Goal: Obtain resource: Download file/media

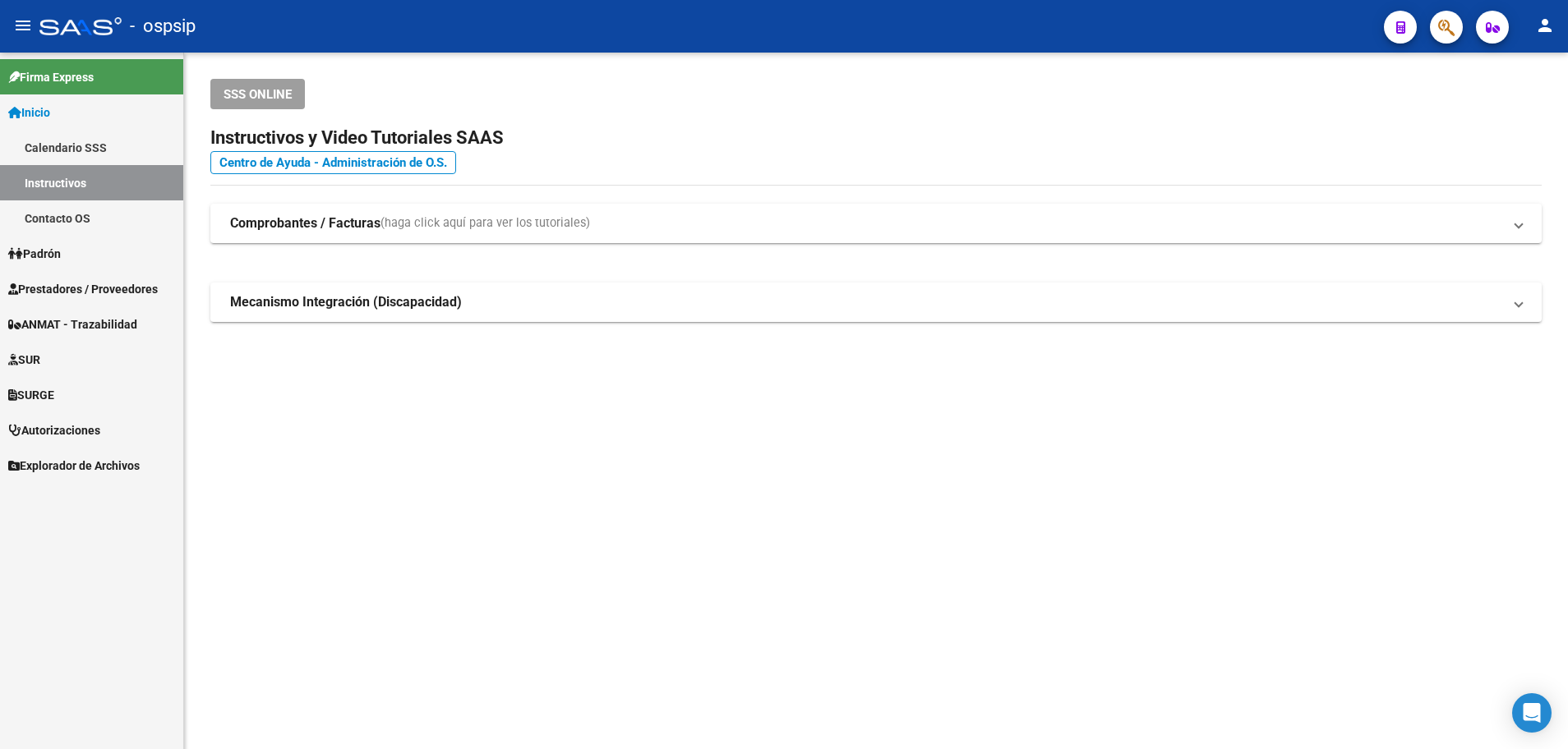
click at [68, 288] on span "Prestadores / Proveedores" at bounding box center [83, 289] width 149 height 18
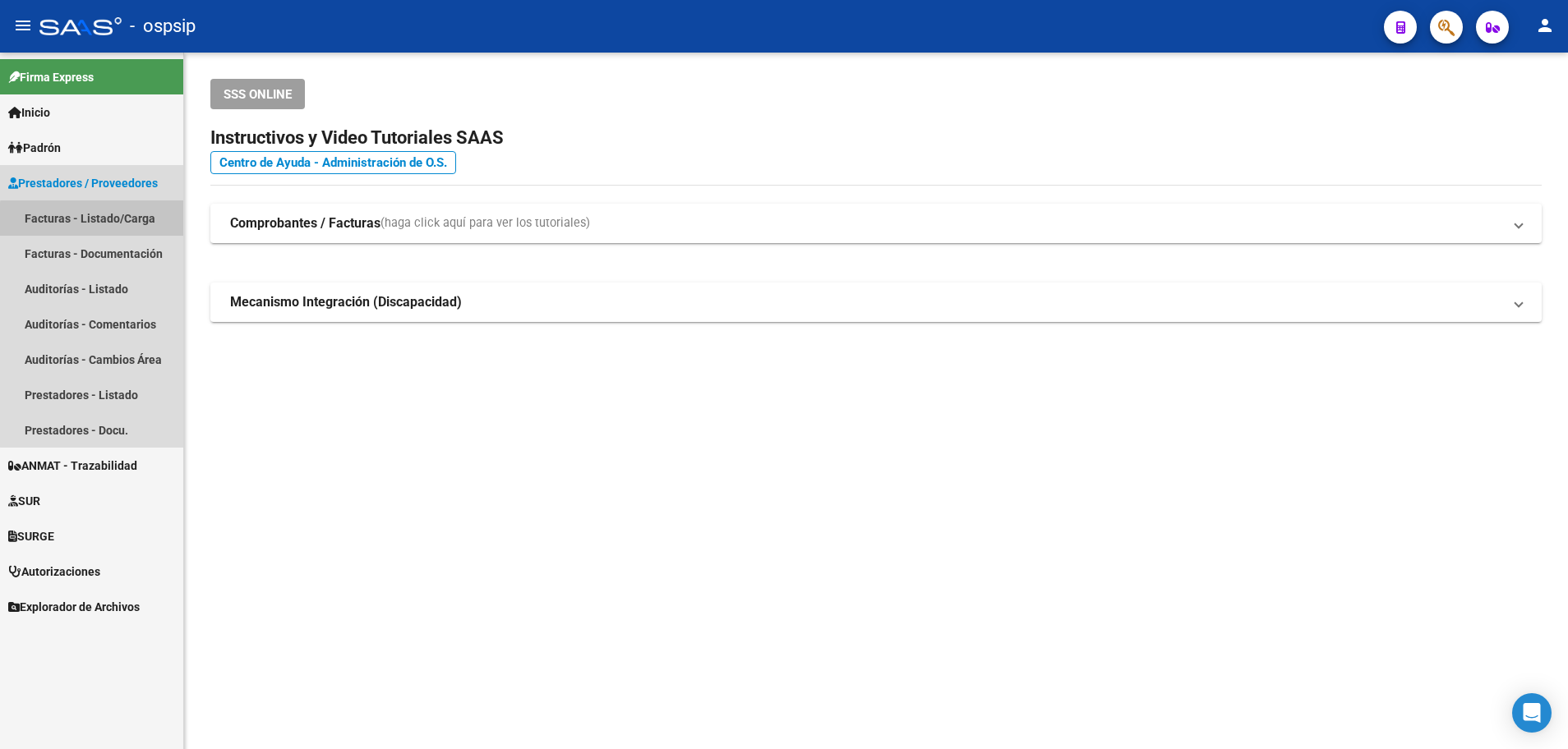
click at [97, 220] on link "Facturas - Listado/Carga" at bounding box center [92, 217] width 183 height 35
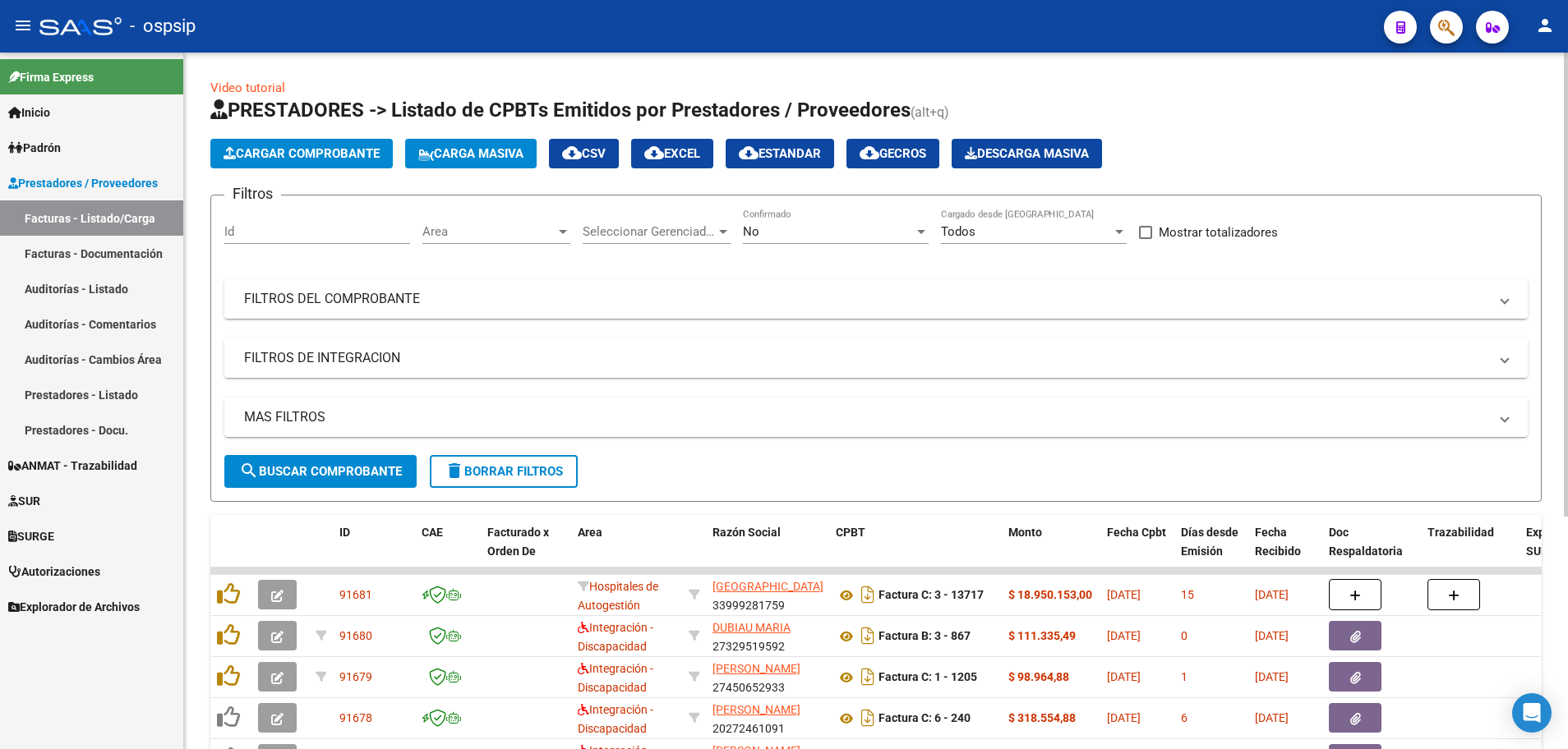
click at [559, 232] on div at bounding box center [563, 232] width 8 height 4
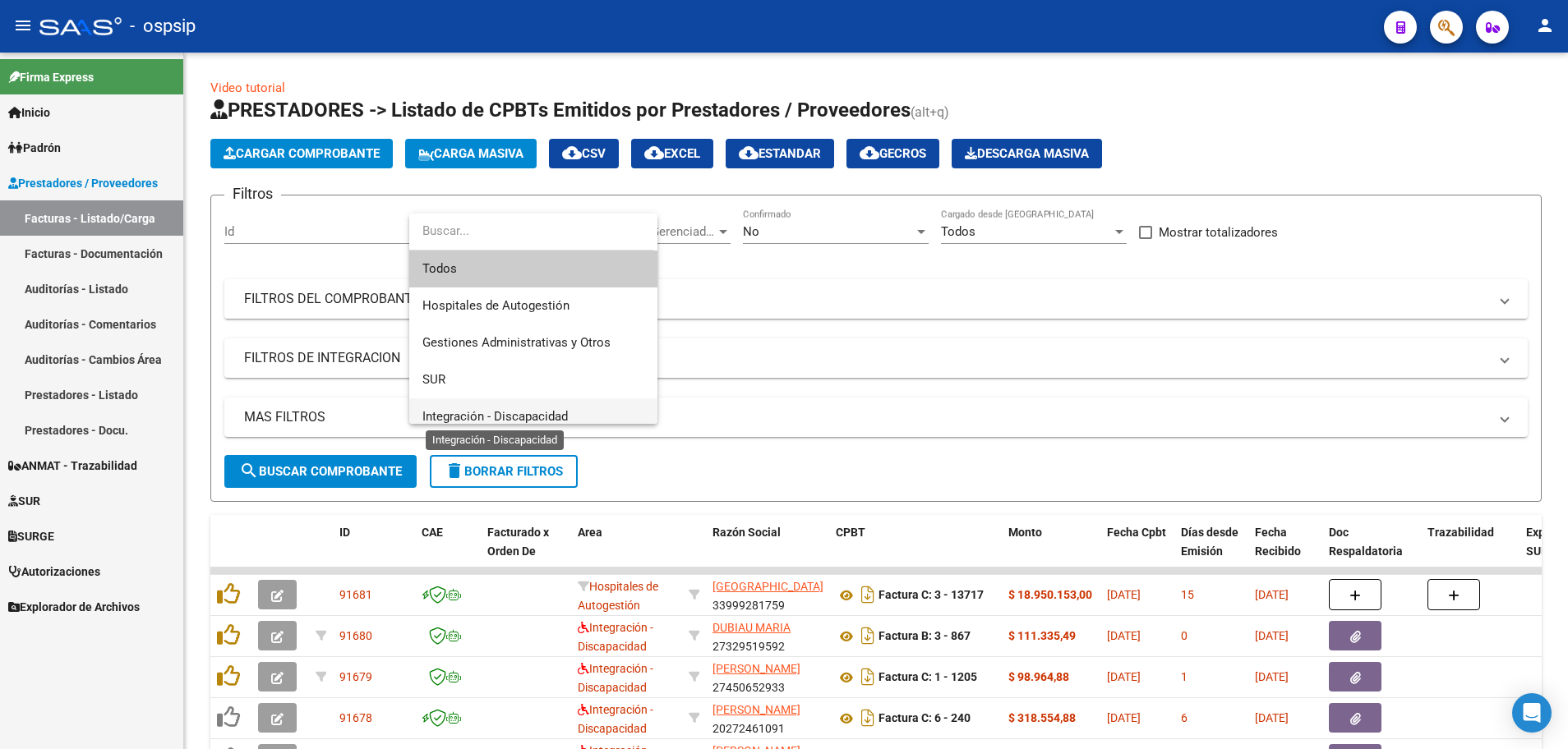
click at [480, 417] on span "Integración - Discapacidad" at bounding box center [495, 417] width 145 height 15
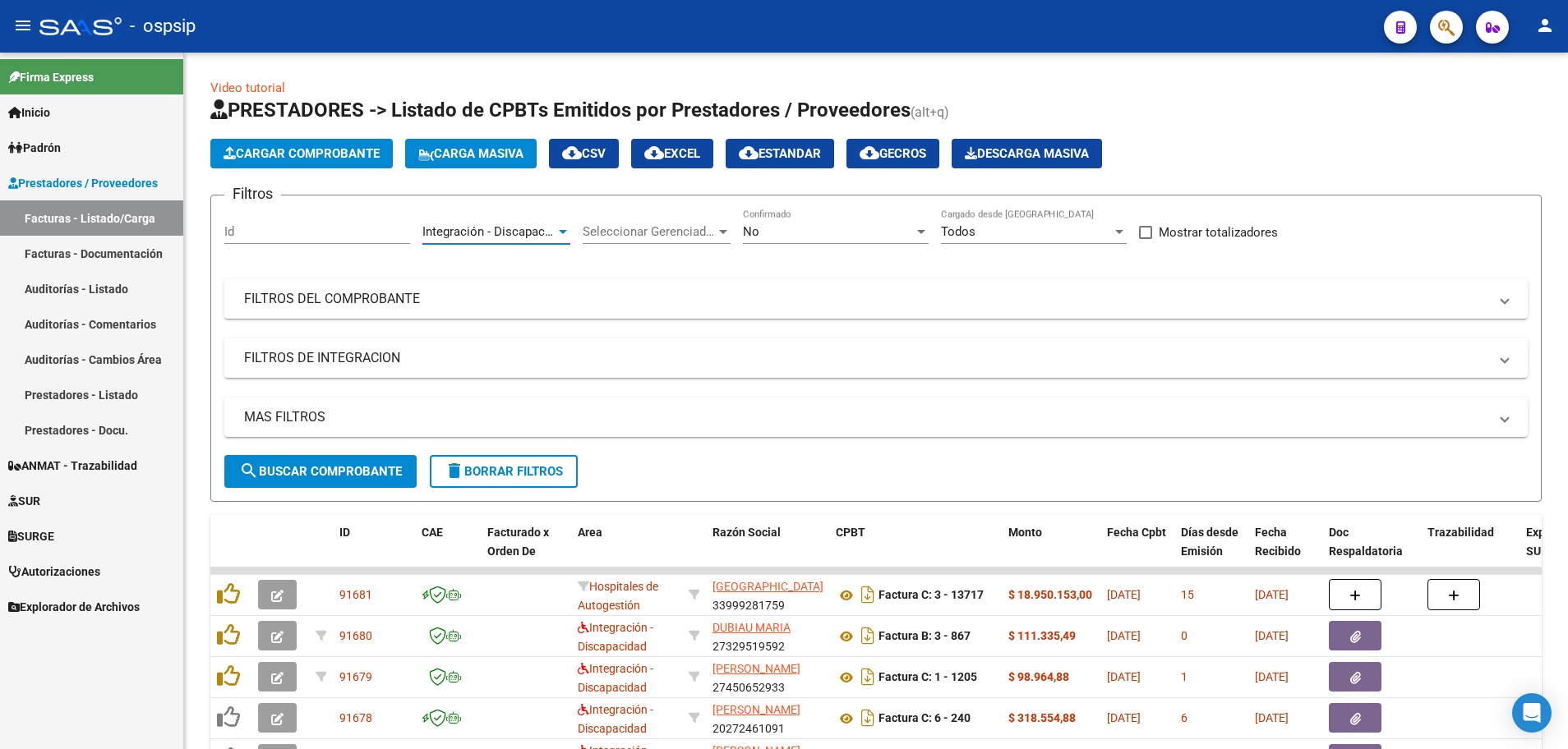
scroll to position [12, 0]
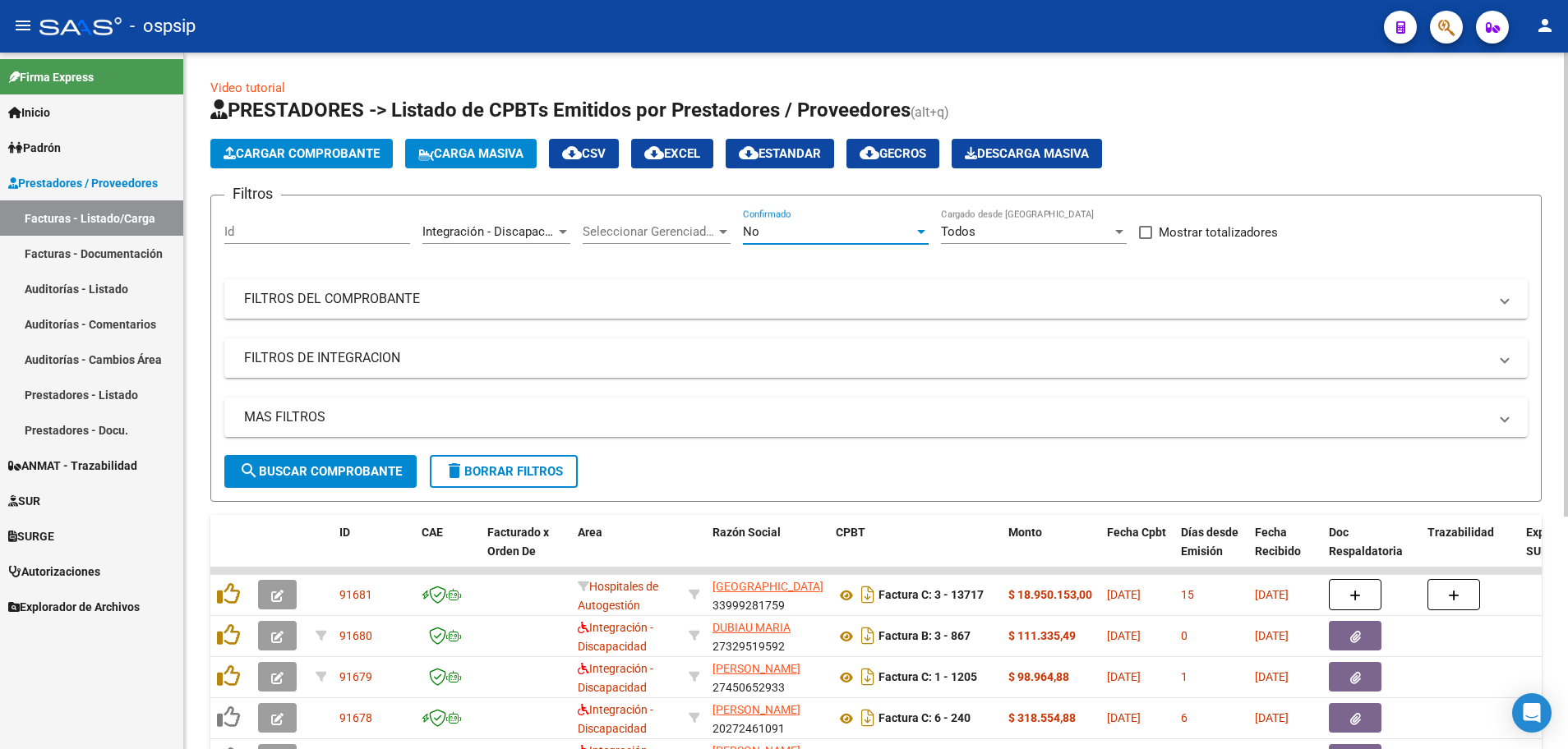
click at [920, 231] on div at bounding box center [921, 232] width 8 height 4
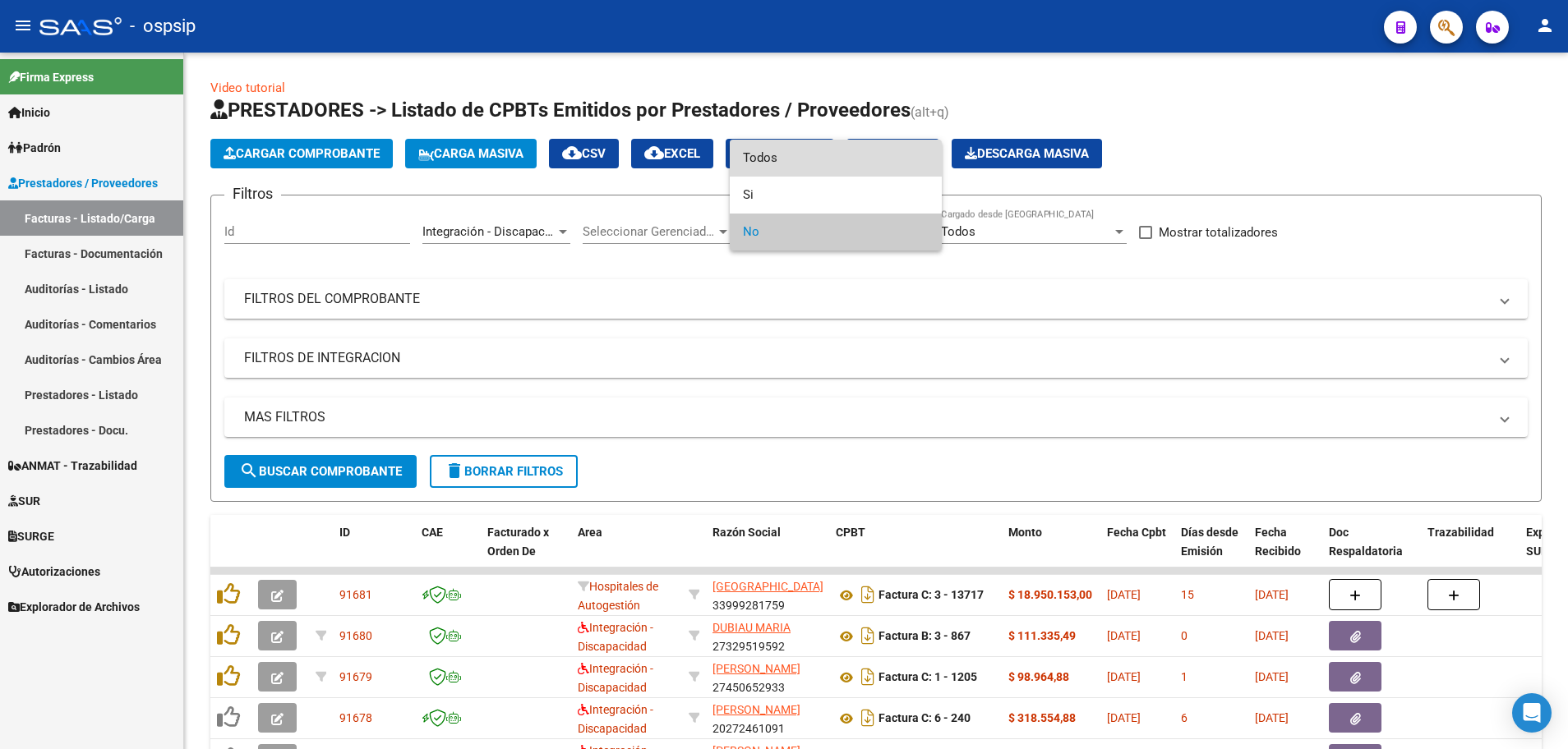
click at [904, 160] on span "Todos" at bounding box center [835, 158] width 186 height 37
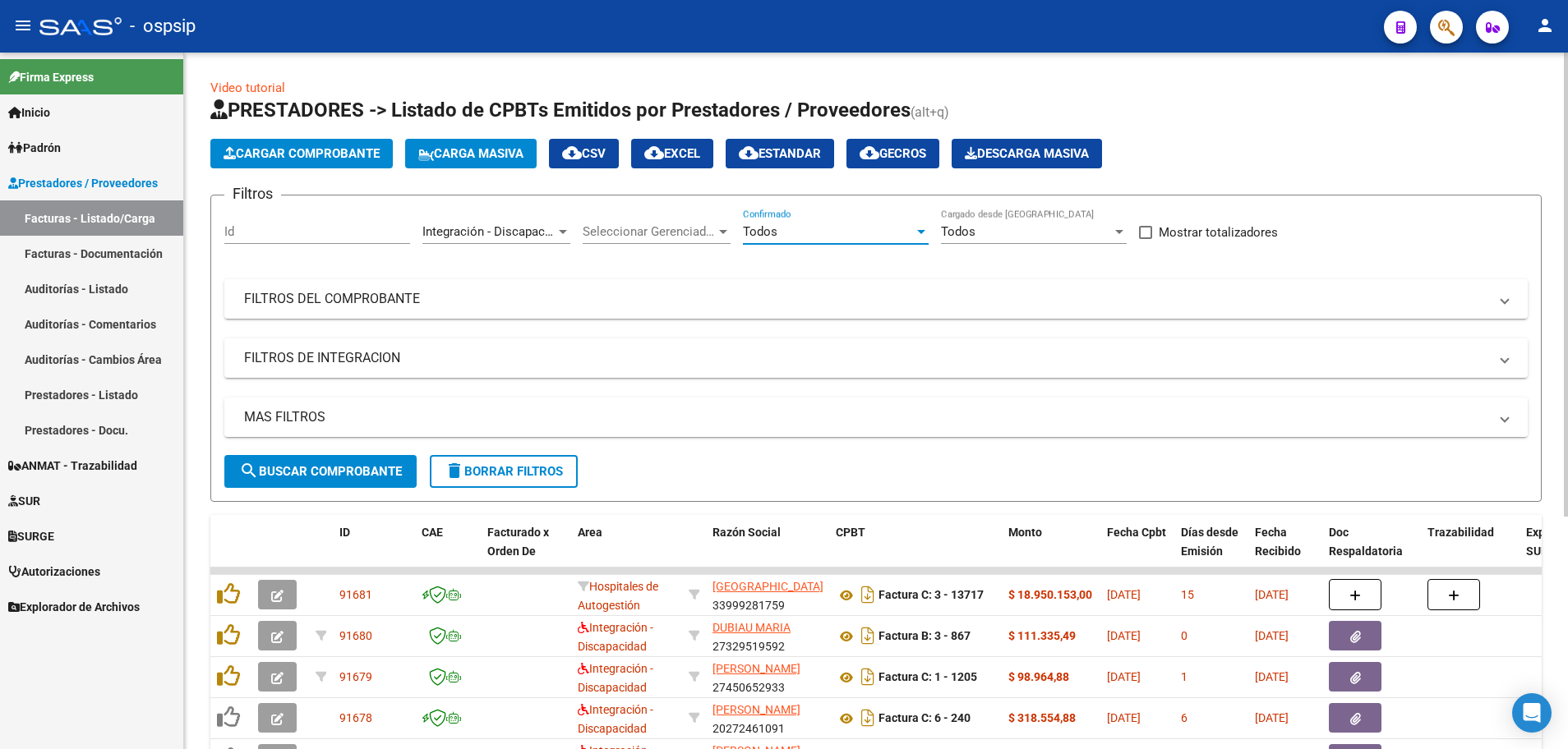
click at [294, 417] on mat-panel-title "MAS FILTROS" at bounding box center [866, 417] width 1244 height 18
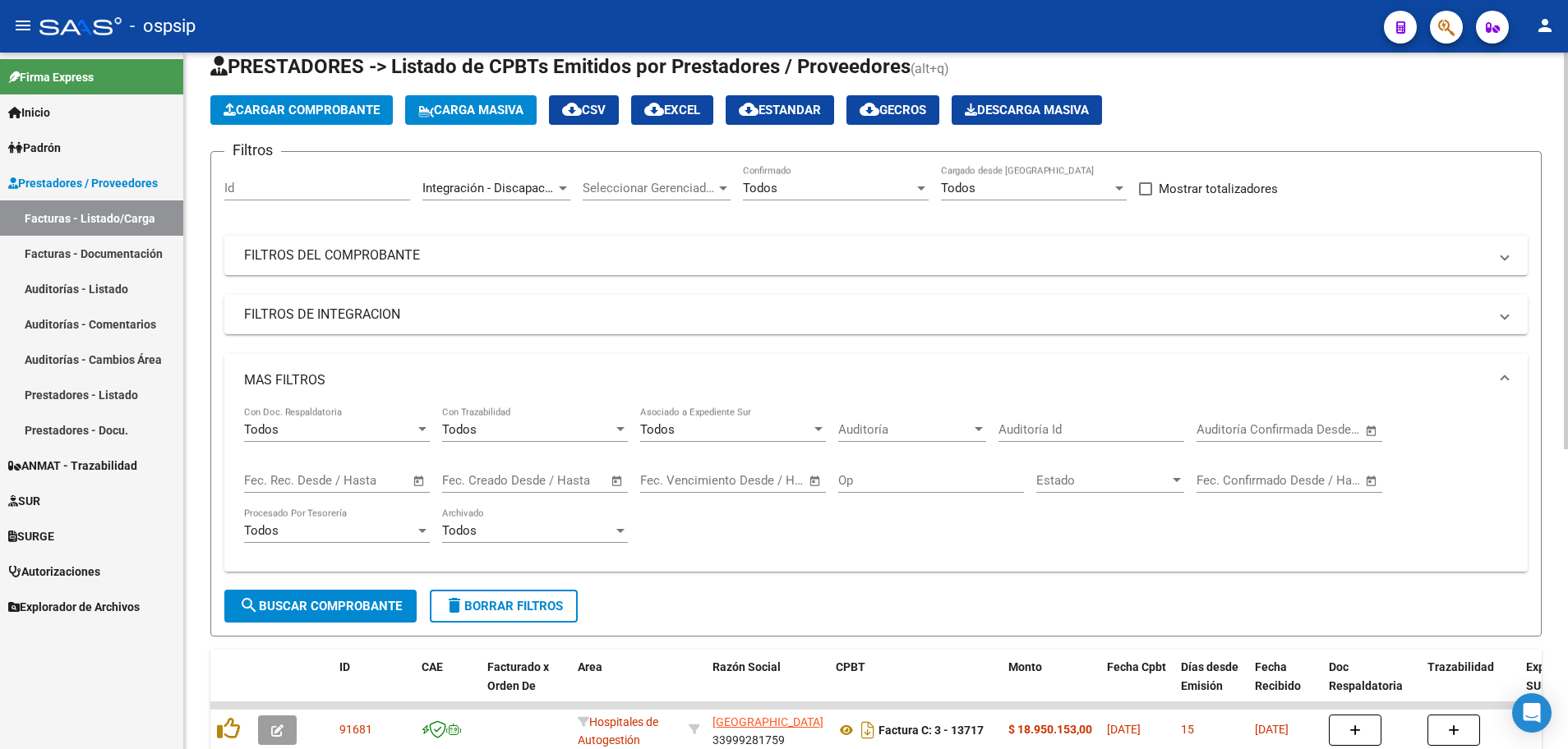
scroll to position [82, 0]
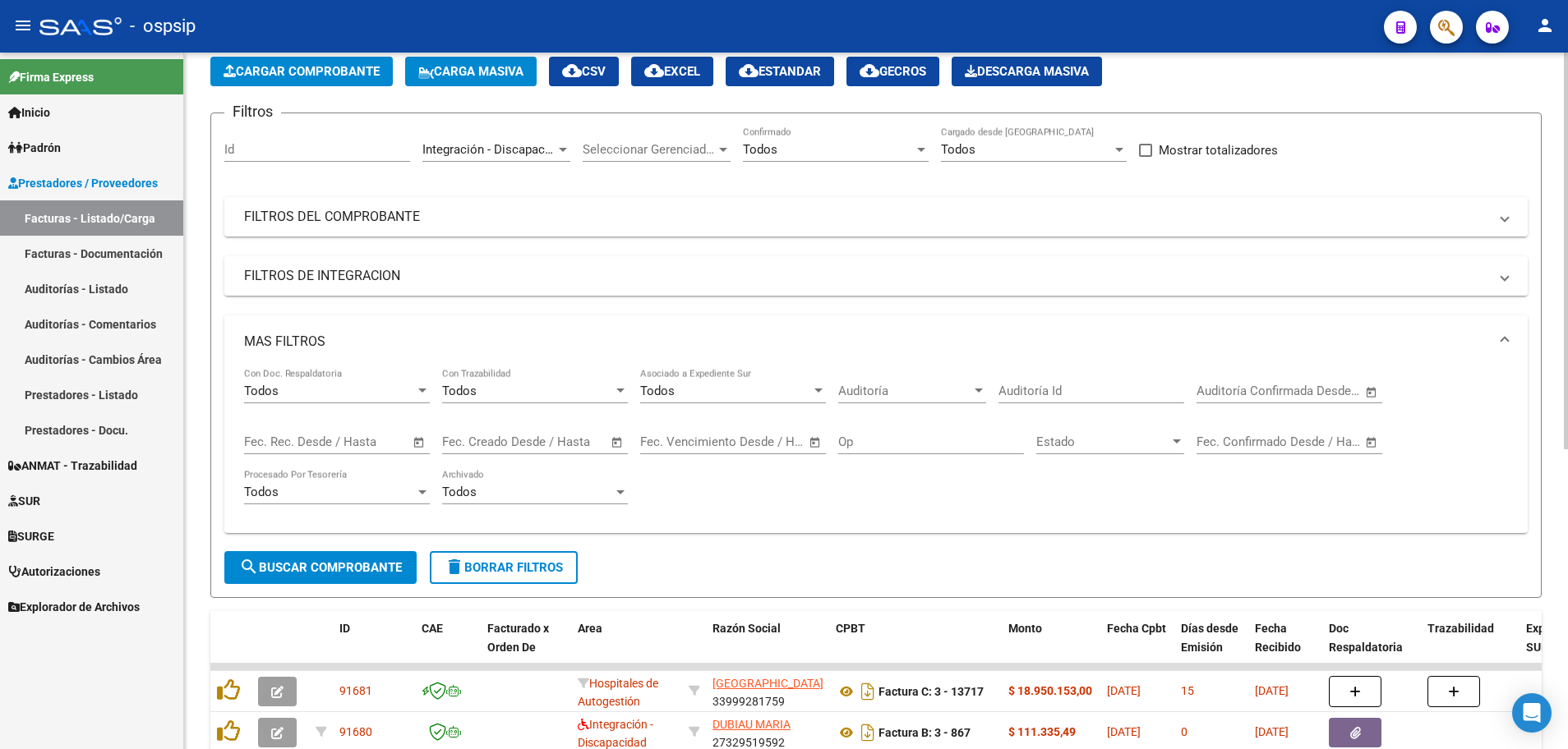
click at [415, 447] on span "Open calendar" at bounding box center [418, 442] width 39 height 39
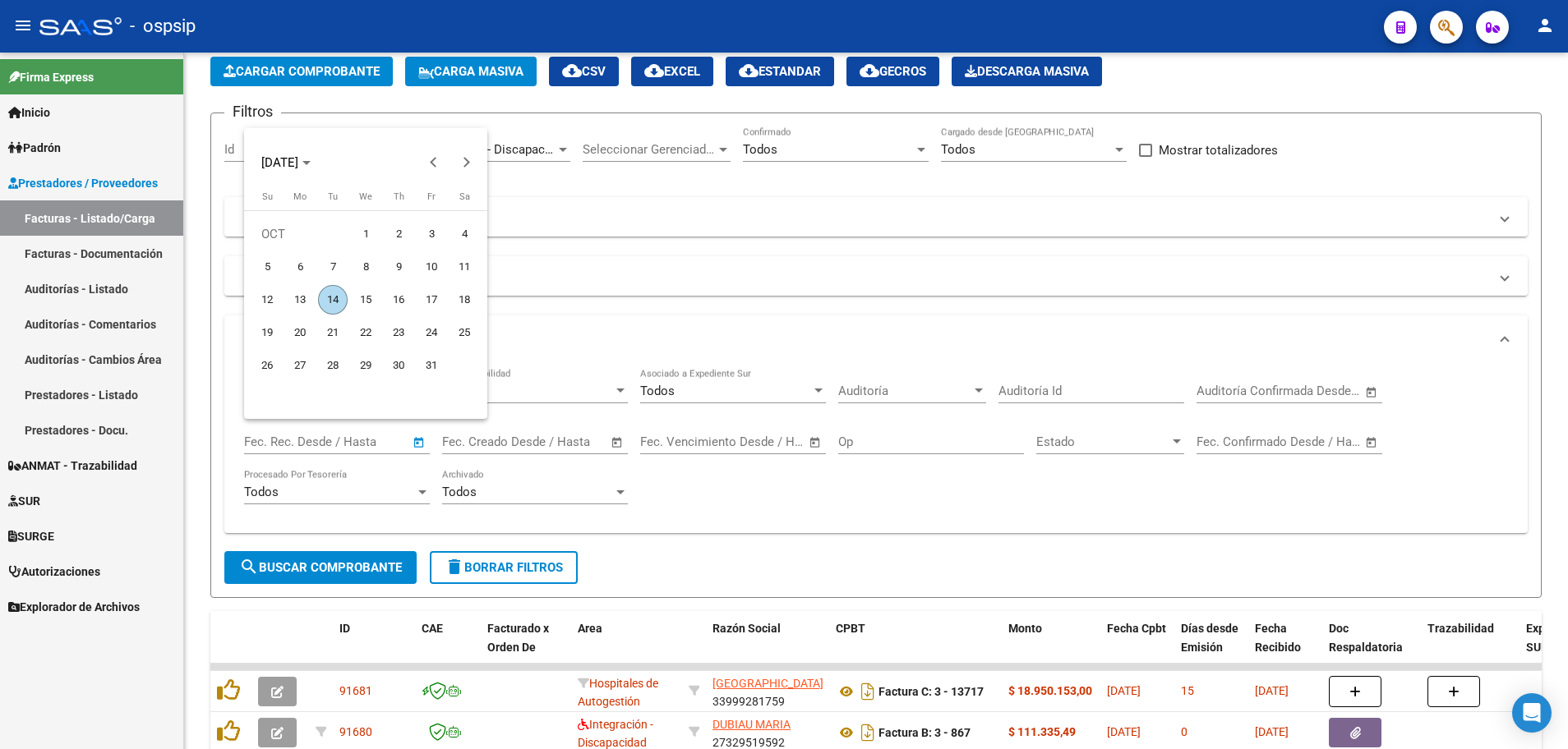
click at [302, 304] on span "13" at bounding box center [299, 299] width 29 height 29
type input "[DATE]"
click at [302, 304] on span "13" at bounding box center [299, 299] width 29 height 29
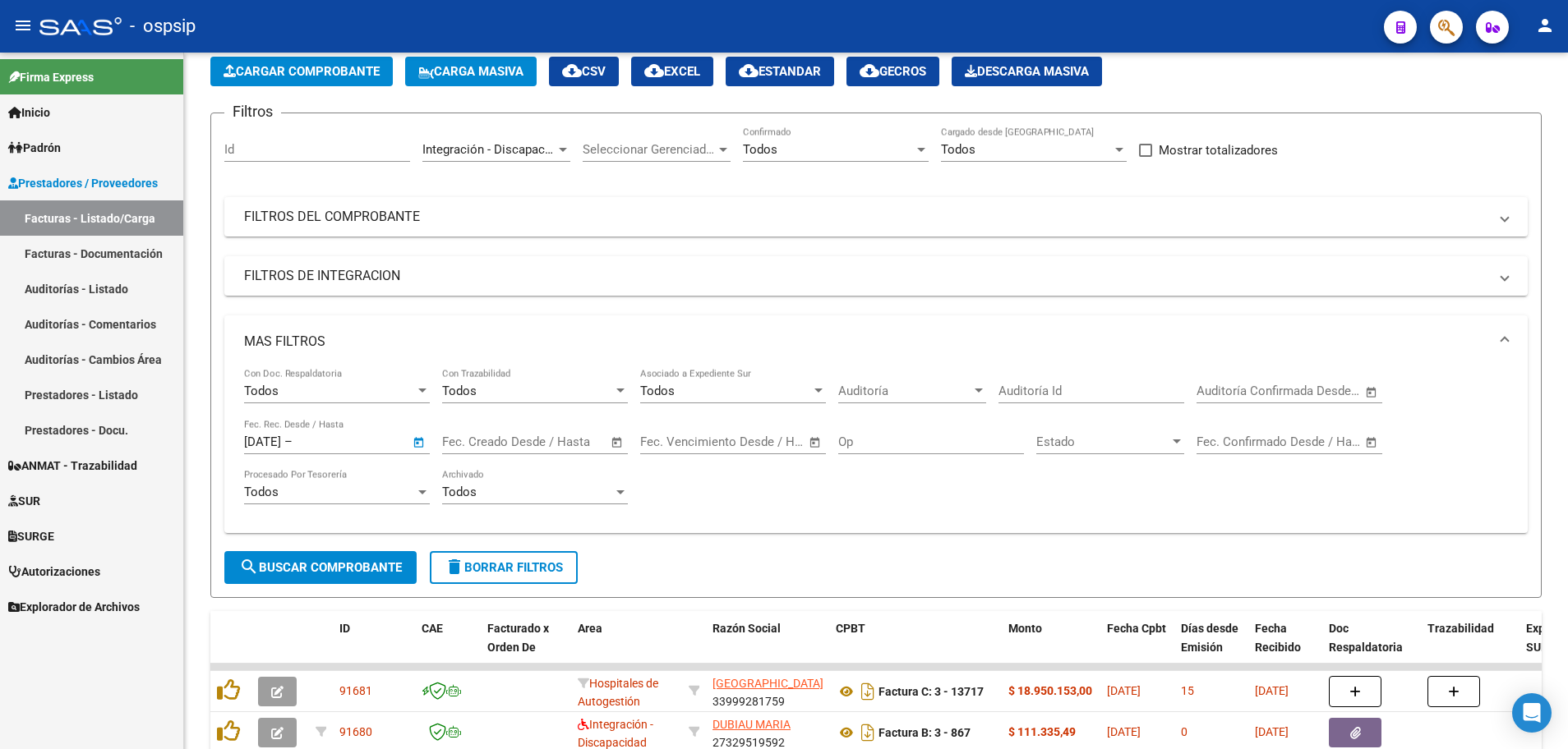
type input "[DATE]"
click at [338, 574] on span "search Buscar Comprobante" at bounding box center [320, 567] width 163 height 15
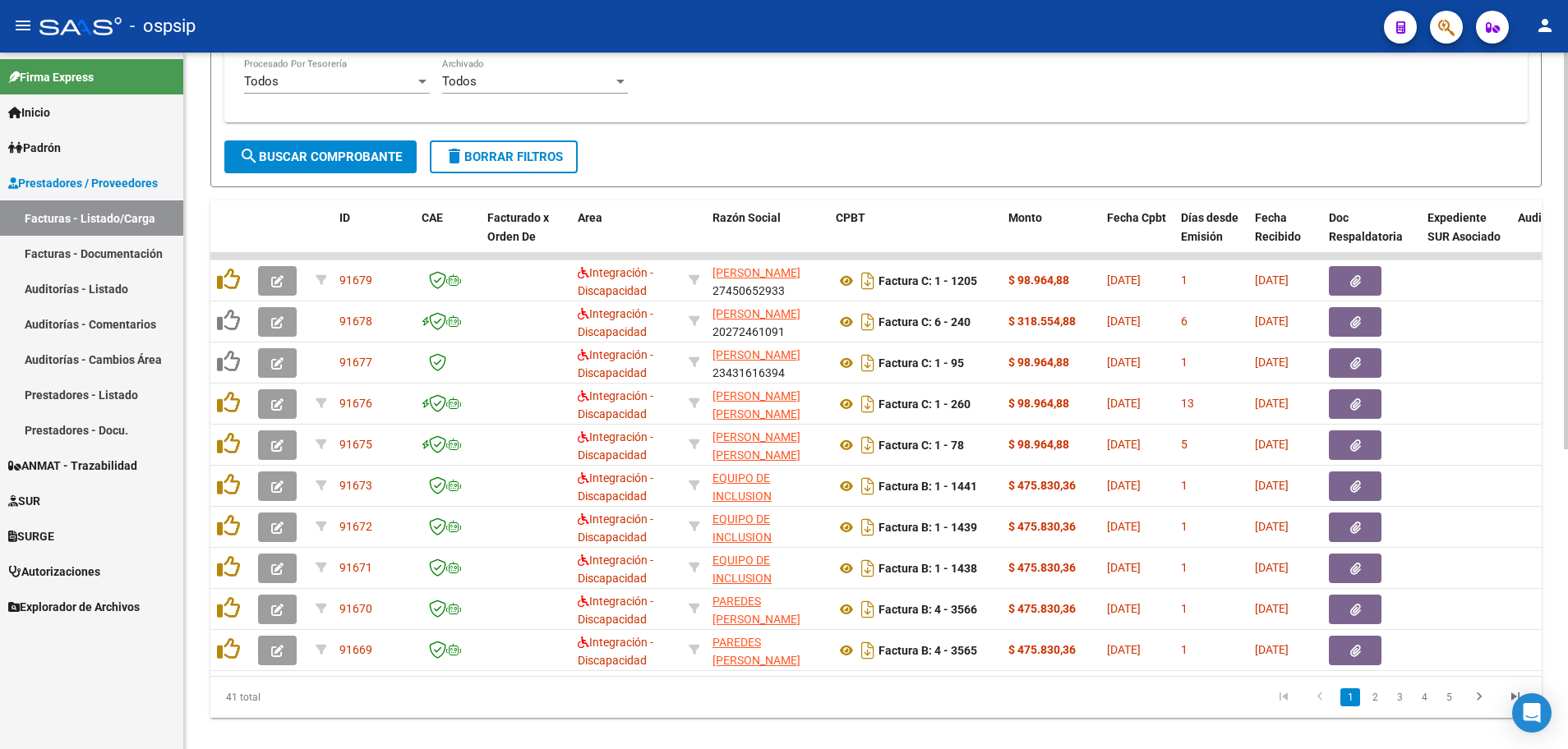
scroll to position [527, 0]
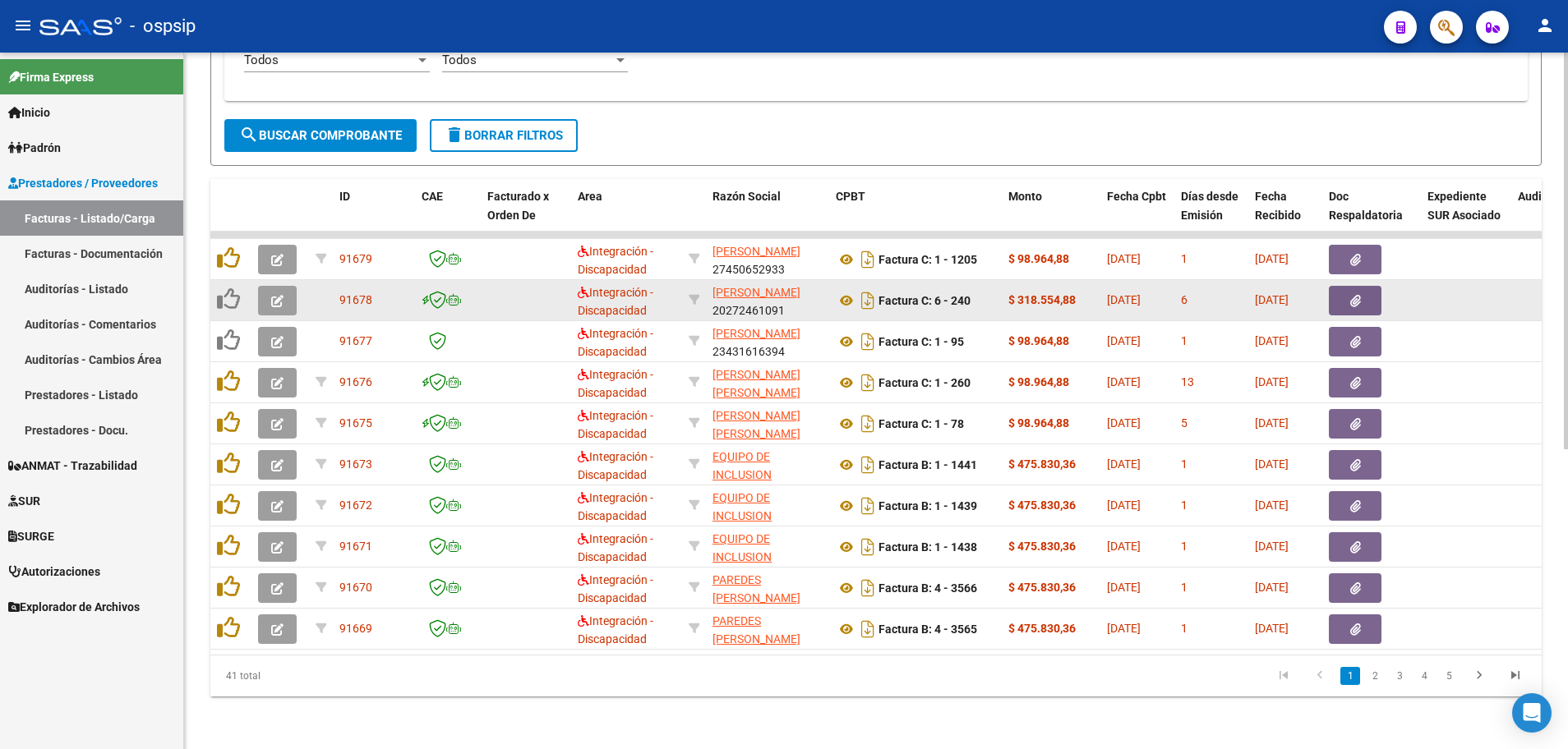
click at [263, 290] on button "button" at bounding box center [277, 300] width 38 height 29
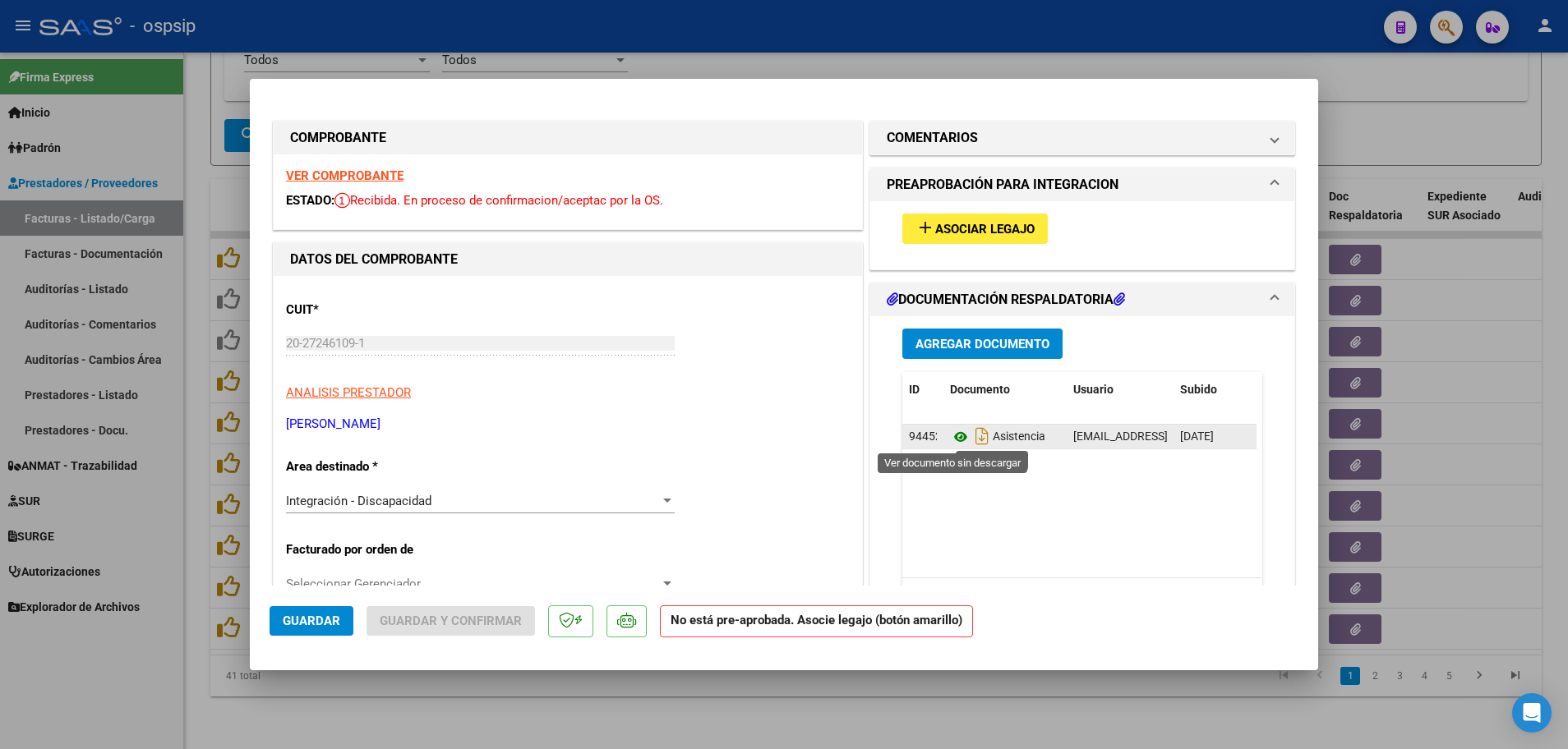
click at [954, 438] on icon at bounding box center [960, 437] width 22 height 20
click at [343, 141] on strong "COMPROBANTE" at bounding box center [338, 137] width 96 height 16
click at [342, 172] on strong "VER COMPROBANTE" at bounding box center [344, 176] width 118 height 15
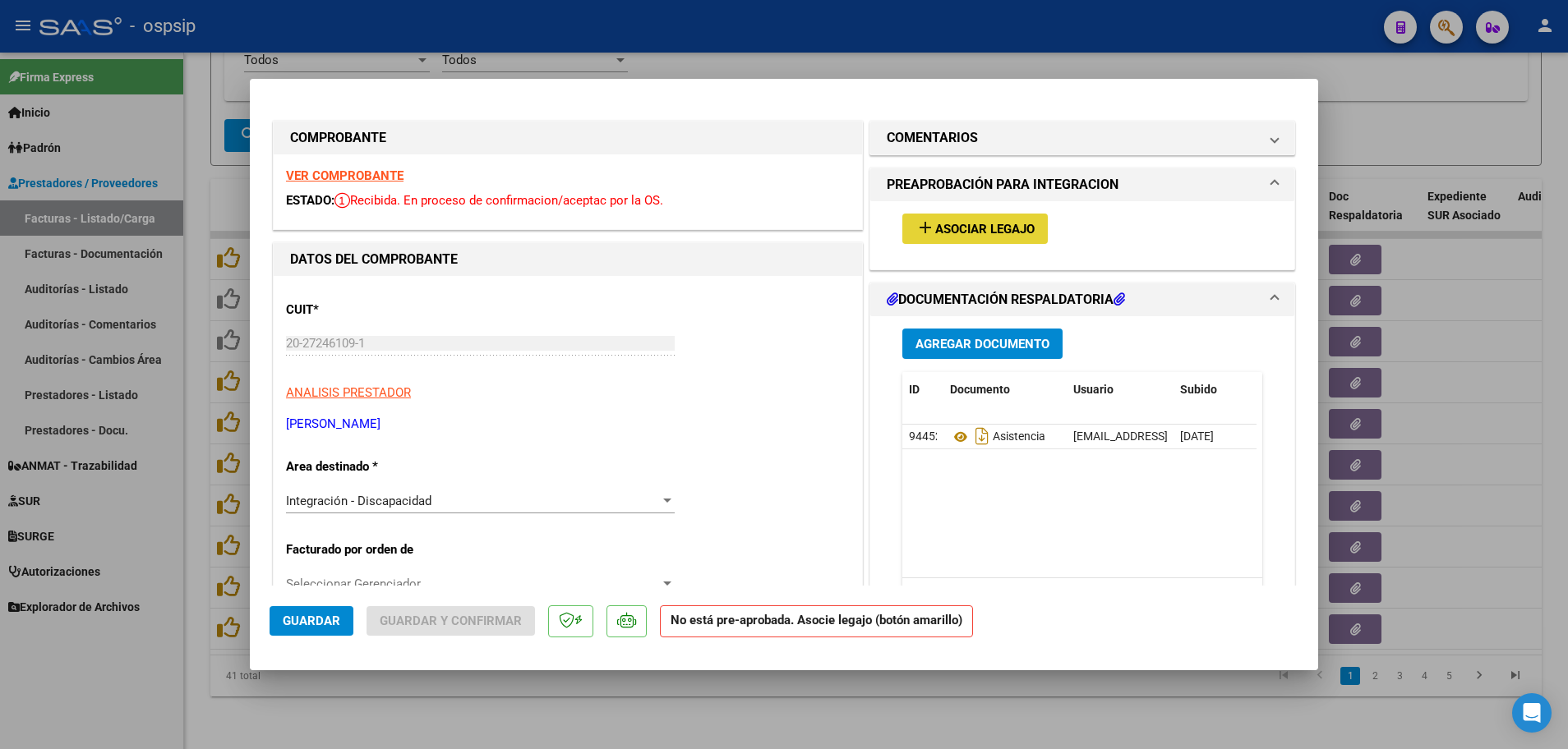
click at [947, 232] on span "Asociar Legajo" at bounding box center [984, 229] width 99 height 15
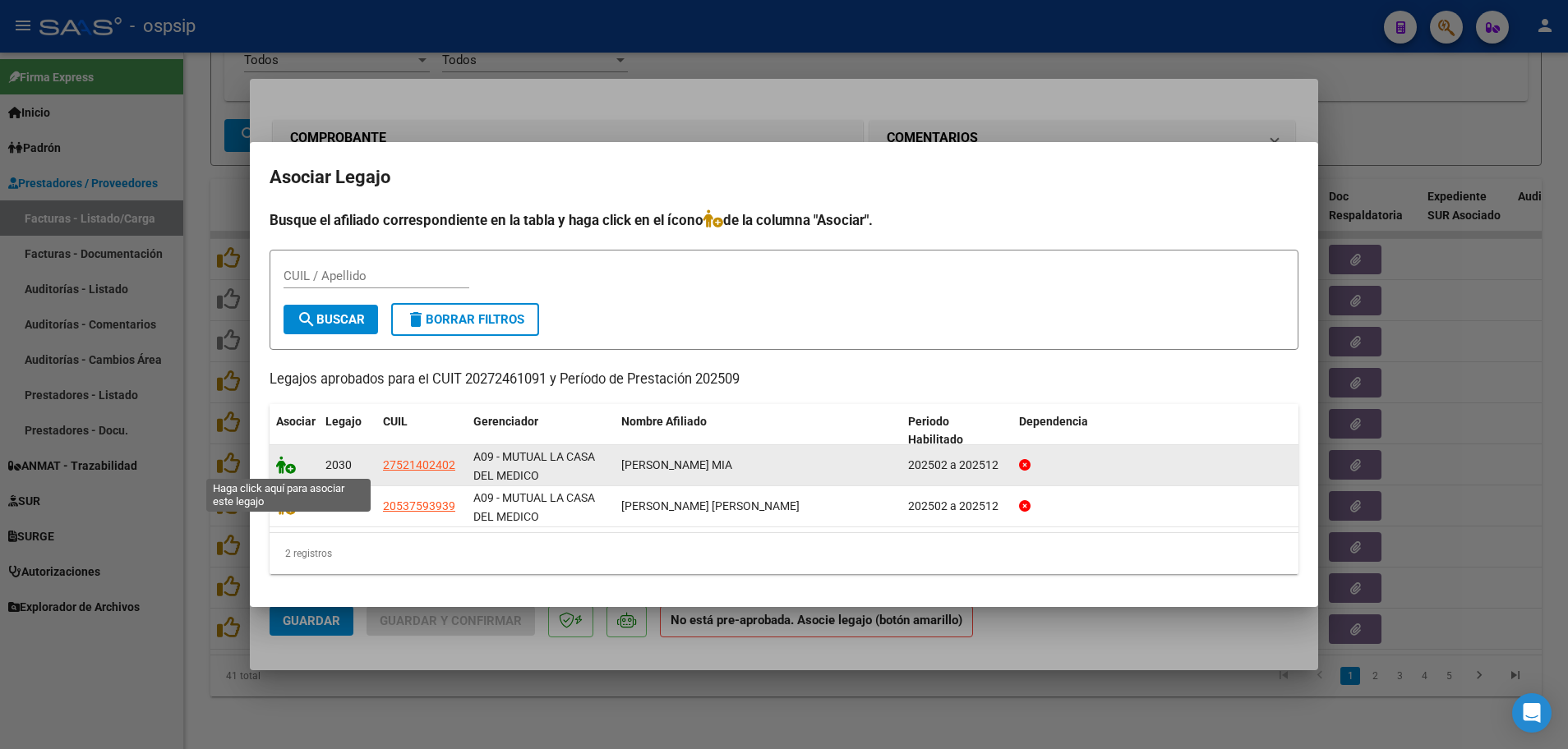
click at [288, 470] on icon at bounding box center [286, 465] width 20 height 18
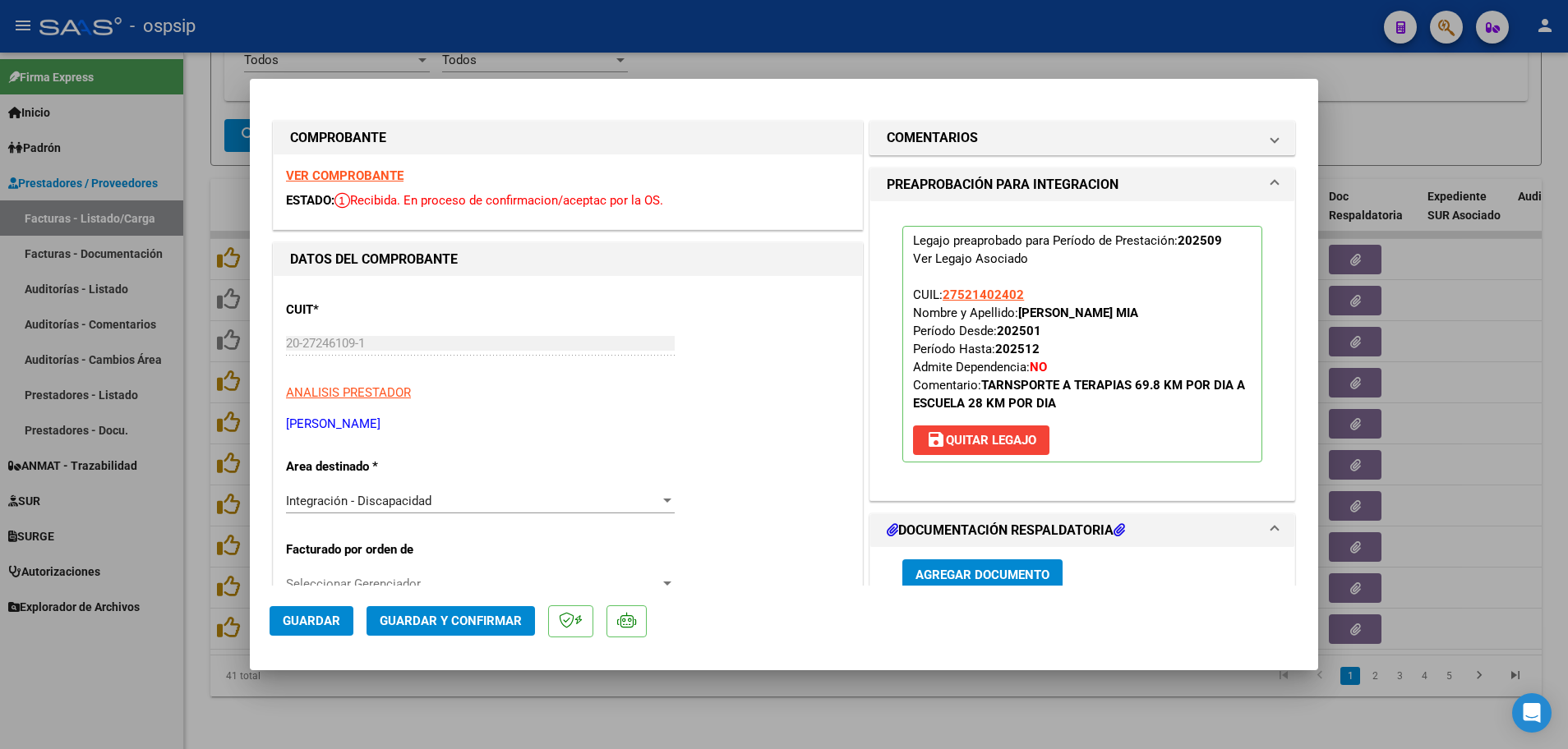
click at [304, 617] on span "Guardar" at bounding box center [311, 621] width 58 height 15
click at [190, 575] on div at bounding box center [784, 374] width 1568 height 749
type input "$ 0,00"
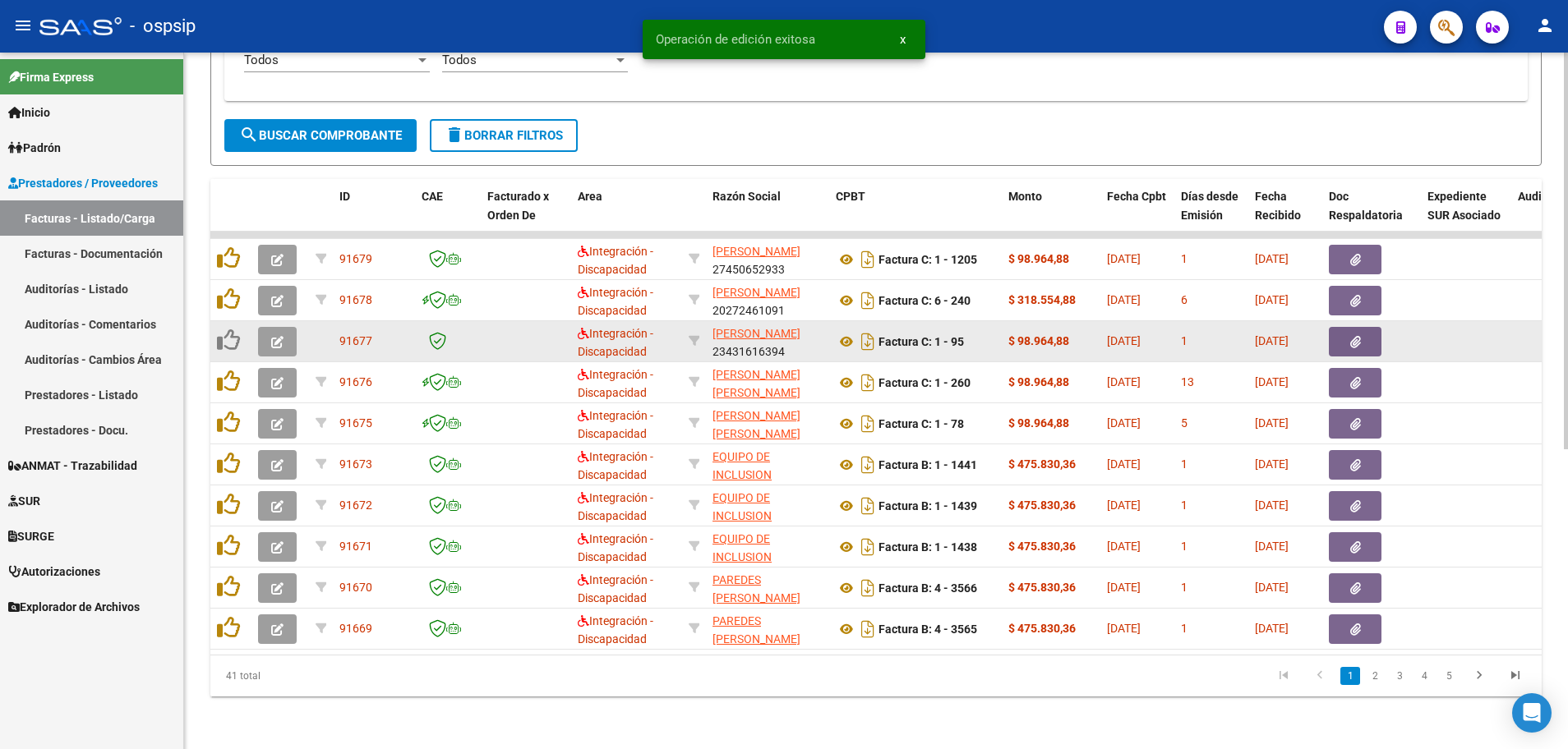
click at [268, 330] on button "button" at bounding box center [277, 341] width 38 height 29
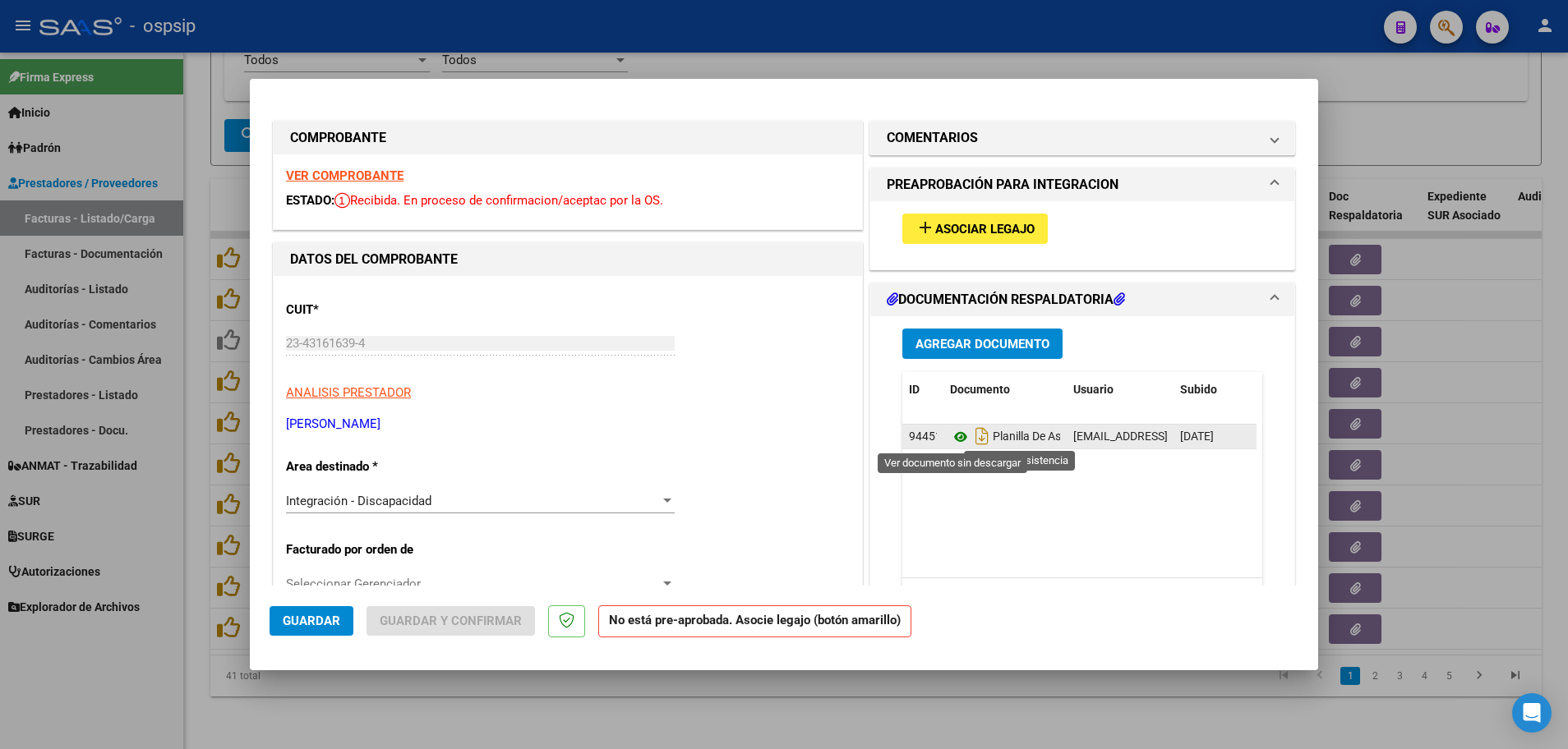
click at [951, 437] on icon at bounding box center [960, 437] width 22 height 20
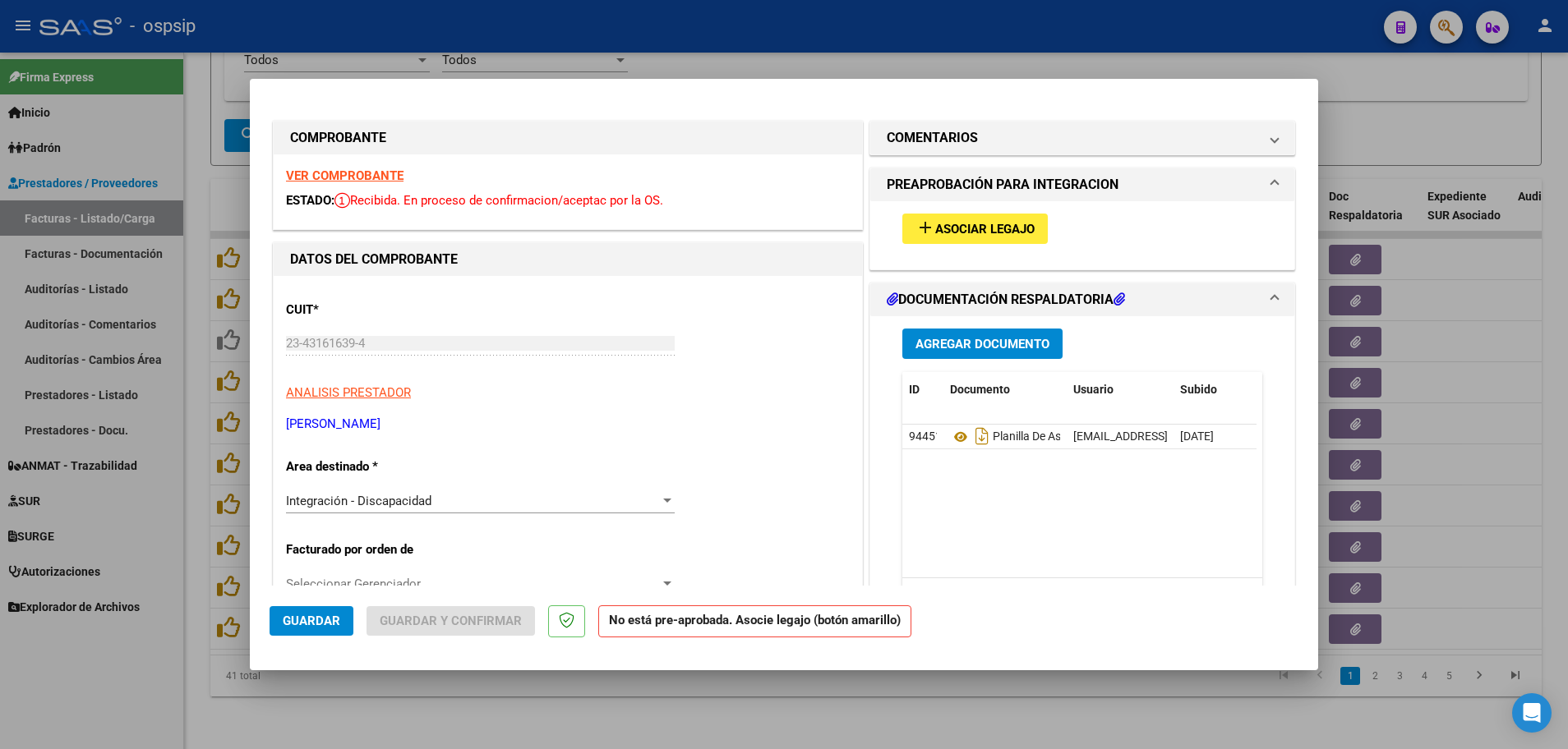
click at [341, 177] on strong "VER COMPROBANTE" at bounding box center [344, 176] width 118 height 15
click at [348, 176] on strong "VER COMPROBANTE" at bounding box center [344, 176] width 118 height 15
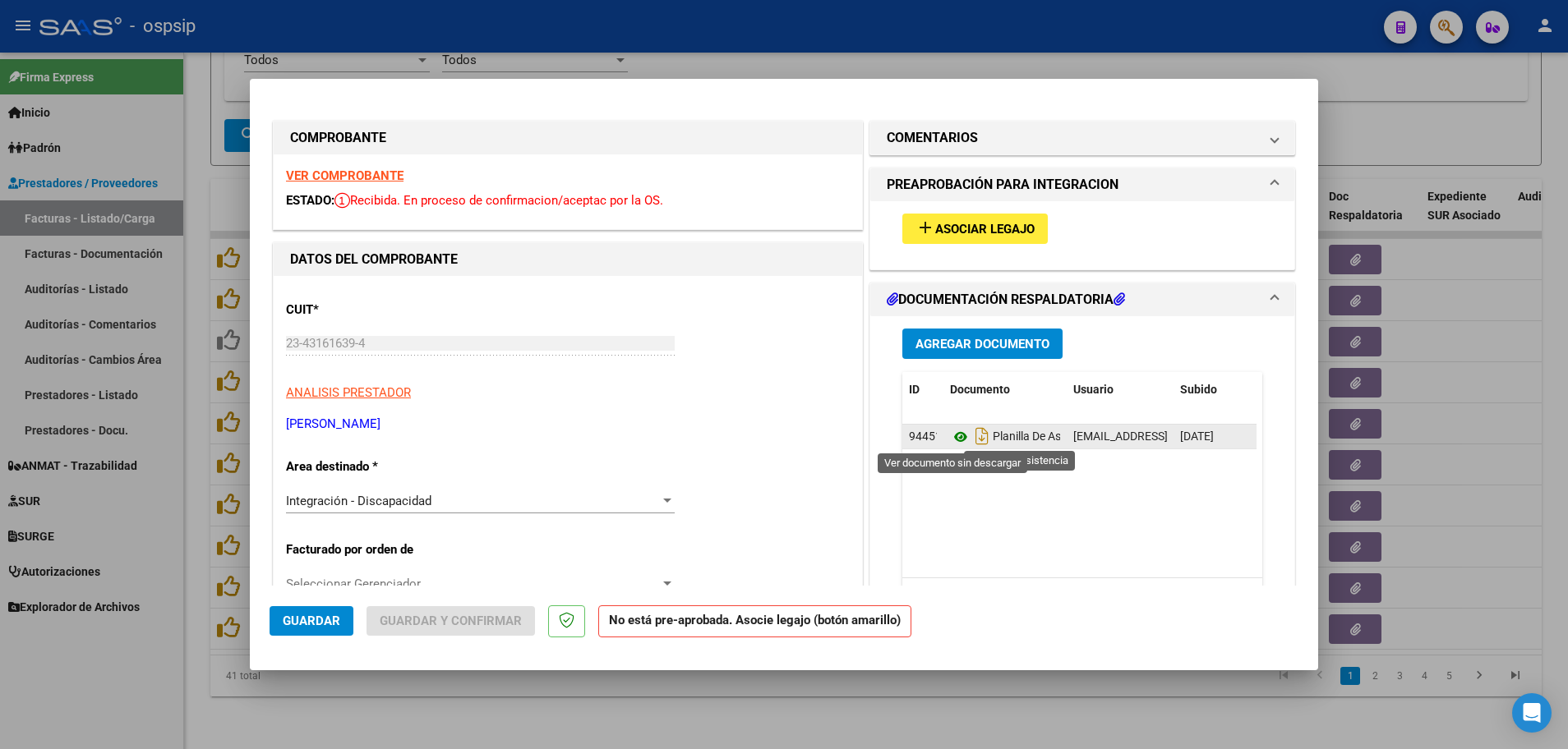
click at [957, 440] on icon at bounding box center [960, 437] width 22 height 20
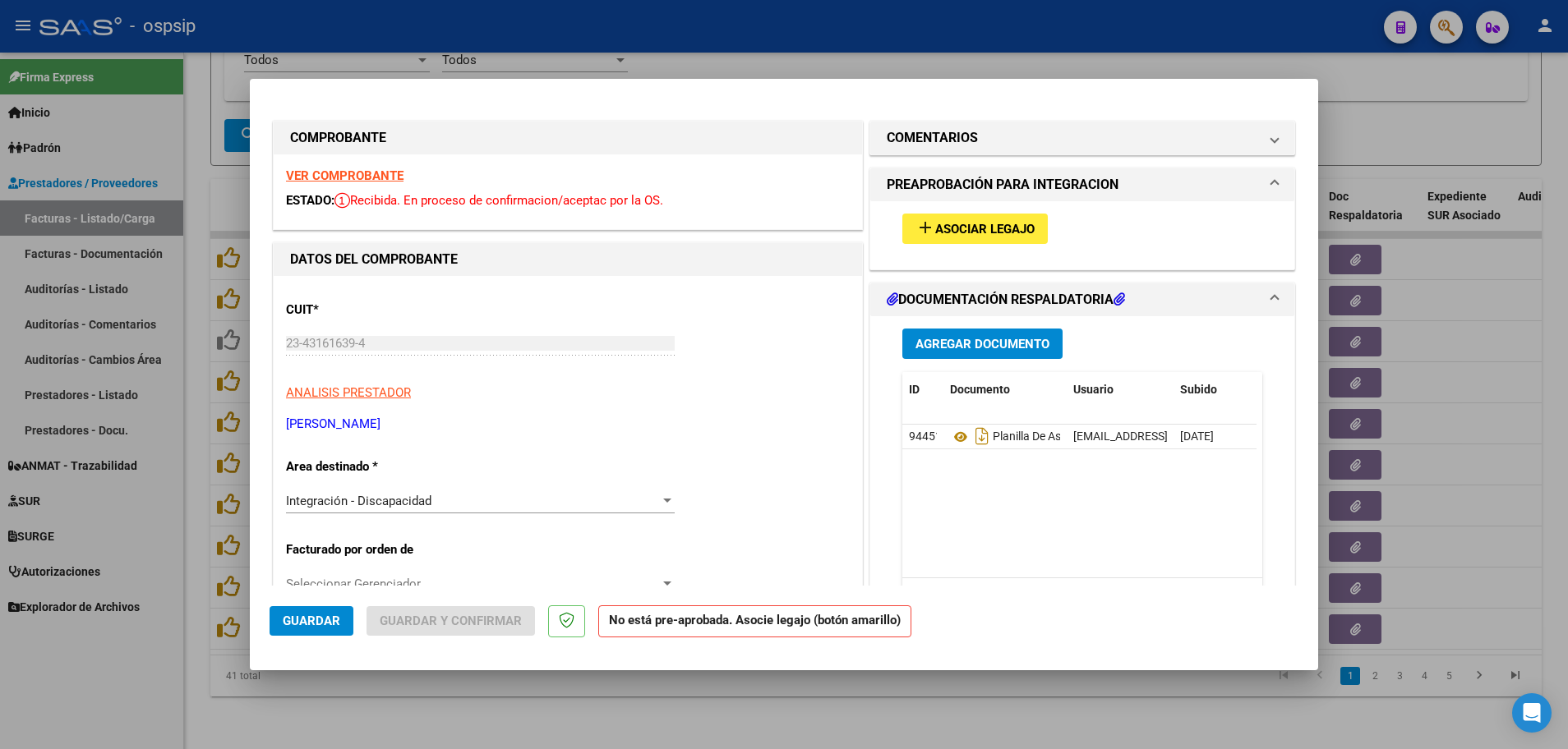
click at [198, 385] on div at bounding box center [784, 374] width 1568 height 749
type input "$ 0,00"
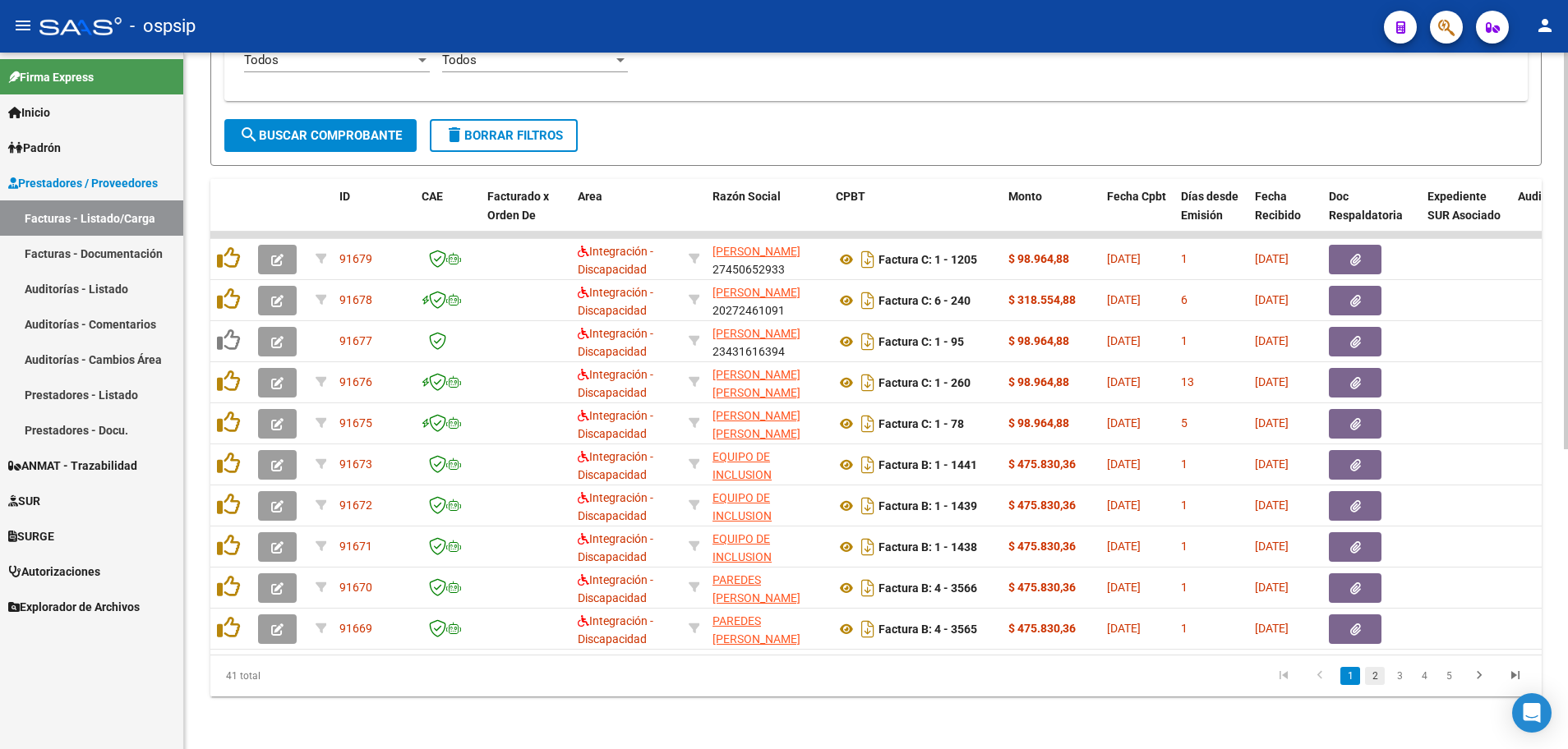
click at [1379, 678] on link "2" at bounding box center [1375, 676] width 20 height 18
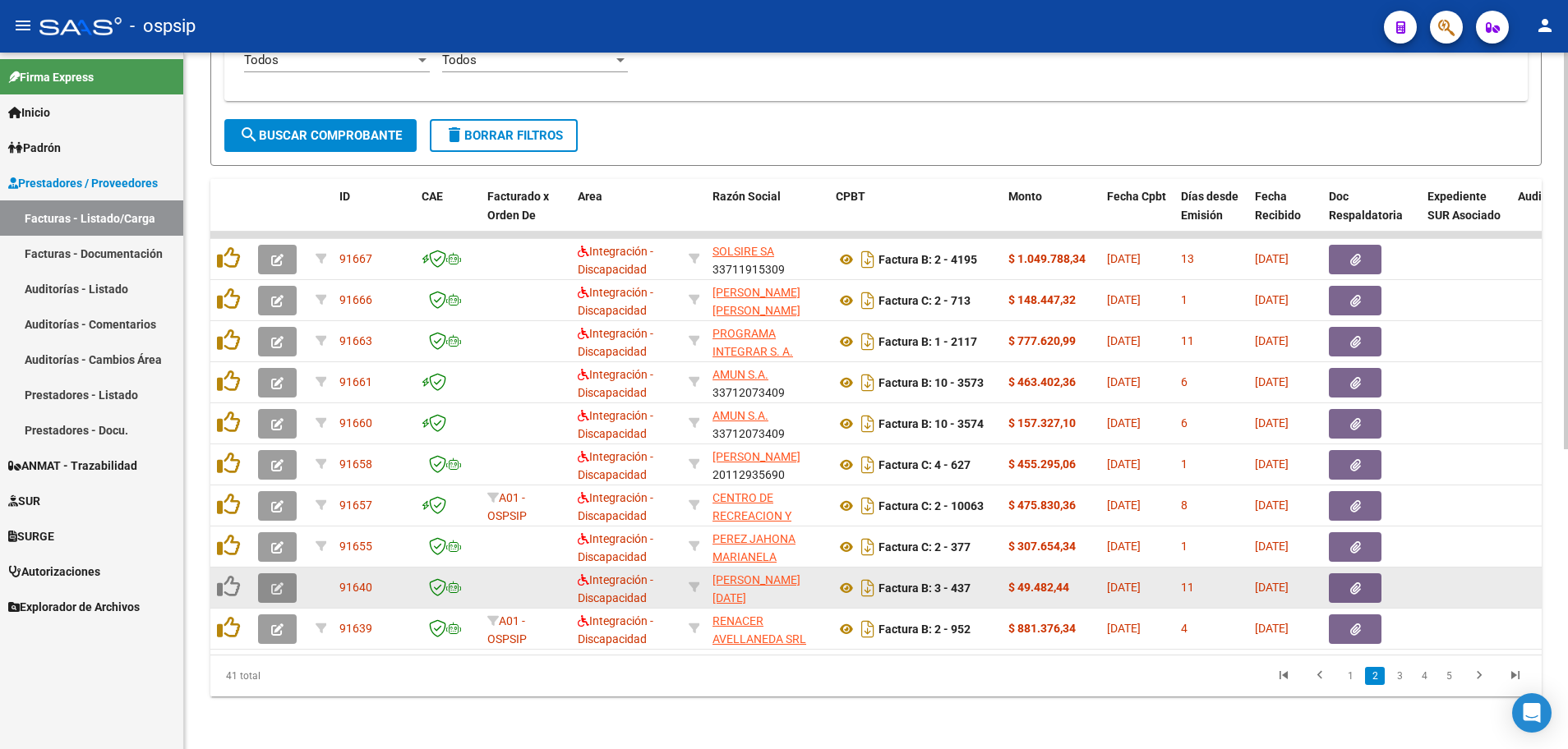
click at [285, 582] on button "button" at bounding box center [277, 587] width 38 height 29
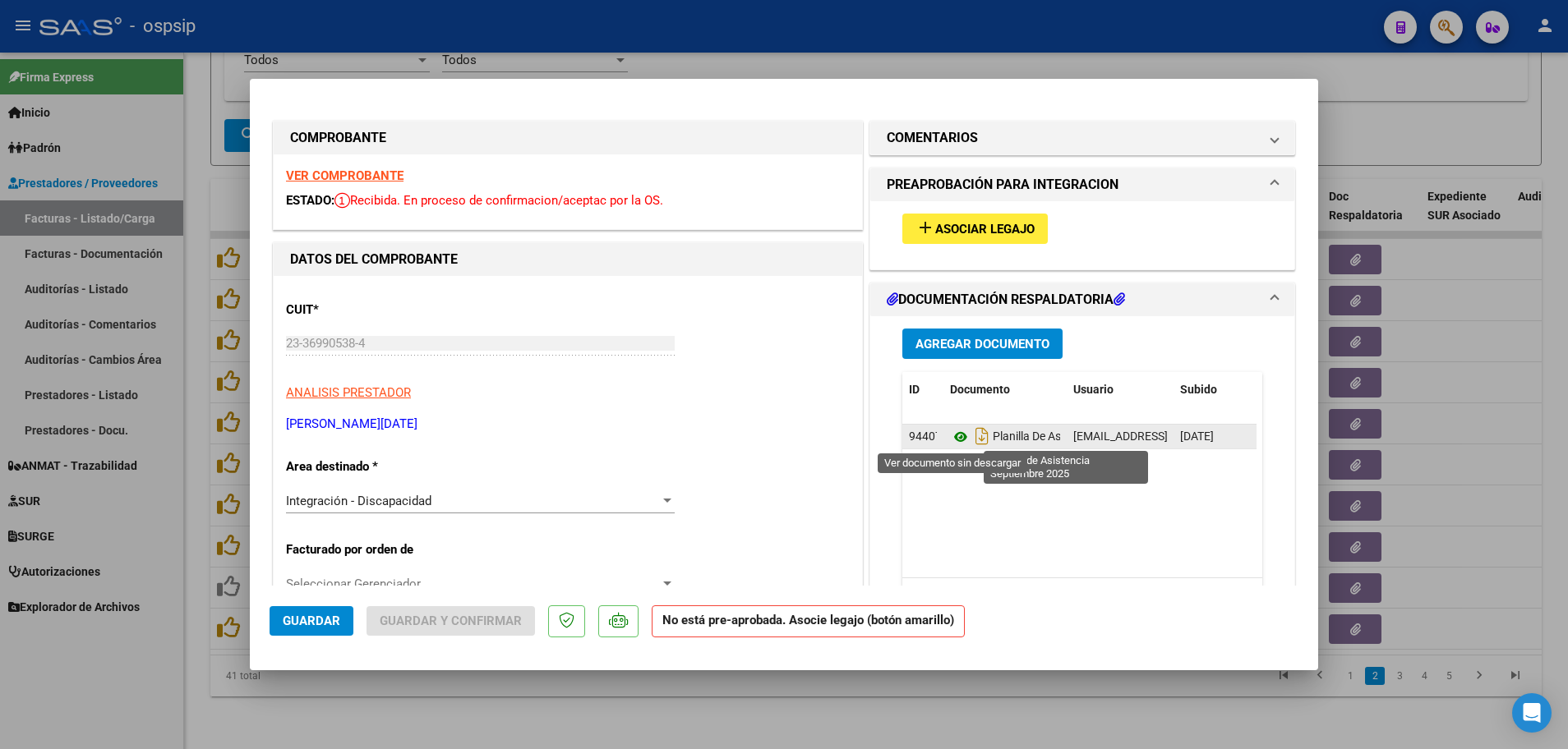
click at [950, 436] on icon at bounding box center [960, 437] width 22 height 20
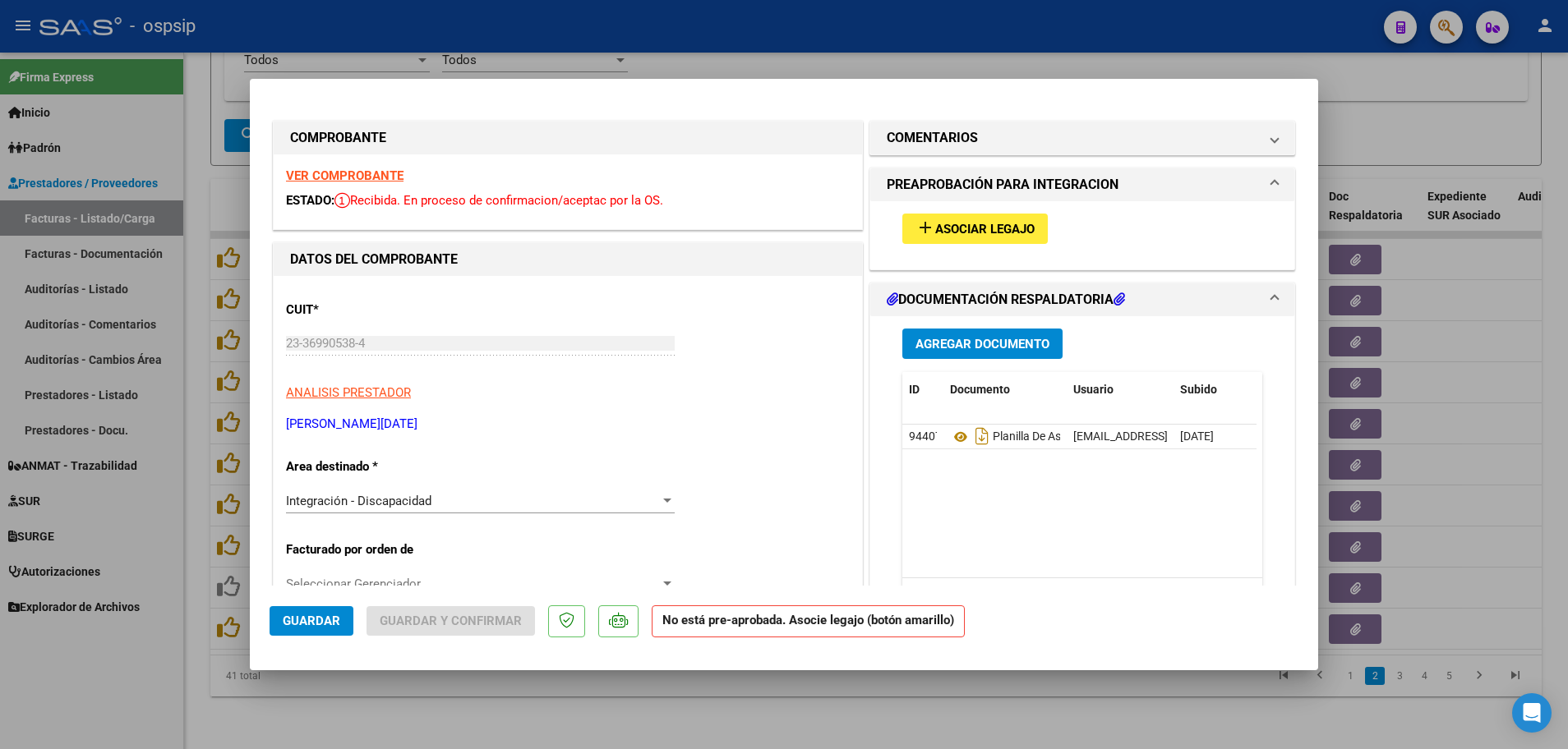
click at [334, 177] on strong "VER COMPROBANTE" at bounding box center [344, 176] width 118 height 15
click at [939, 231] on span "Asociar Legajo" at bounding box center [984, 229] width 99 height 15
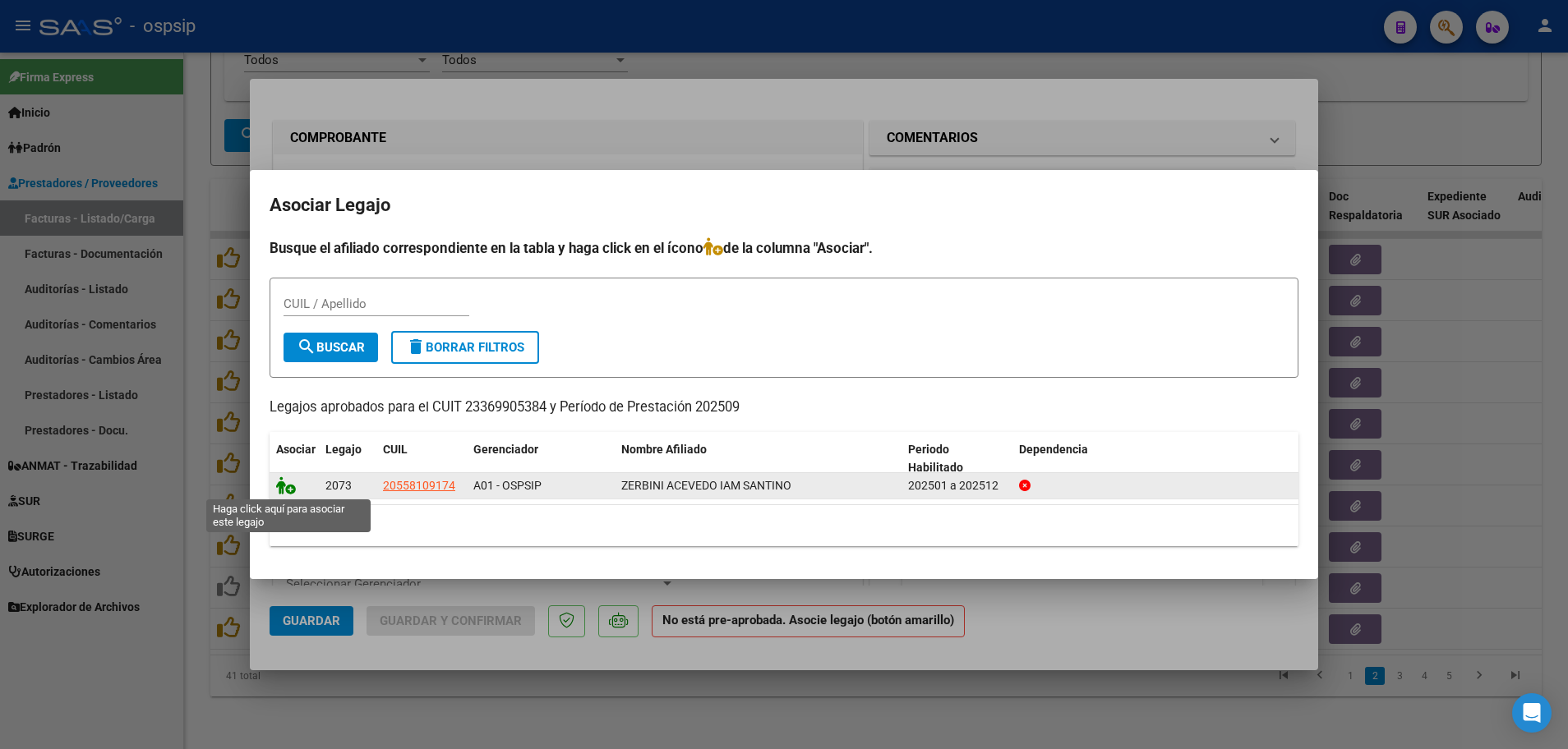
click at [294, 489] on icon at bounding box center [286, 486] width 20 height 18
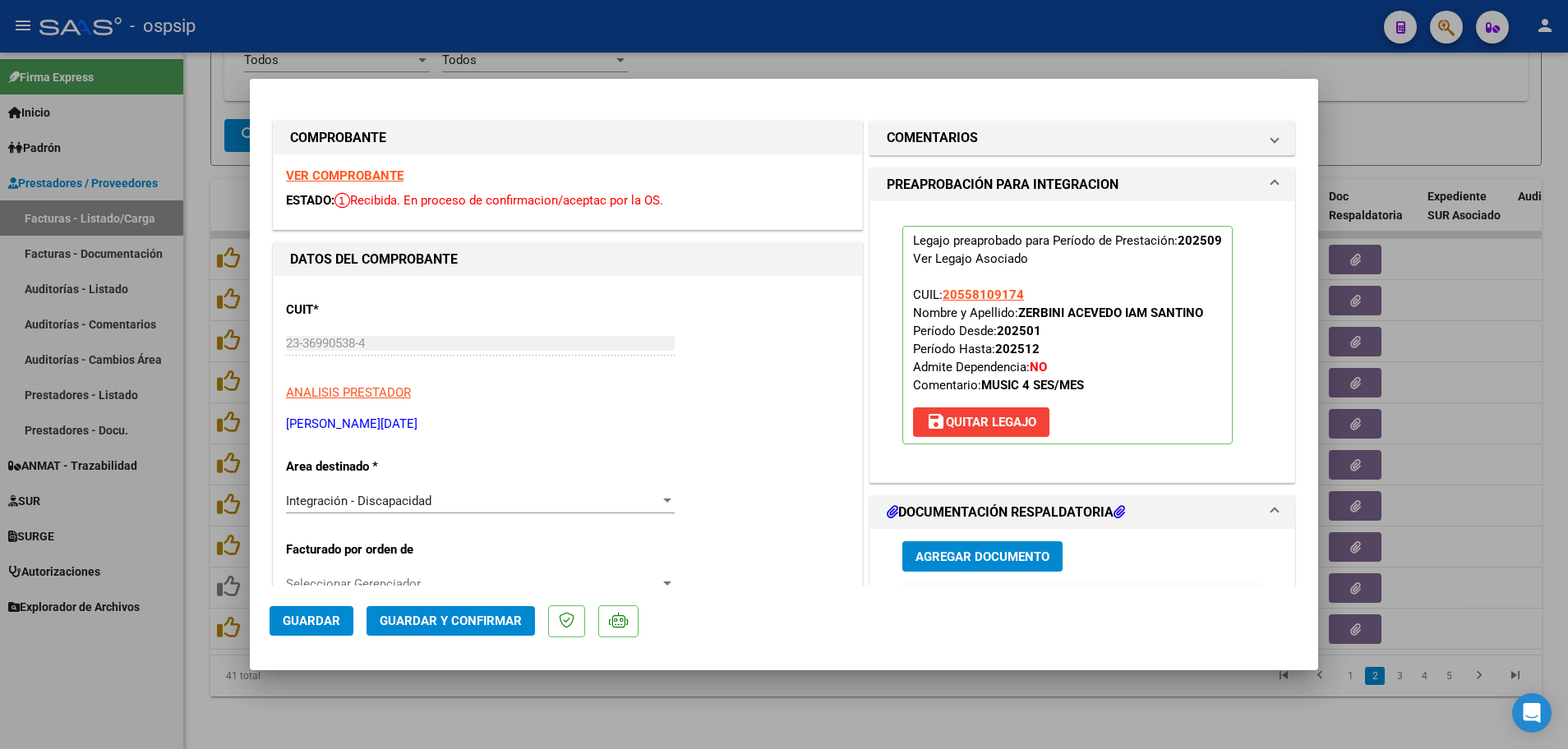
click at [324, 624] on span "Guardar" at bounding box center [311, 621] width 58 height 15
click at [187, 593] on div at bounding box center [784, 374] width 1568 height 749
type input "$ 0,00"
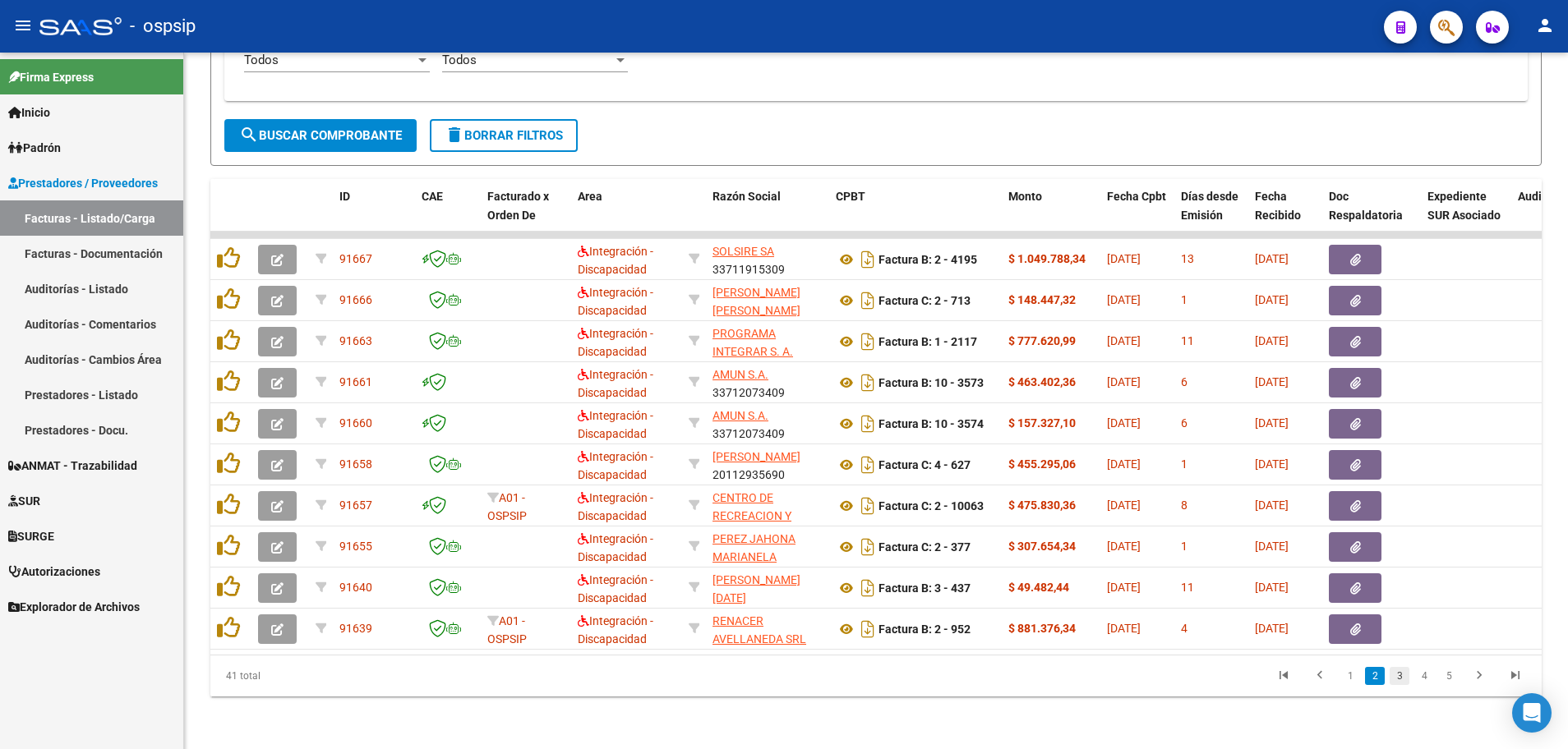
click at [1397, 677] on link "3" at bounding box center [1400, 676] width 20 height 18
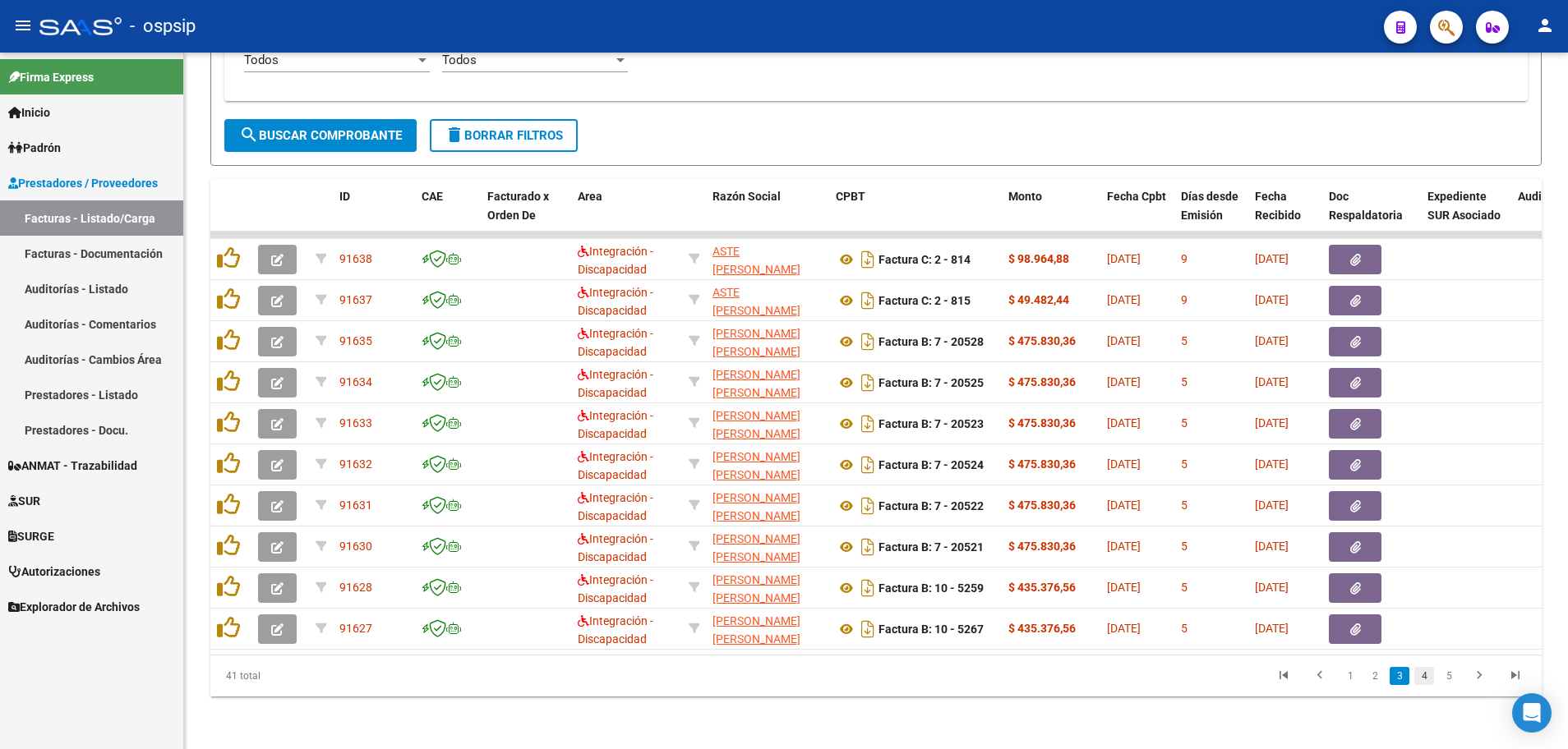
click at [1426, 676] on link "4" at bounding box center [1424, 676] width 20 height 18
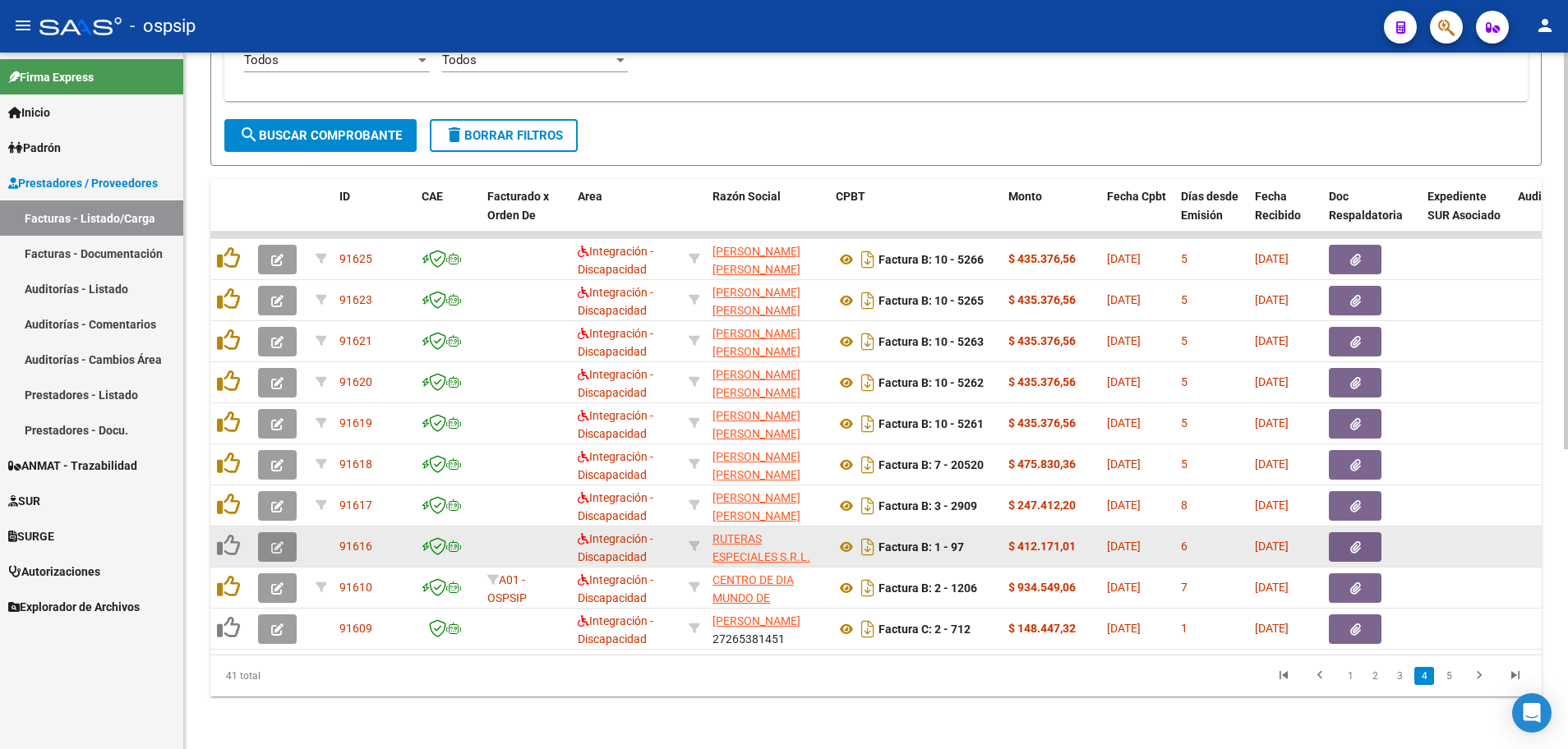
click at [273, 542] on icon "button" at bounding box center [277, 547] width 13 height 12
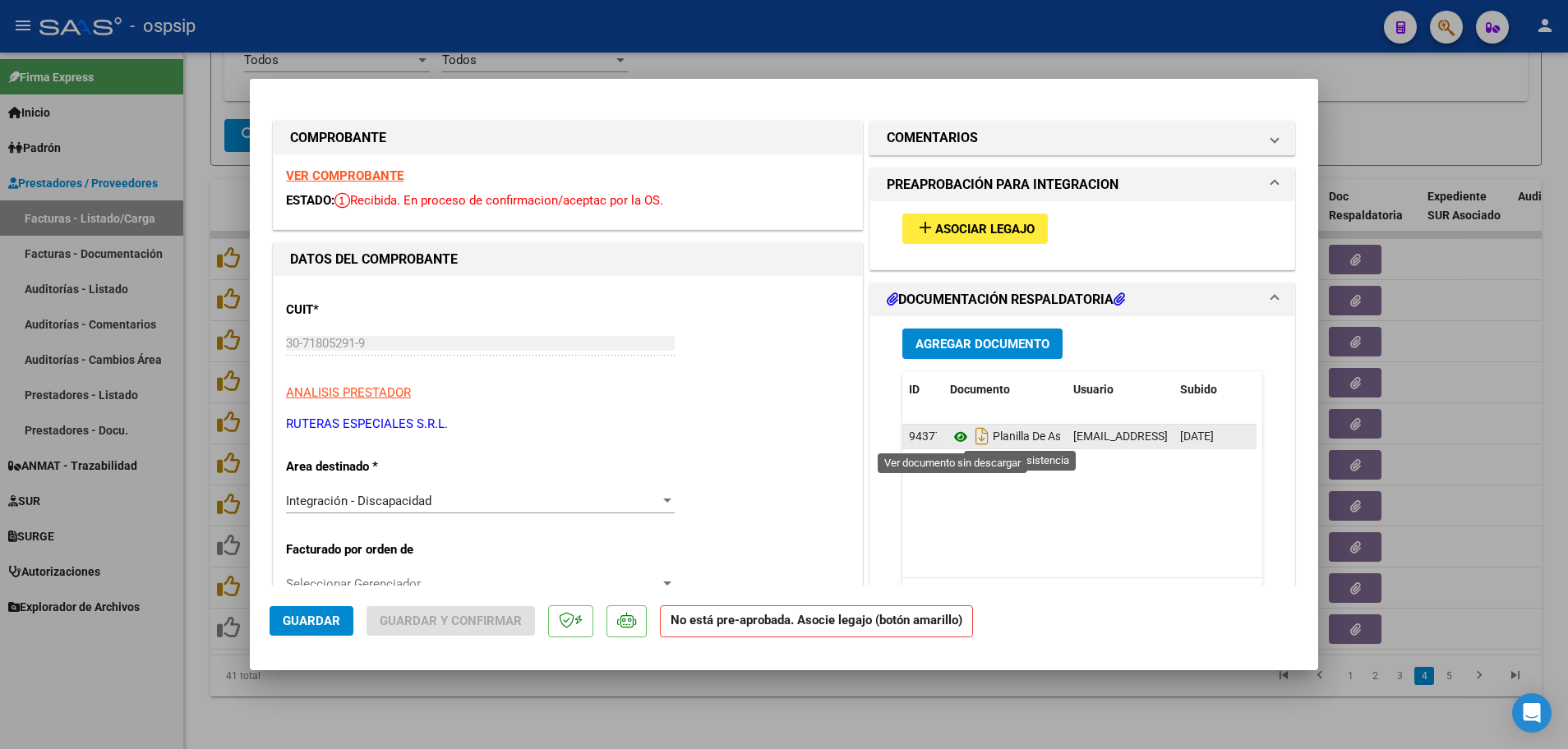
click at [954, 438] on icon at bounding box center [960, 437] width 22 height 20
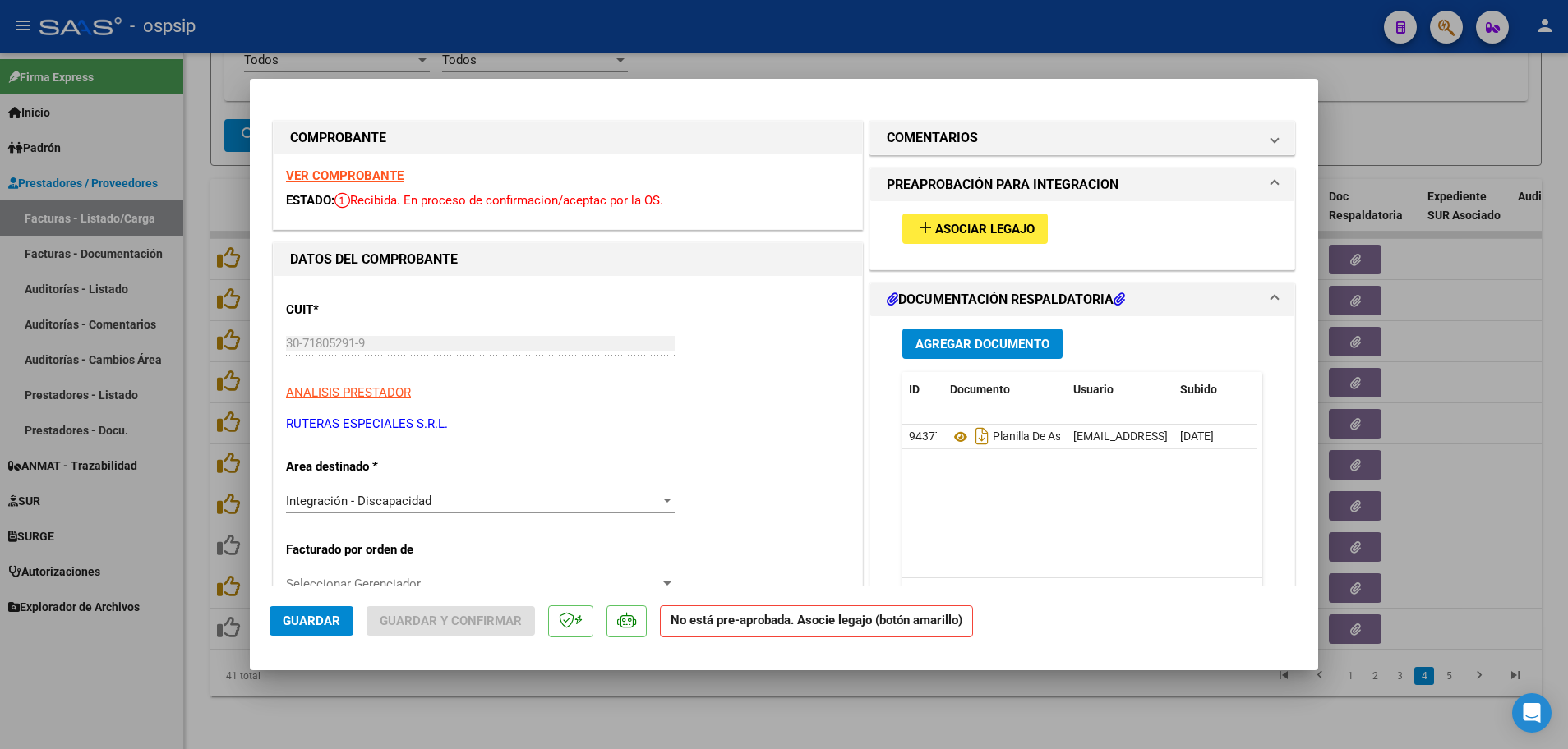
click at [328, 172] on strong "VER COMPROBANTE" at bounding box center [344, 176] width 118 height 15
click at [924, 234] on mat-icon "add" at bounding box center [925, 227] width 20 height 20
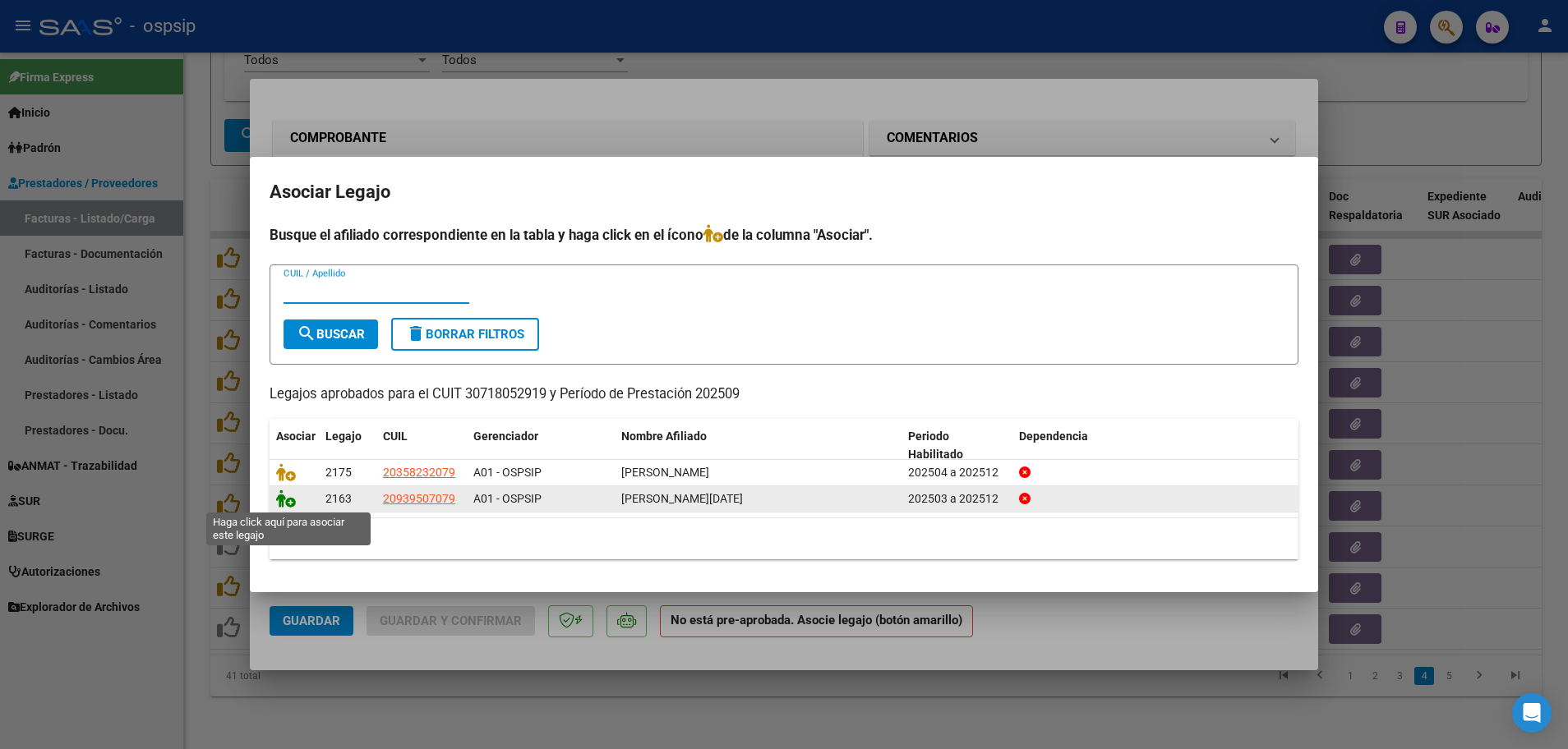
click at [289, 503] on icon at bounding box center [286, 498] width 20 height 18
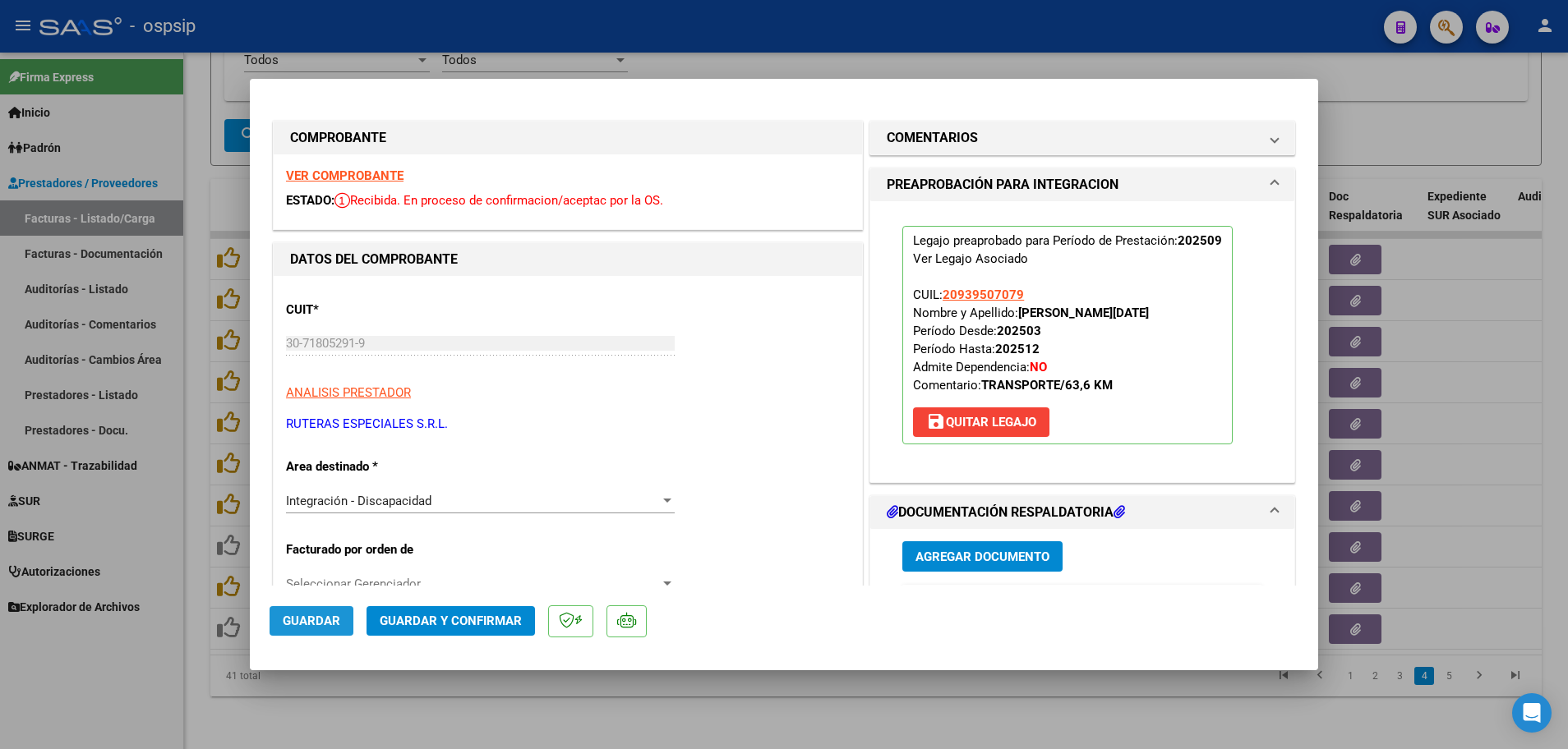
click at [313, 615] on span "Guardar" at bounding box center [311, 621] width 58 height 15
click at [193, 635] on div at bounding box center [784, 374] width 1568 height 749
type input "$ 0,00"
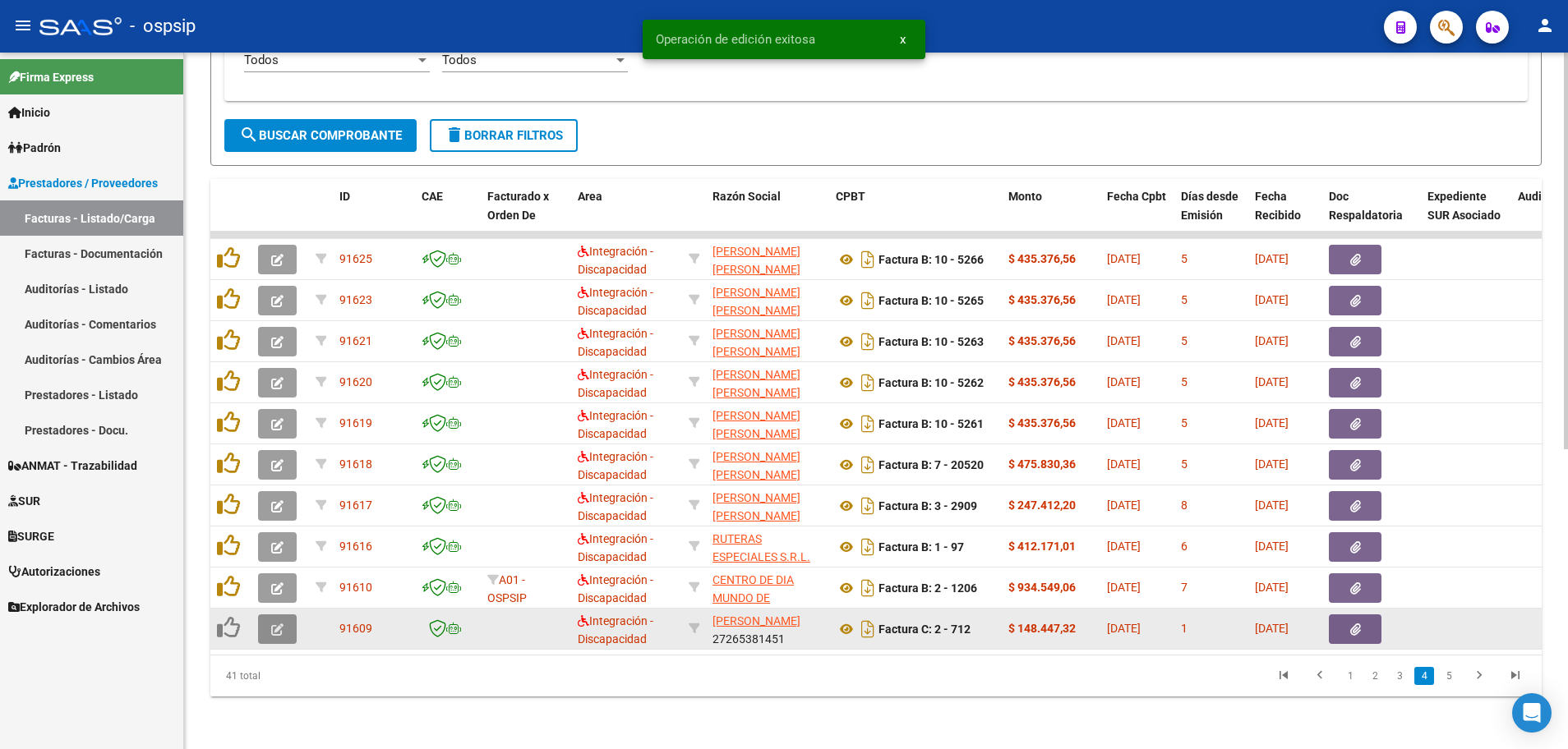
click at [268, 626] on button "button" at bounding box center [277, 628] width 38 height 29
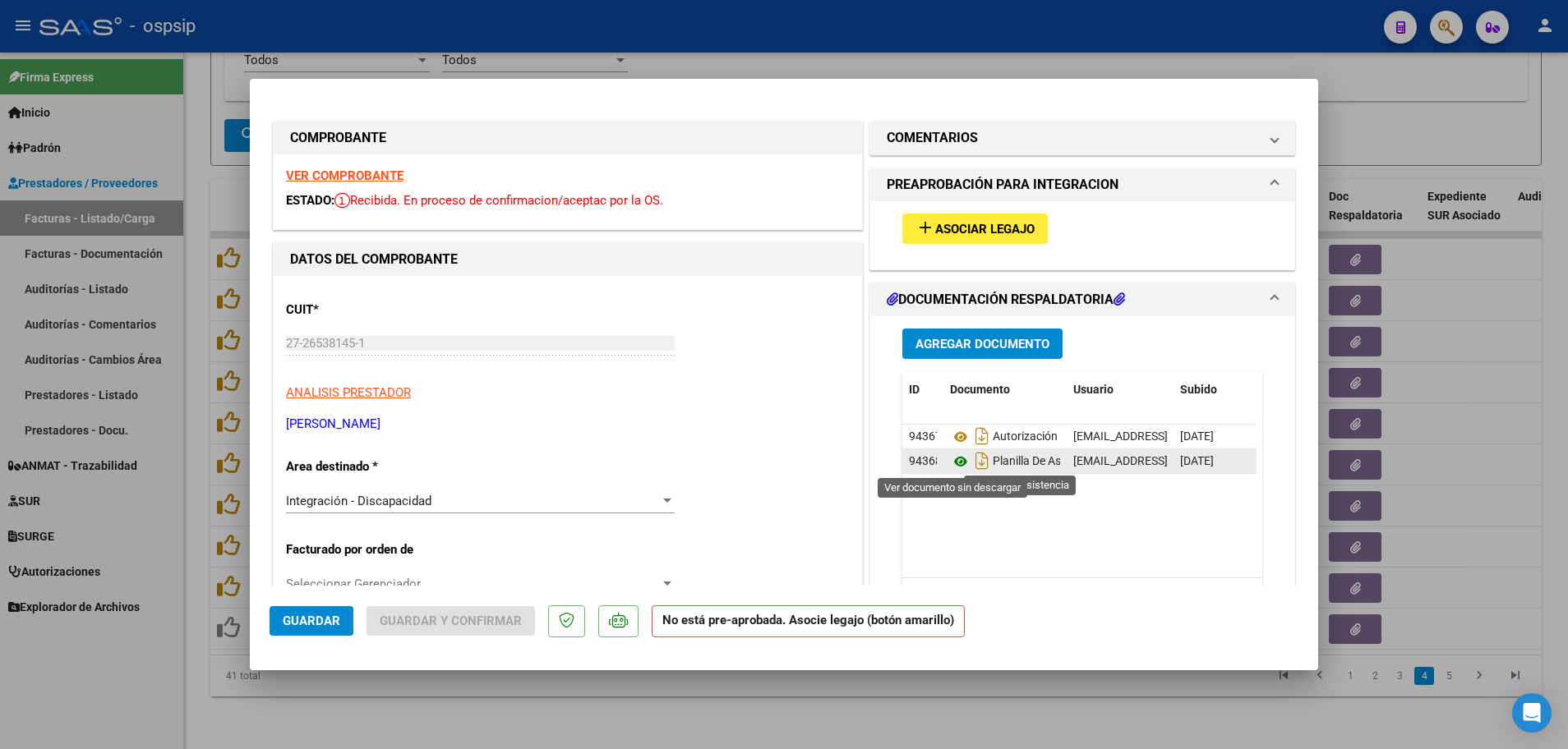
click at [949, 462] on icon at bounding box center [960, 462] width 22 height 20
click at [336, 172] on strong "VER COMPROBANTE" at bounding box center [344, 176] width 118 height 15
click at [949, 462] on icon at bounding box center [960, 462] width 22 height 20
click at [318, 179] on strong "VER COMPROBANTE" at bounding box center [344, 176] width 118 height 15
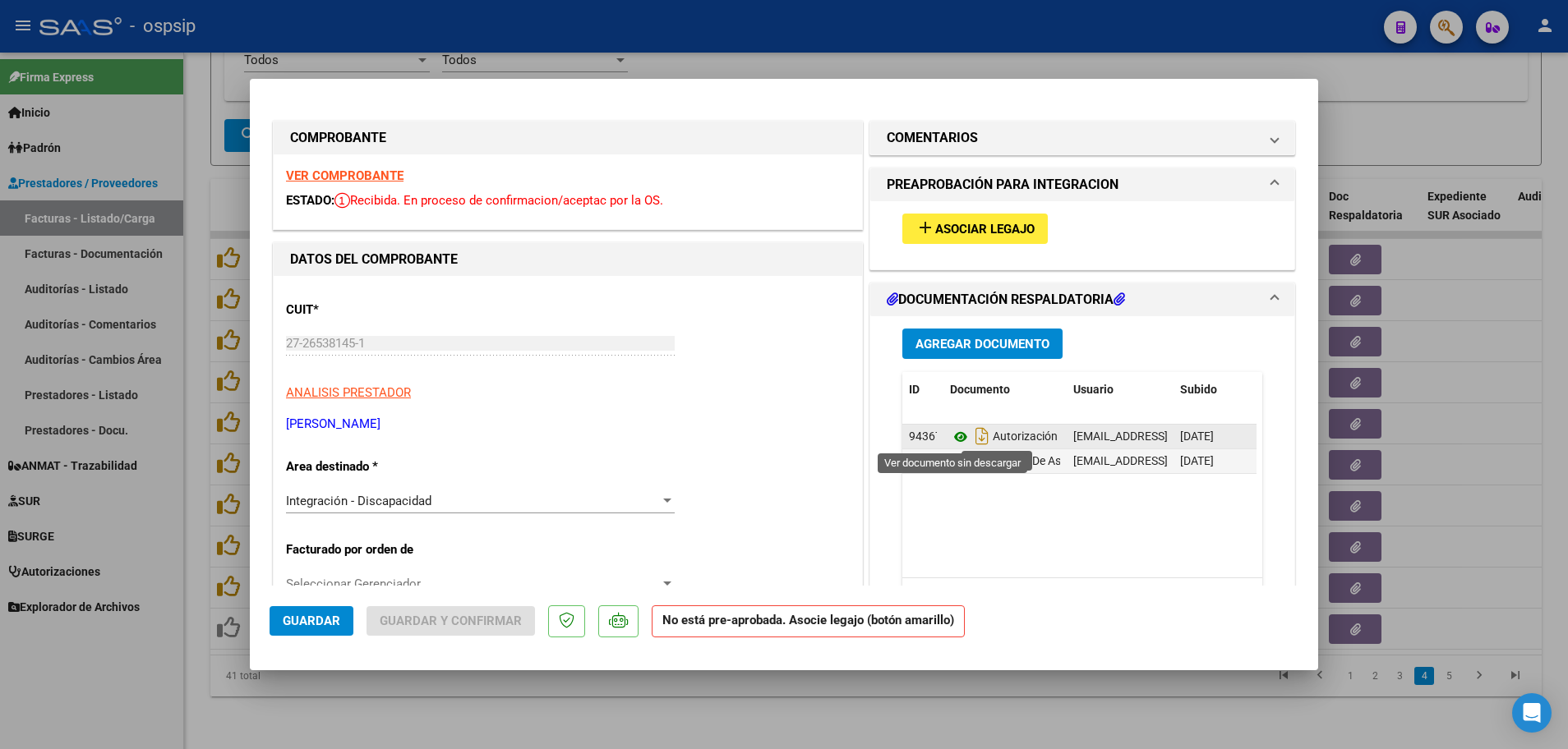
click at [954, 437] on icon at bounding box center [960, 437] width 22 height 20
click at [340, 177] on strong "VER COMPROBANTE" at bounding box center [344, 176] width 118 height 15
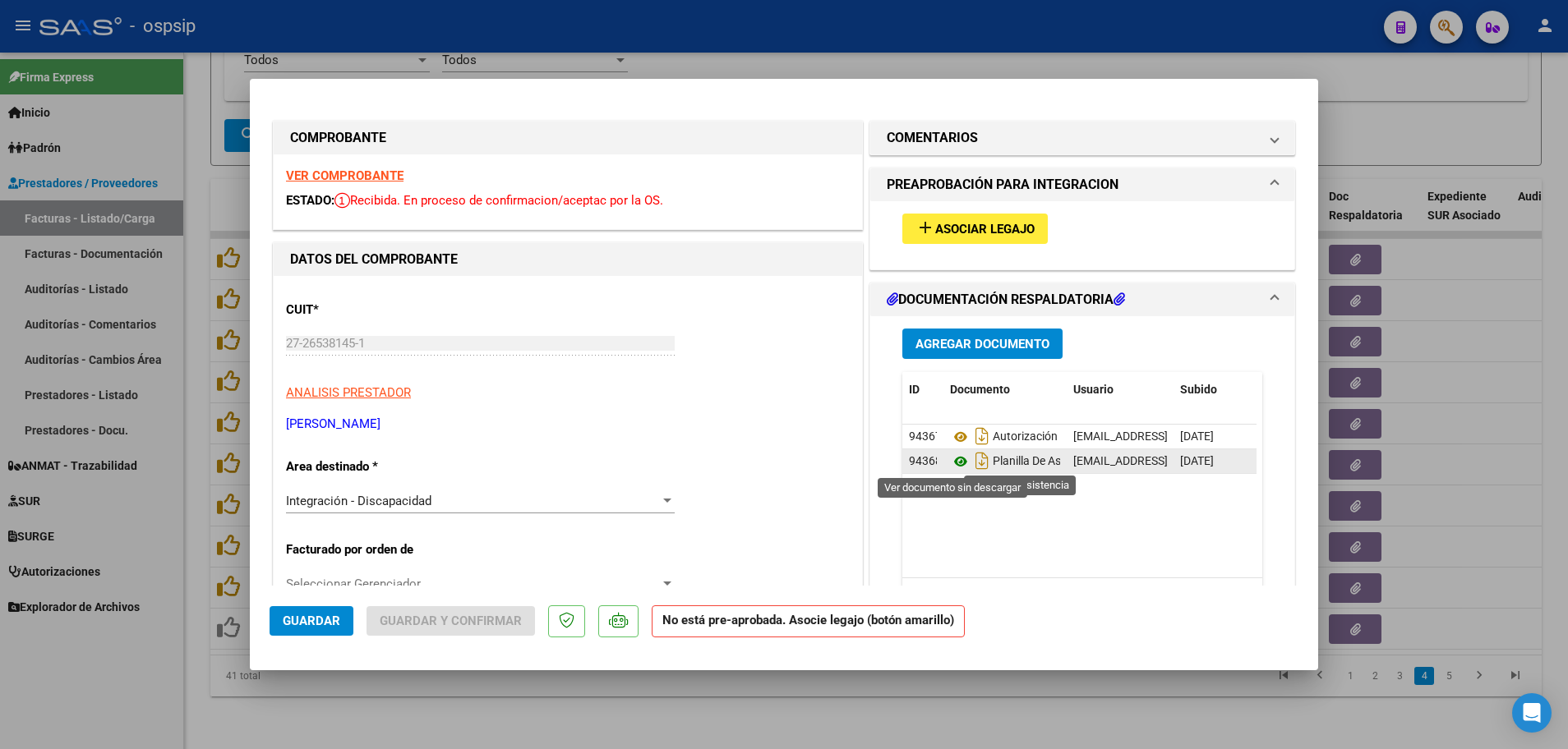
click at [951, 463] on icon at bounding box center [960, 462] width 22 height 20
click at [201, 367] on div at bounding box center [784, 374] width 1568 height 749
type input "$ 0,00"
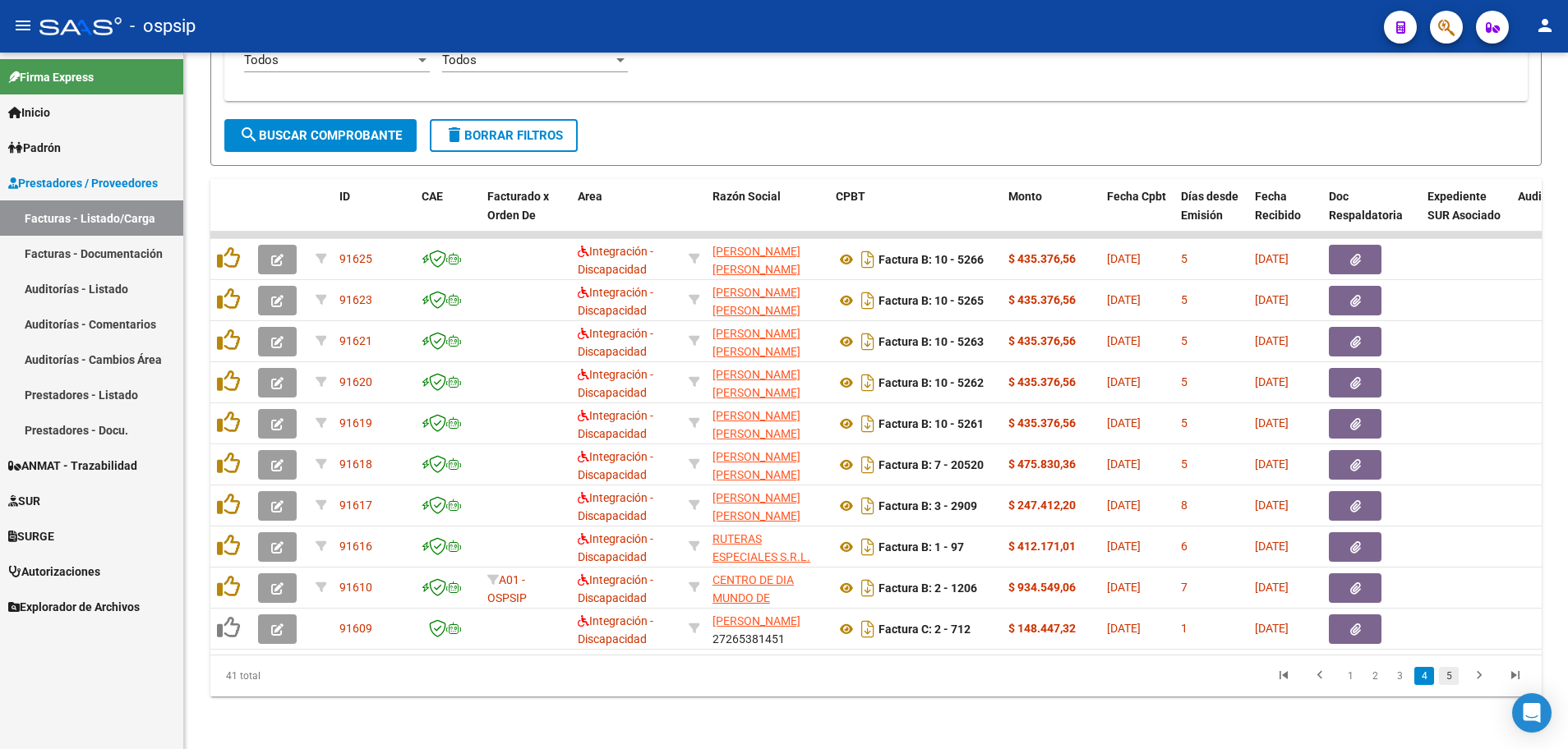
click at [1453, 680] on link "5" at bounding box center [1449, 676] width 20 height 18
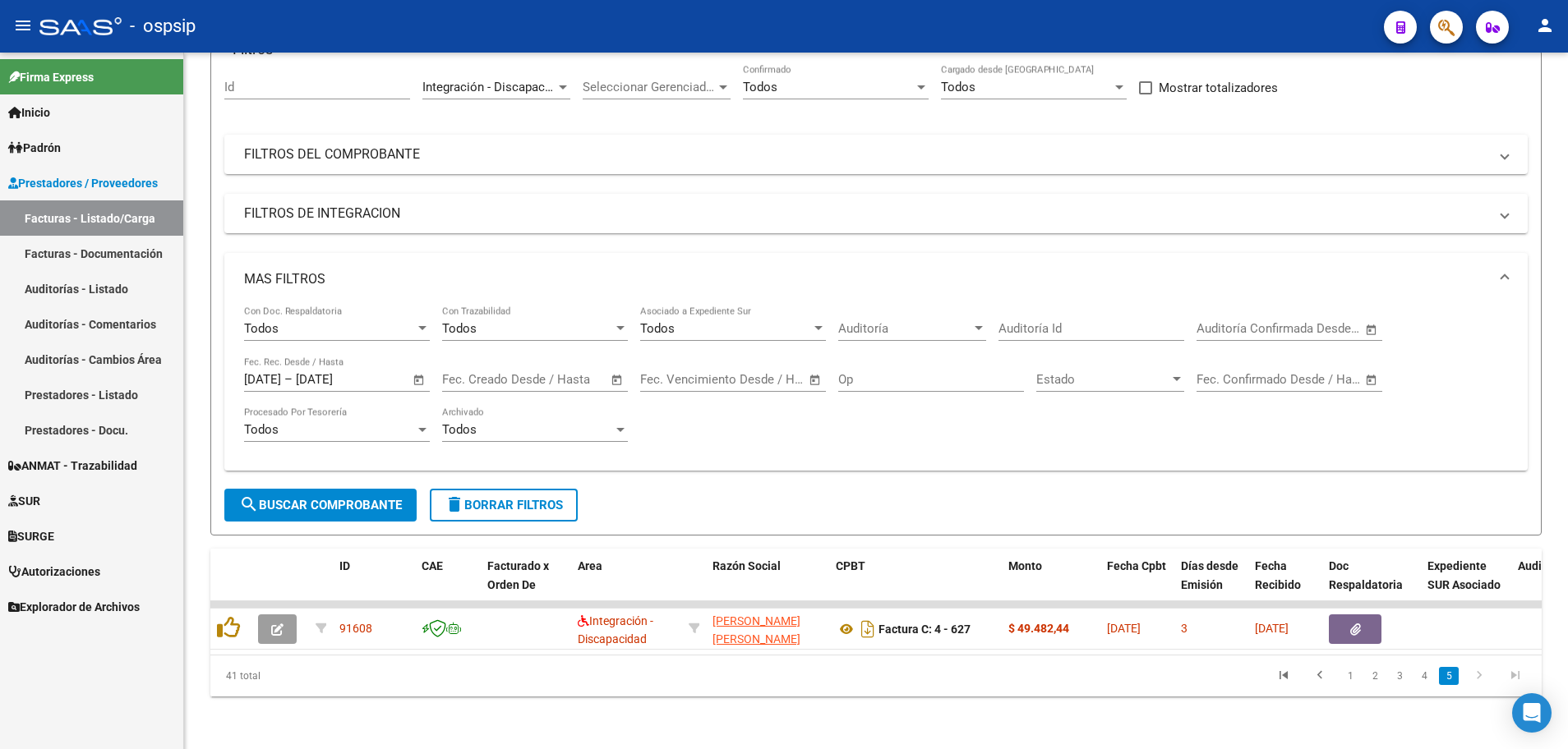
scroll to position [157, 0]
click at [1283, 681] on icon "go to first page" at bounding box center [1284, 677] width 22 height 20
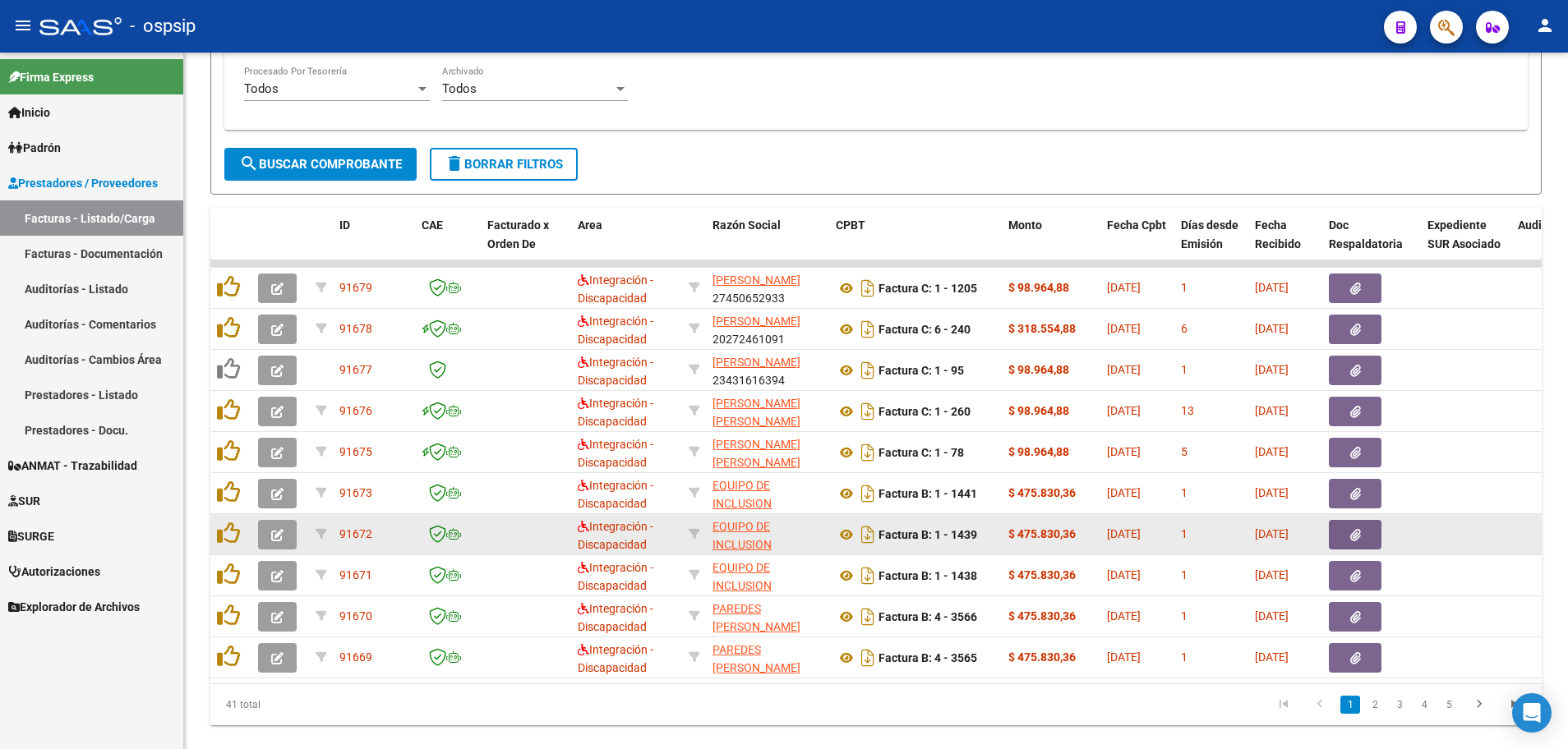
scroll to position [527, 0]
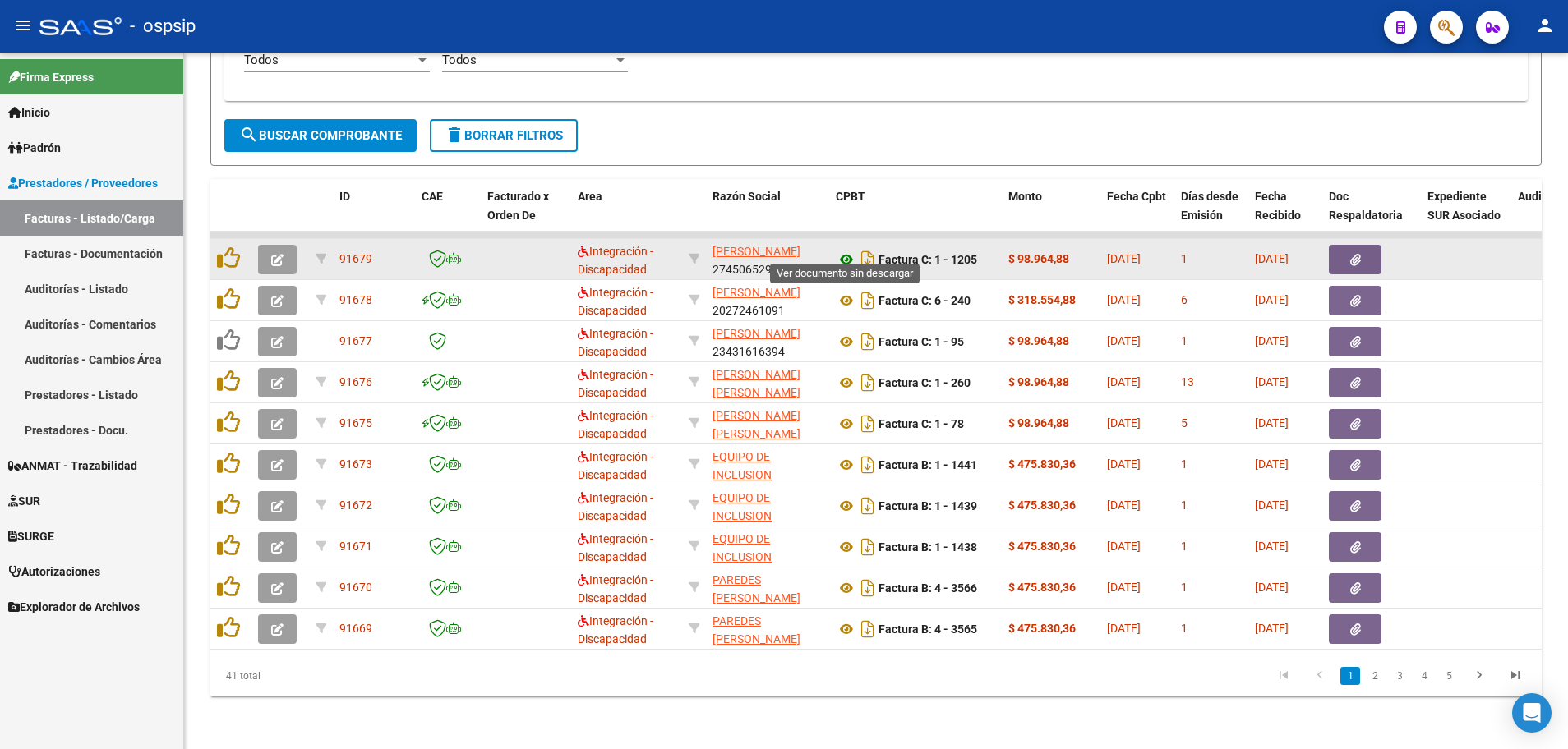
click at [842, 250] on icon at bounding box center [846, 260] width 22 height 20
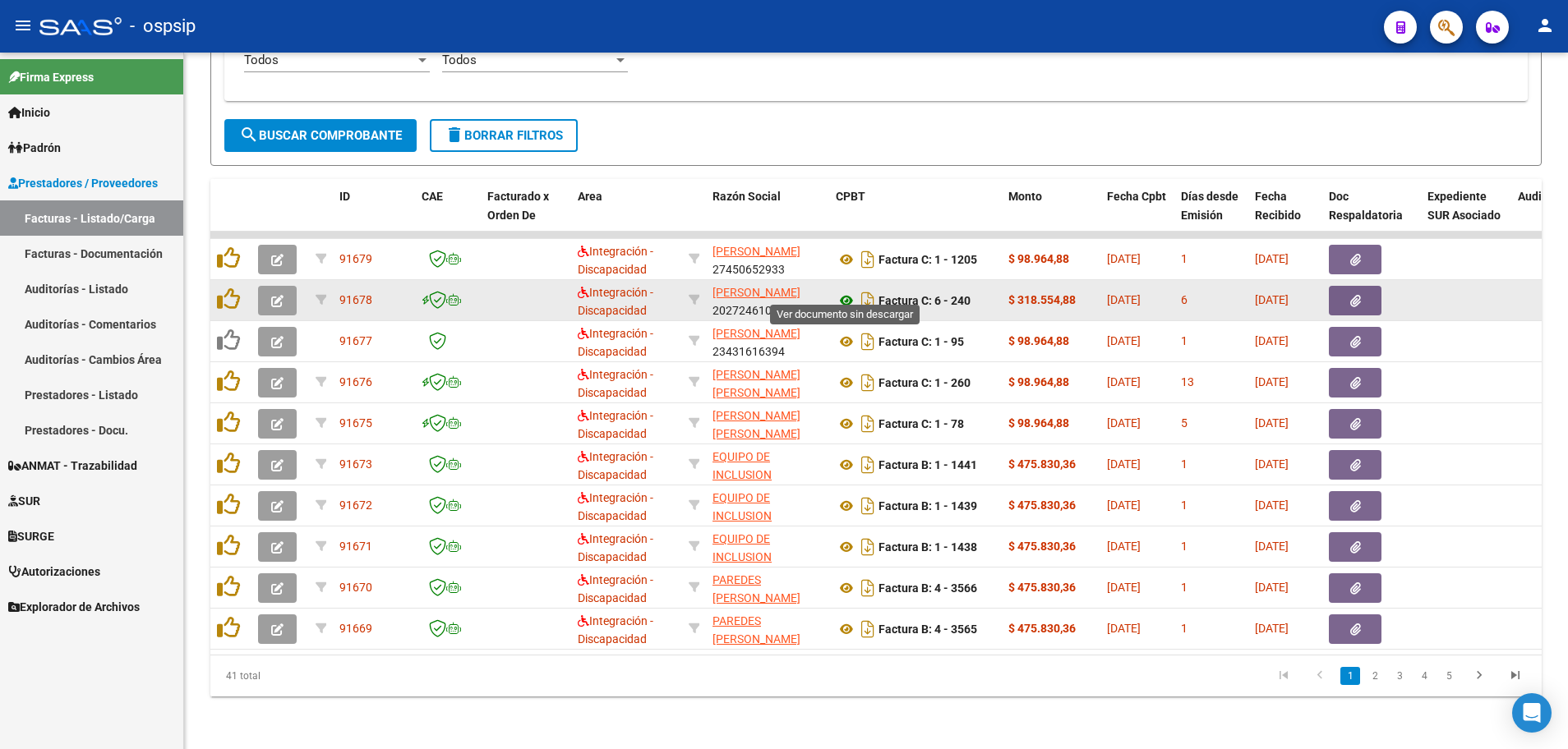
click at [843, 291] on icon at bounding box center [846, 301] width 22 height 20
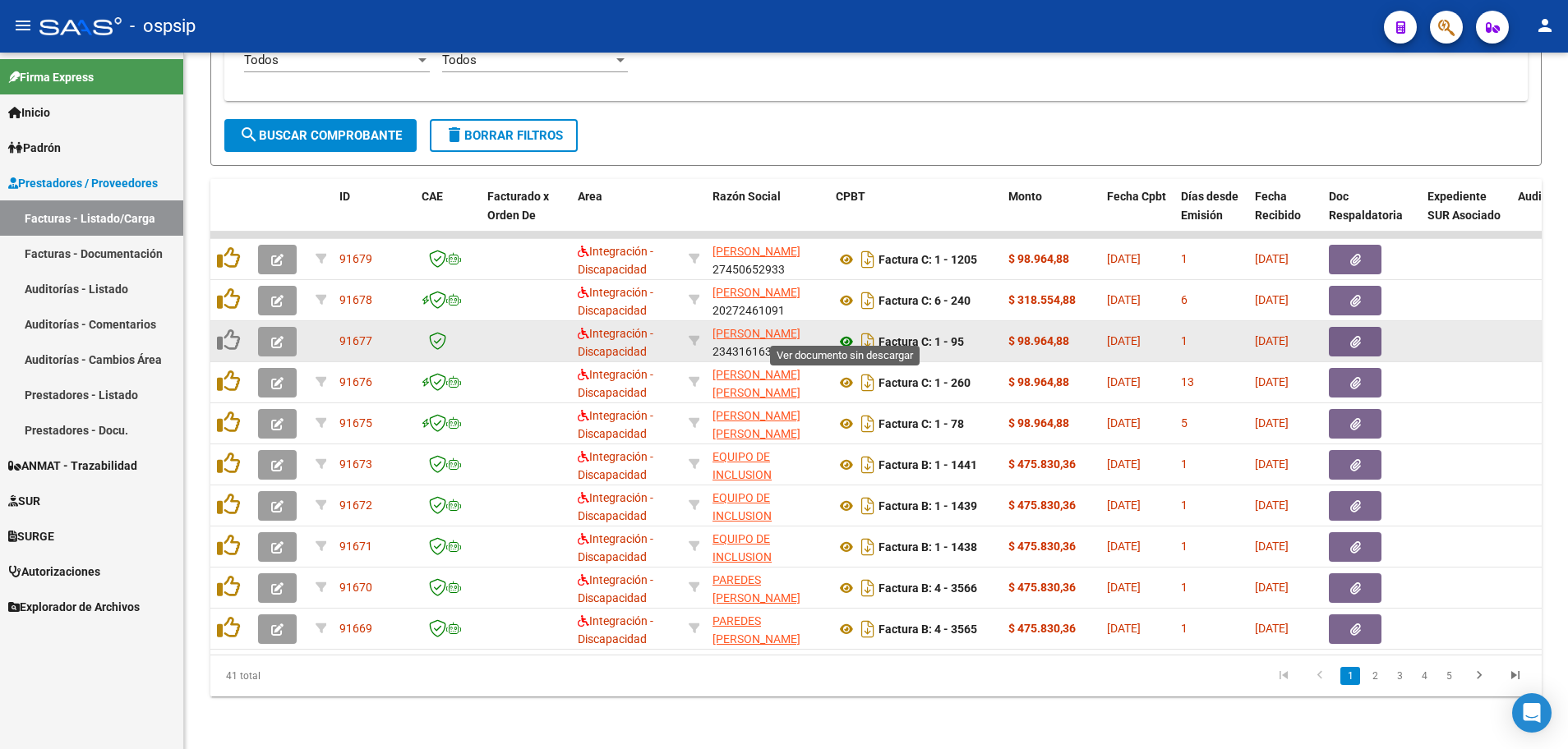
click at [846, 332] on icon at bounding box center [846, 342] width 22 height 20
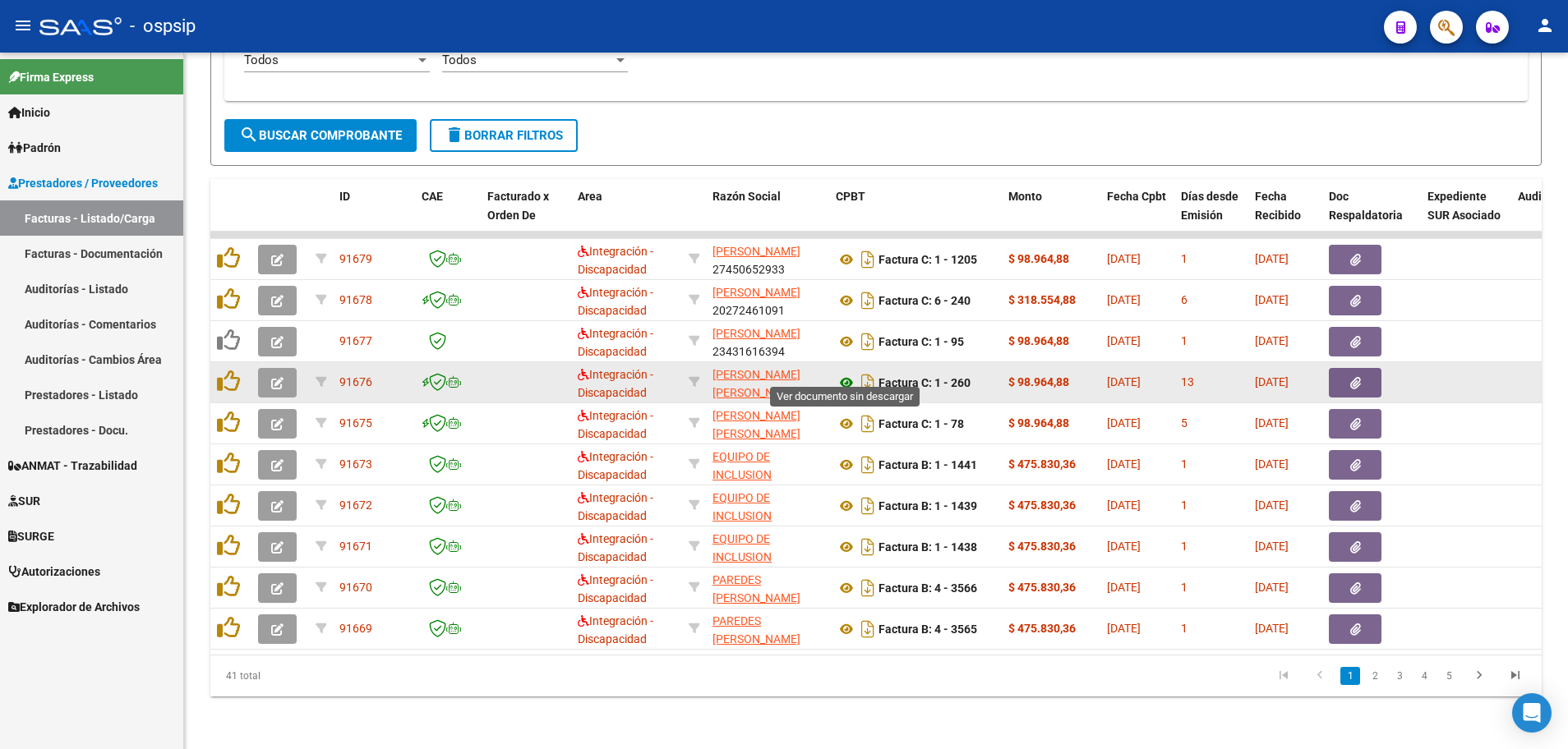
click at [847, 372] on icon at bounding box center [846, 382] width 22 height 20
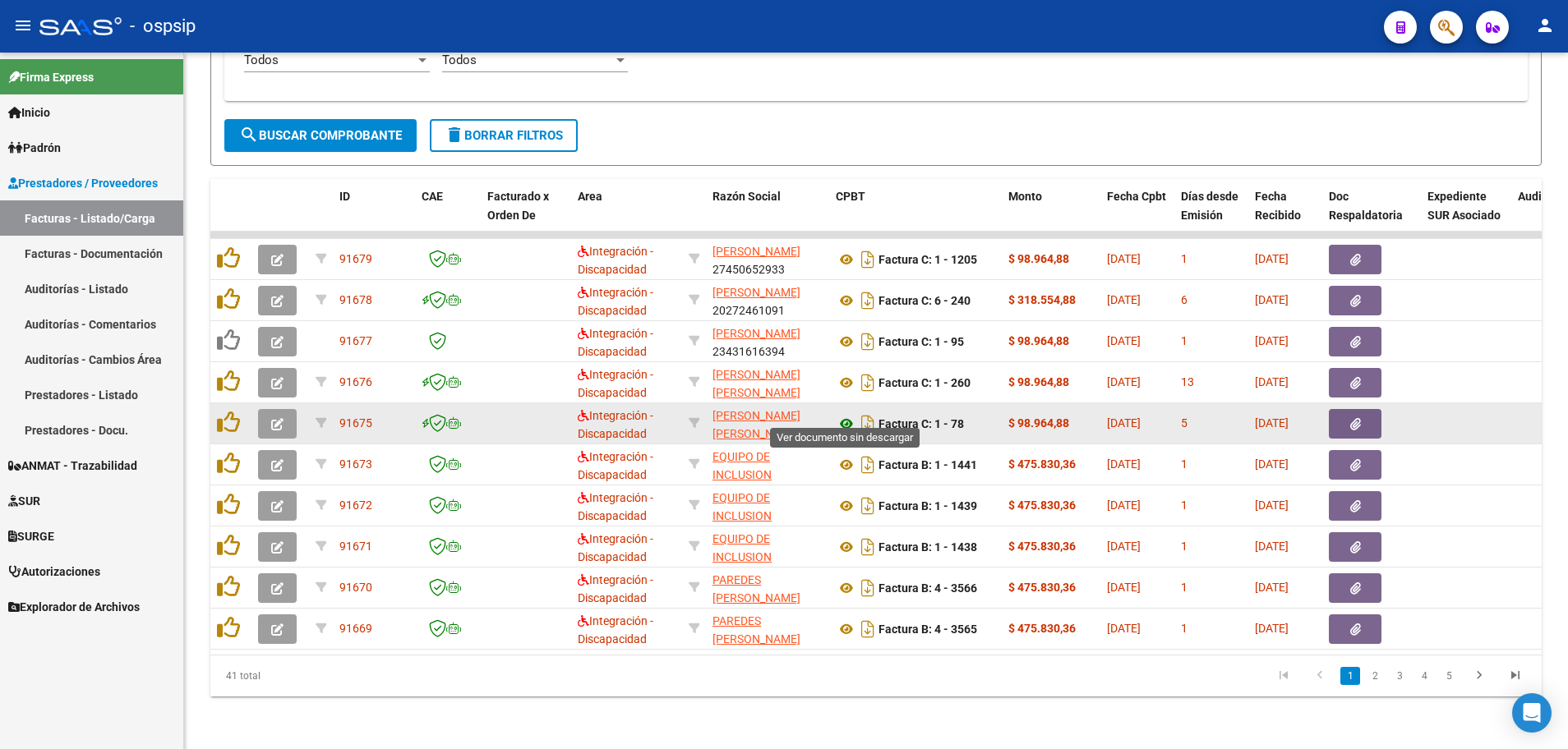
click at [839, 414] on icon at bounding box center [846, 424] width 22 height 20
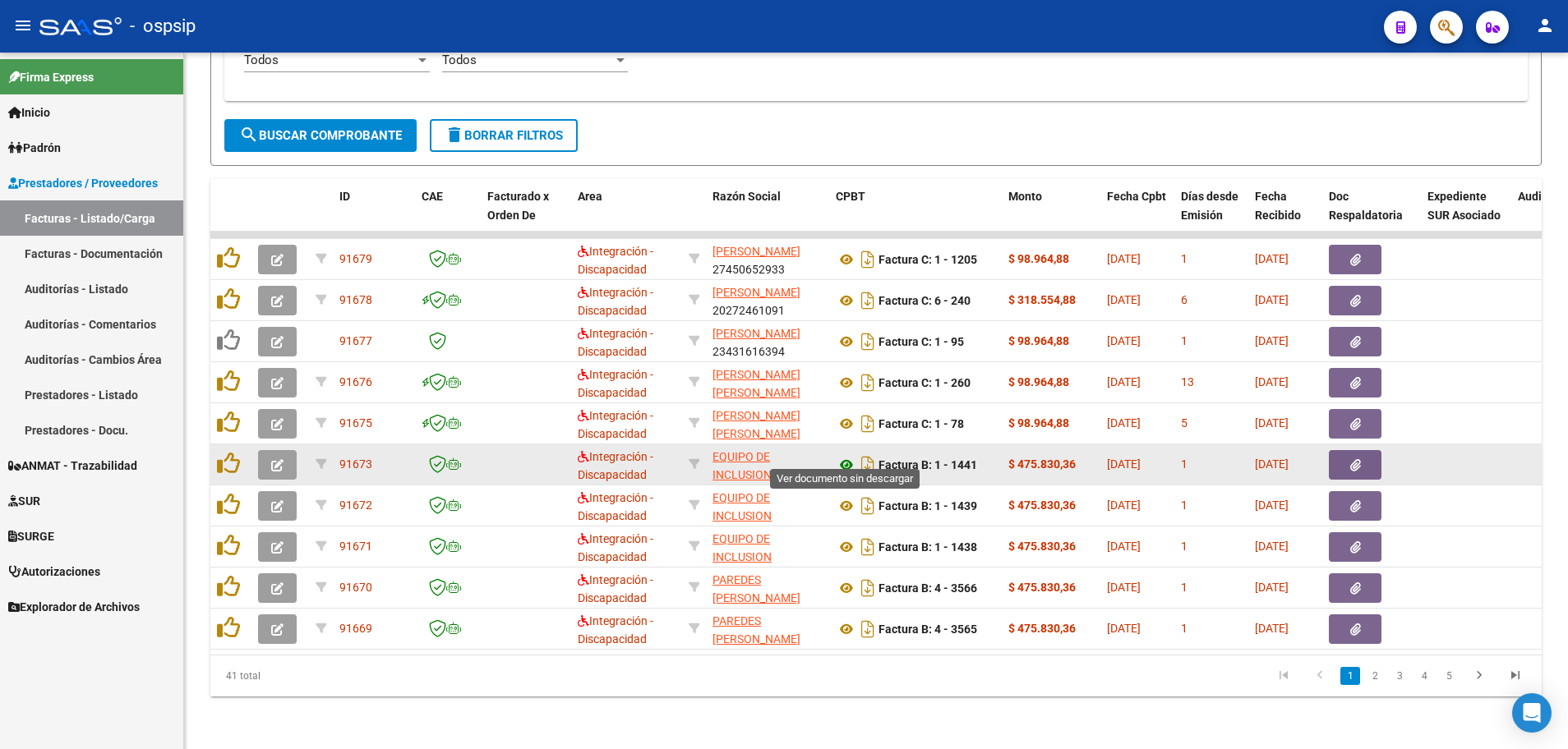
click at [844, 455] on icon at bounding box center [846, 465] width 22 height 20
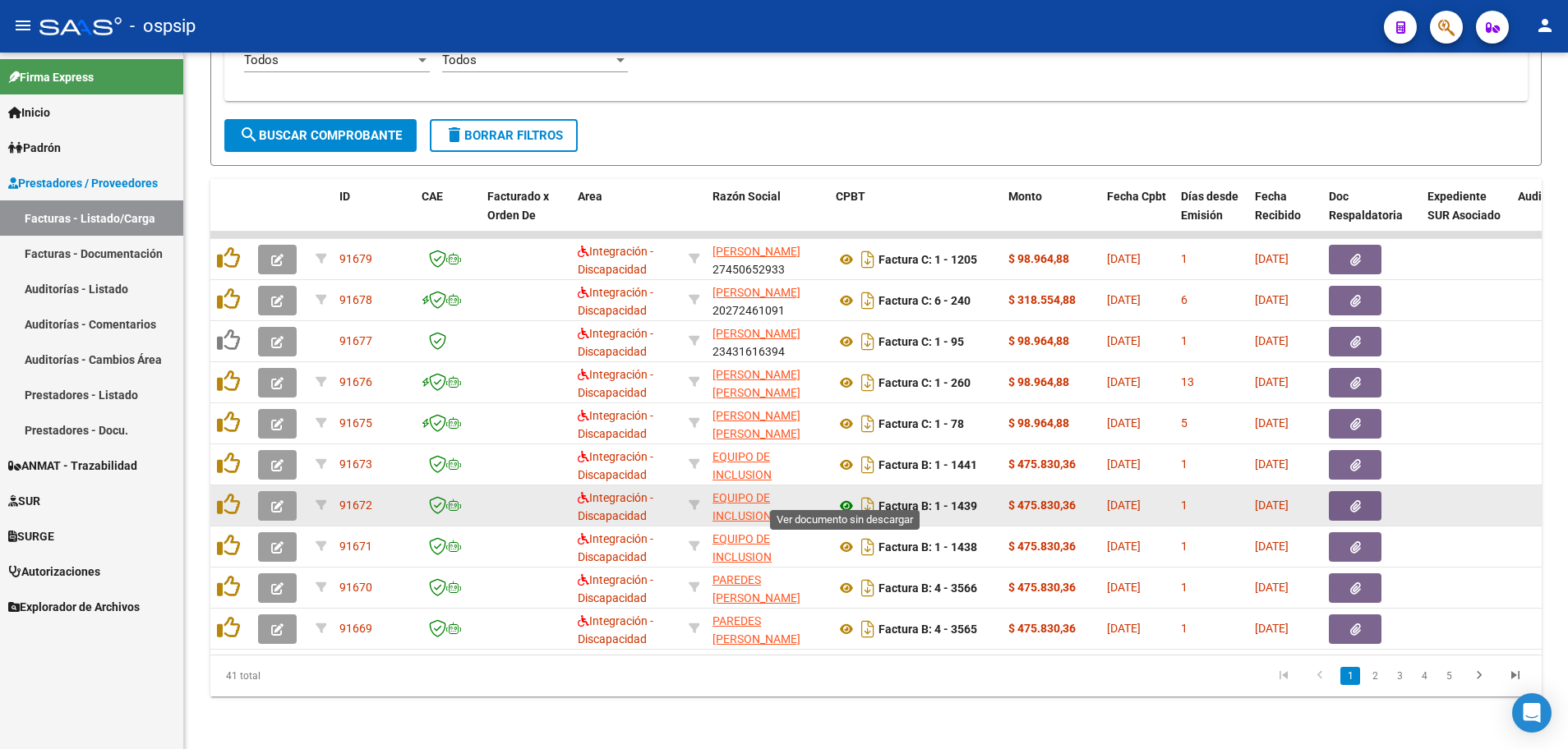
click at [844, 496] on icon at bounding box center [846, 506] width 22 height 20
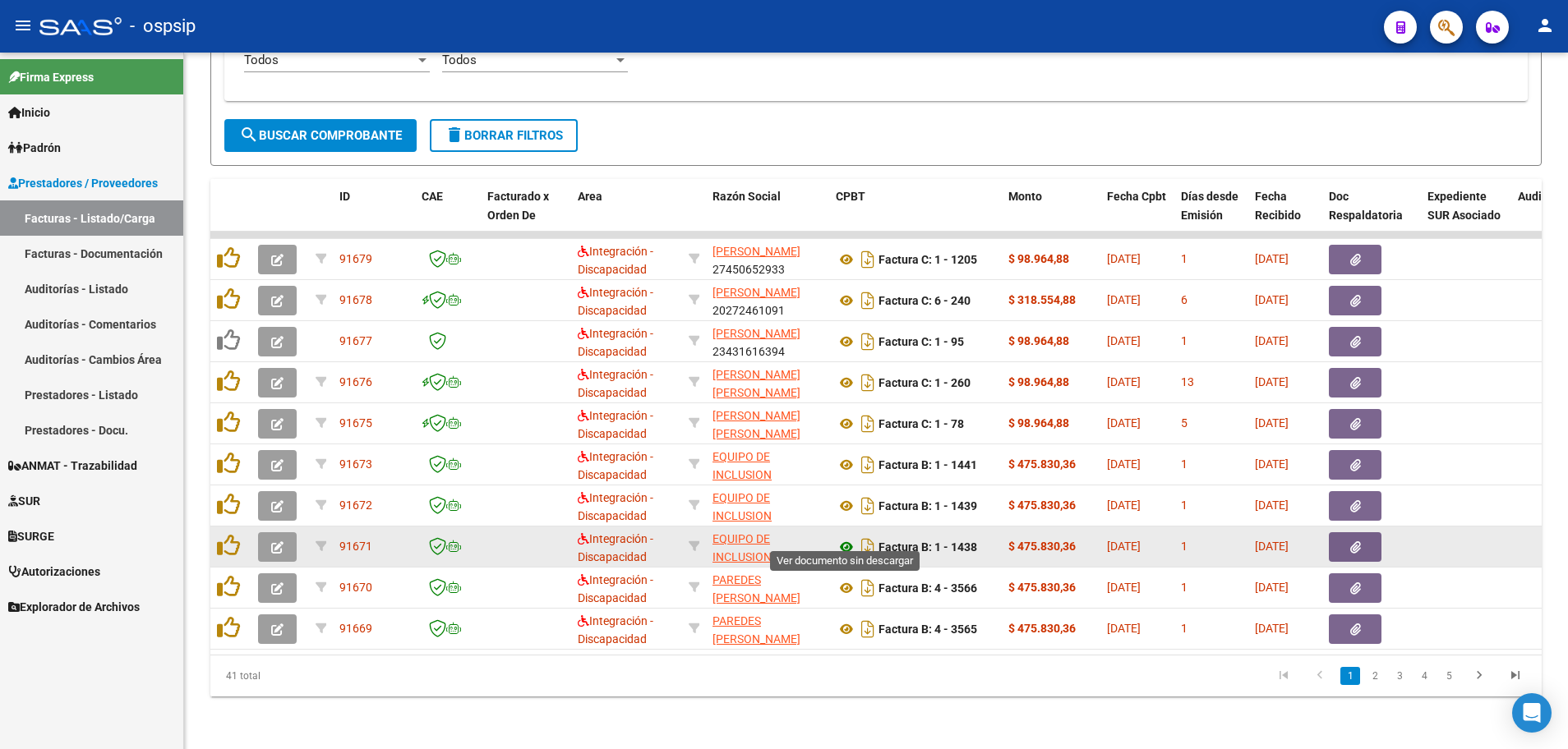
click at [849, 537] on icon at bounding box center [846, 547] width 22 height 20
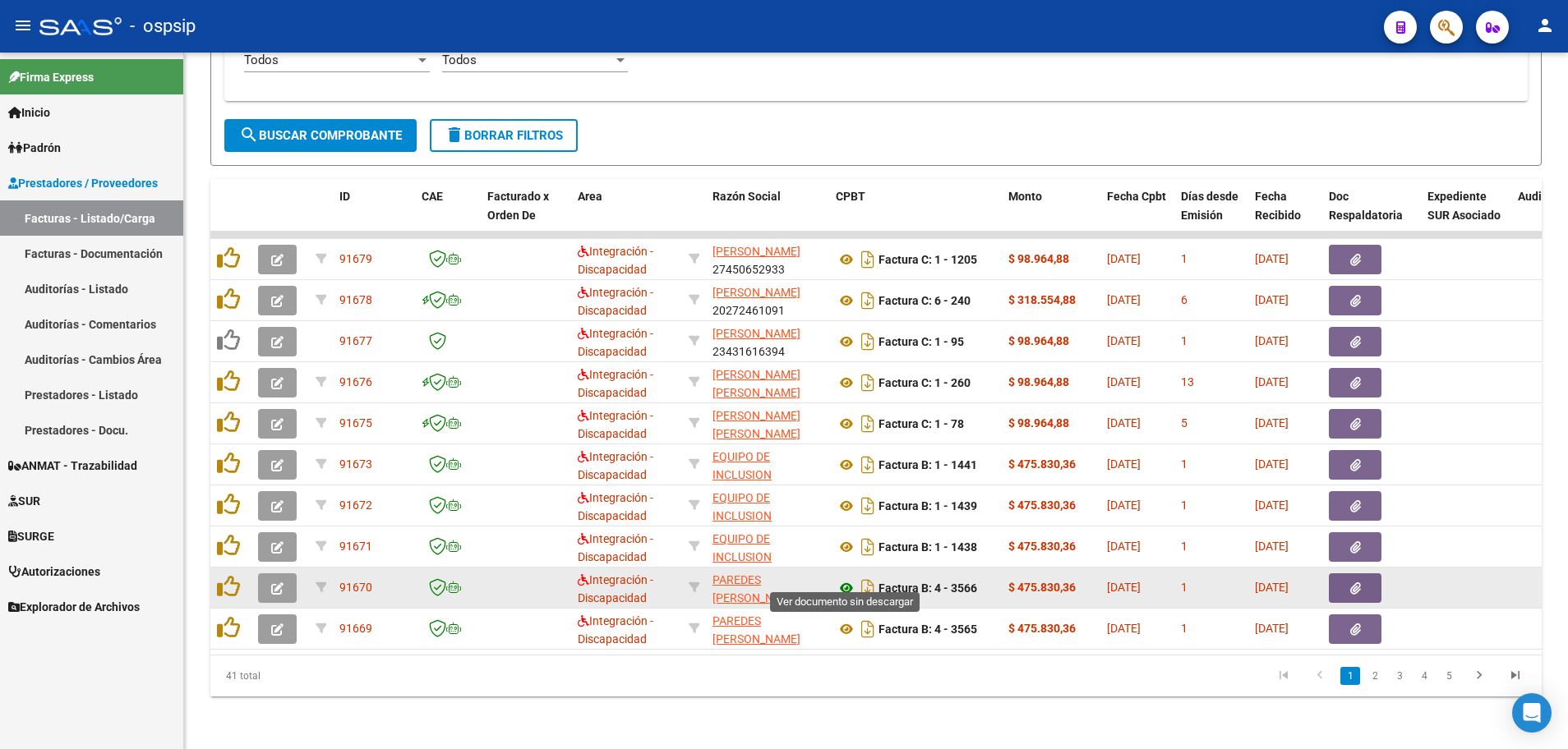
click at [844, 578] on icon at bounding box center [846, 588] width 22 height 20
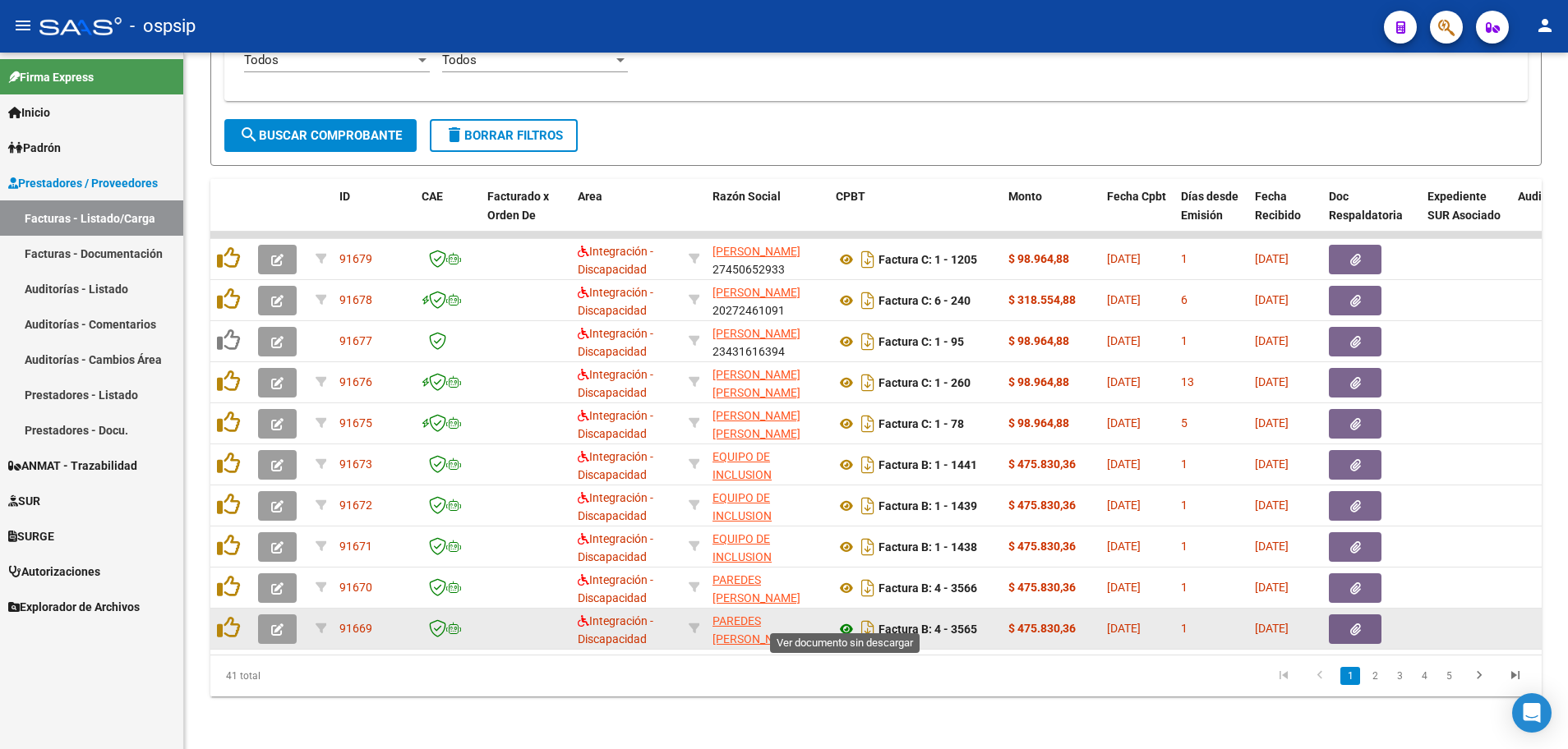
click at [844, 619] on icon at bounding box center [846, 629] width 22 height 20
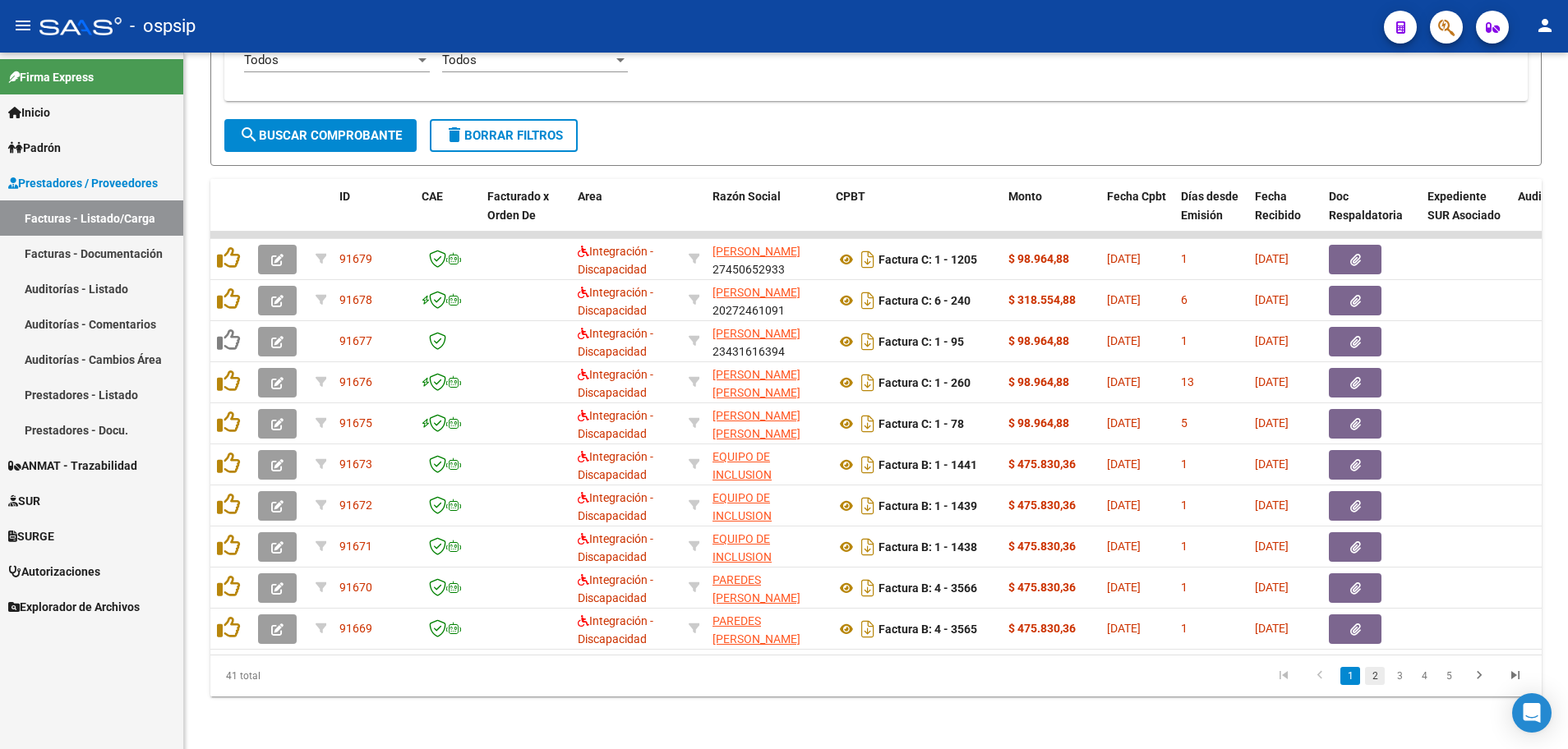
click at [1374, 676] on link "2" at bounding box center [1375, 676] width 20 height 18
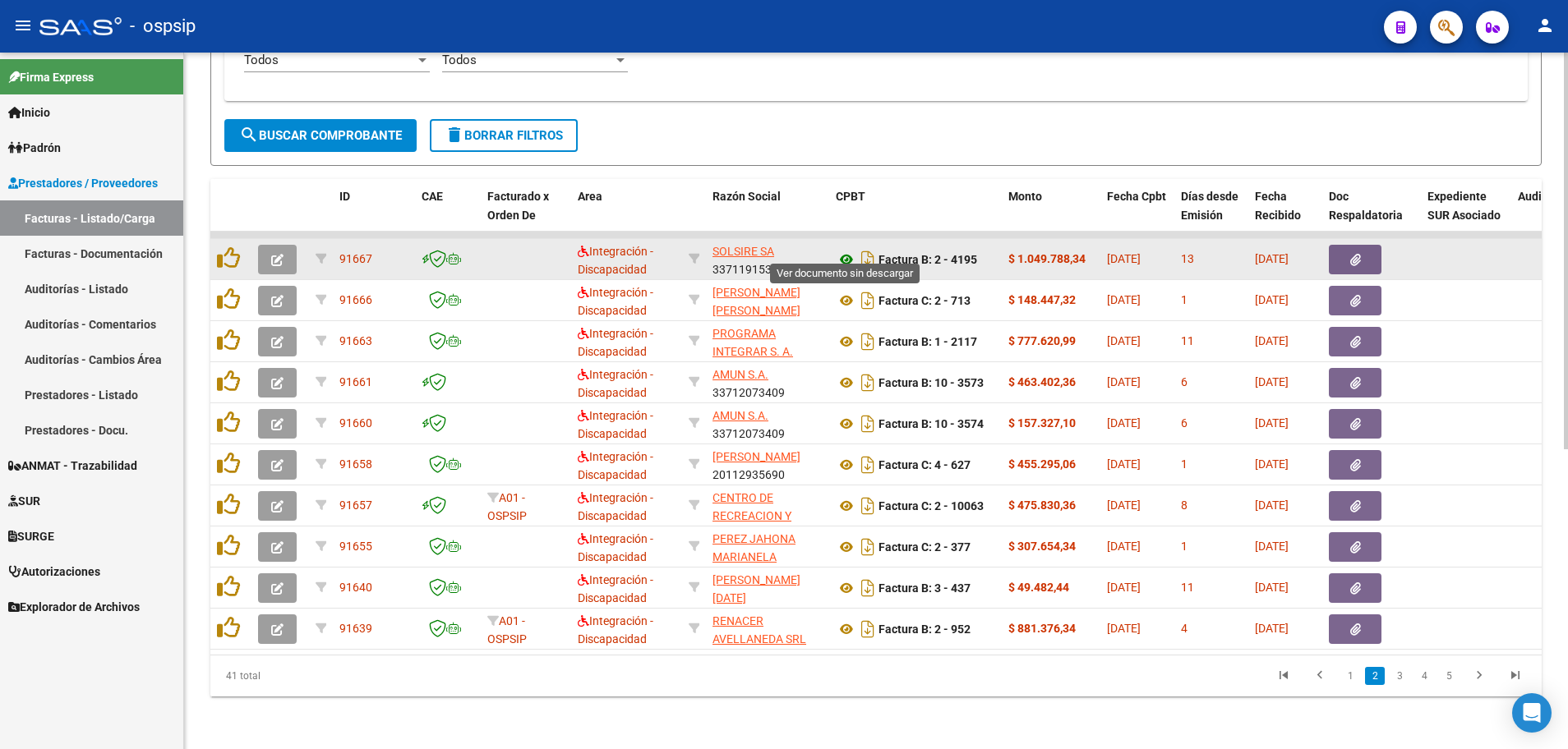
click at [850, 250] on icon at bounding box center [846, 260] width 22 height 20
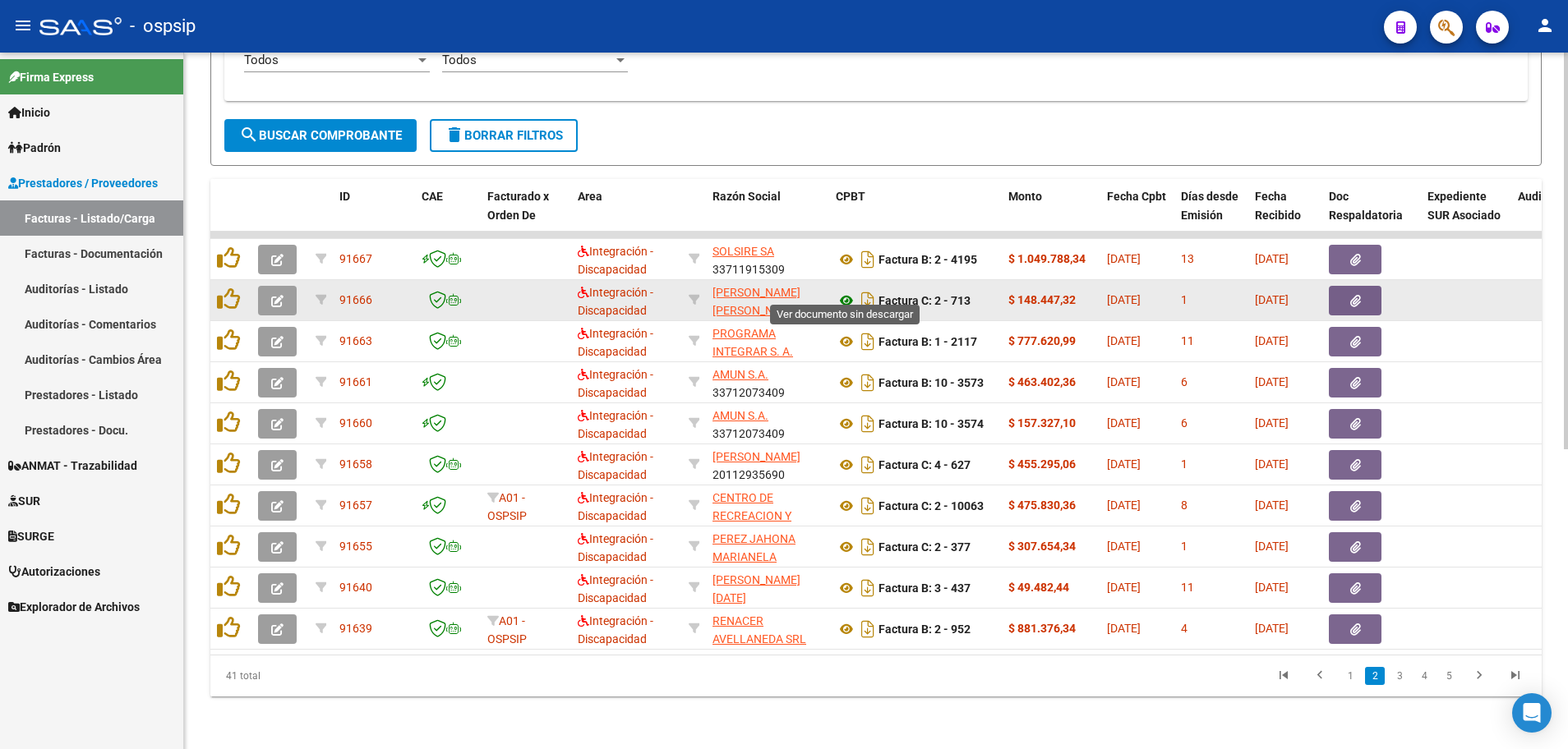
click at [852, 291] on icon at bounding box center [846, 301] width 22 height 20
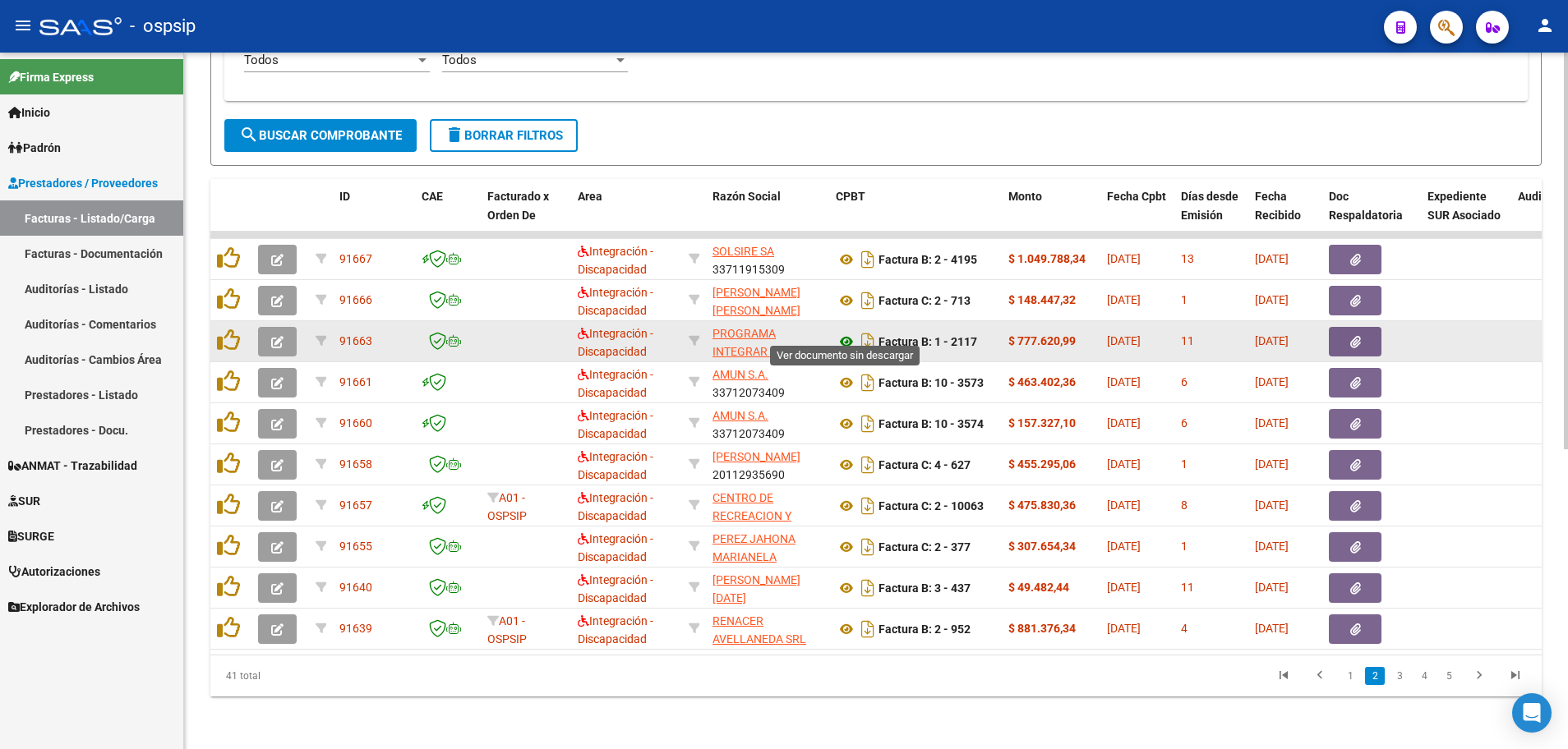
click at [843, 332] on icon at bounding box center [846, 342] width 22 height 20
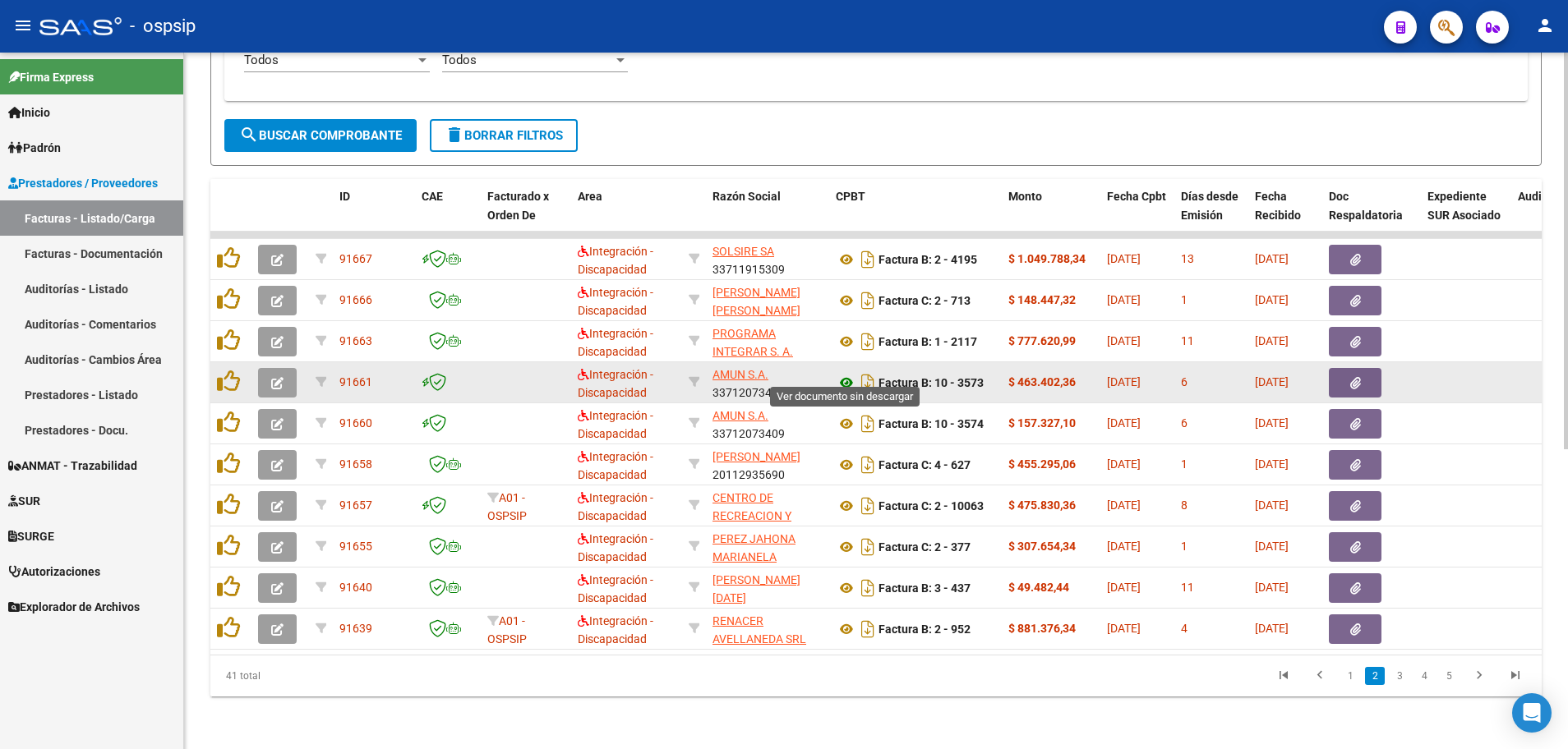
click at [847, 372] on icon at bounding box center [846, 382] width 22 height 20
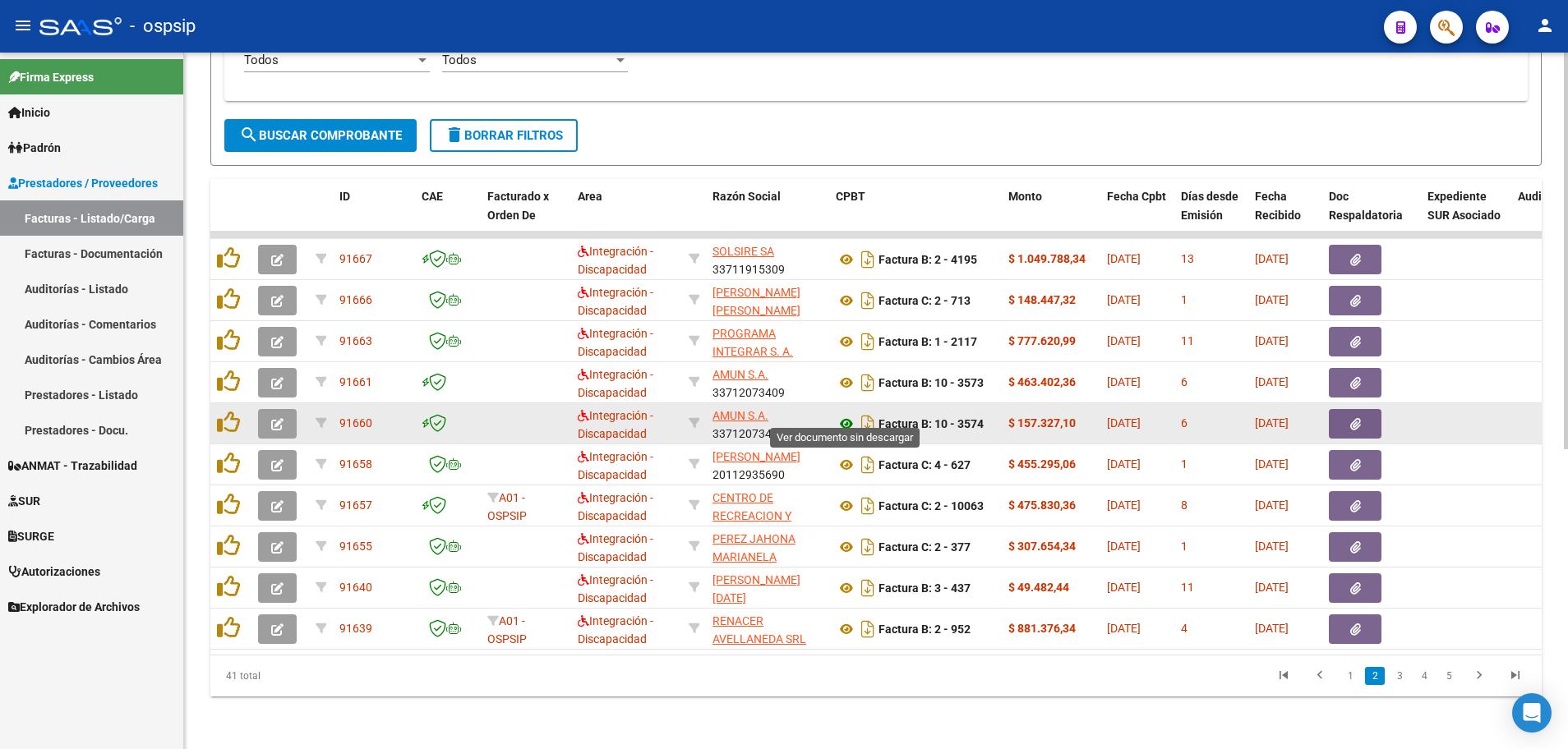
click at [847, 417] on icon at bounding box center [846, 424] width 22 height 20
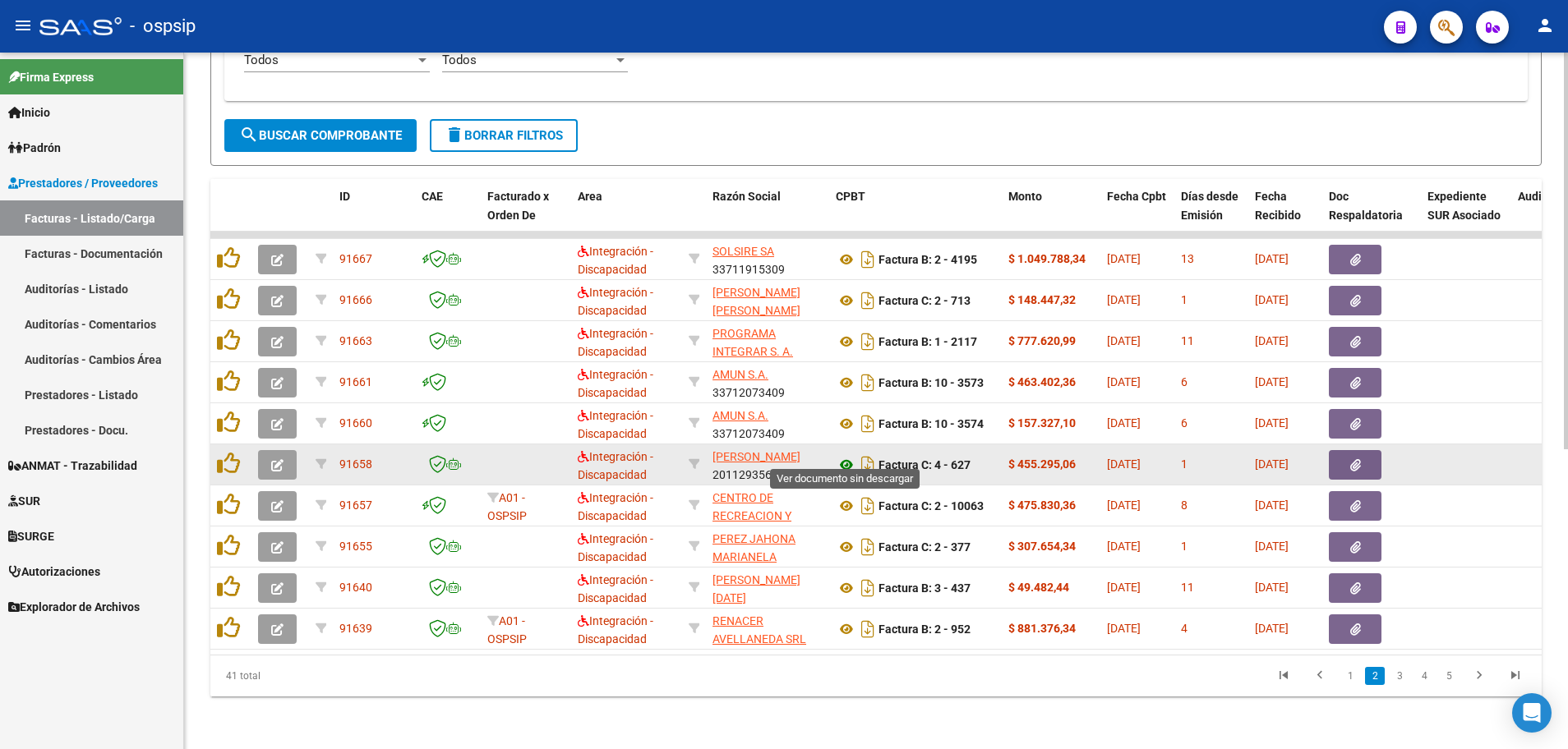
click at [844, 455] on icon at bounding box center [846, 465] width 22 height 20
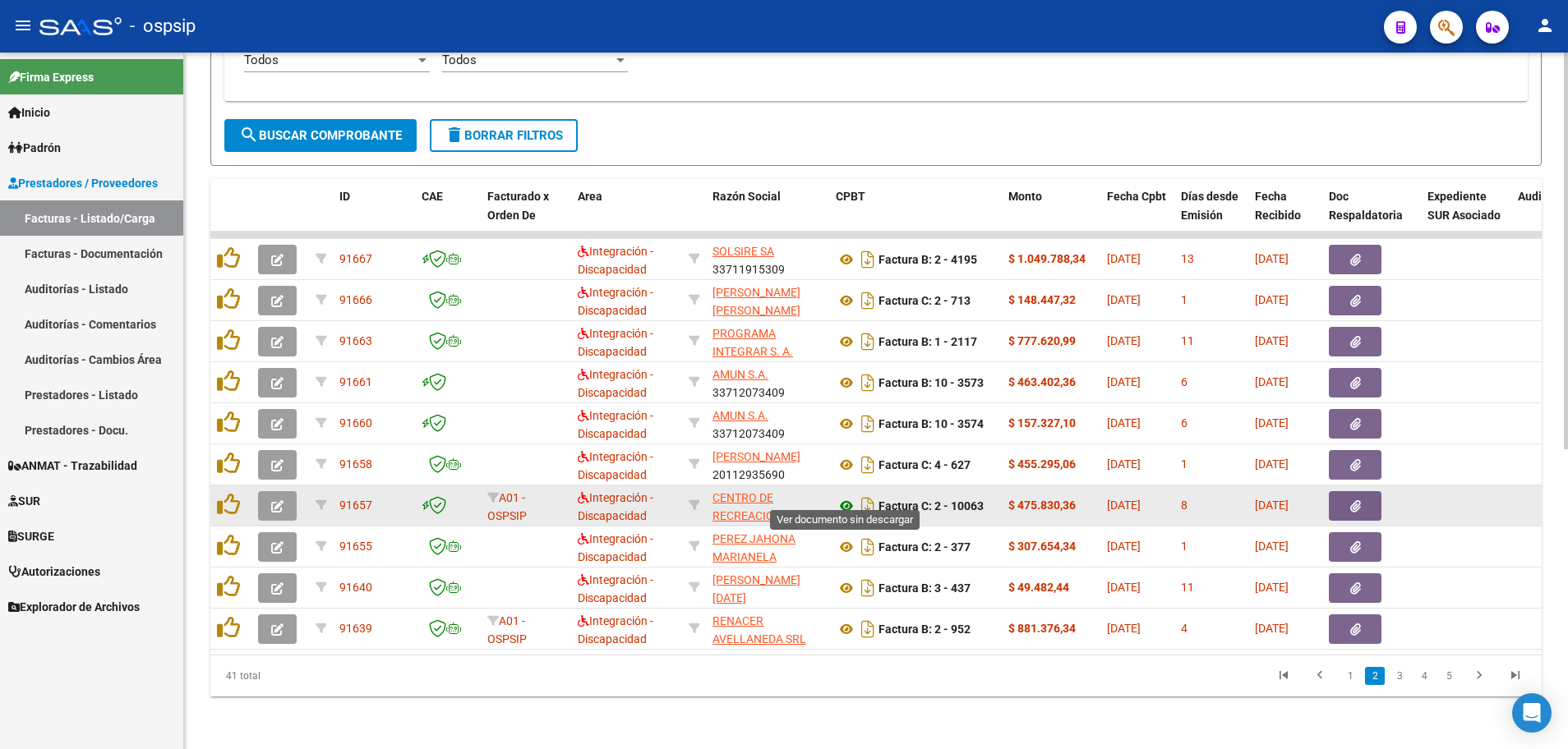
click at [843, 496] on icon at bounding box center [846, 506] width 22 height 20
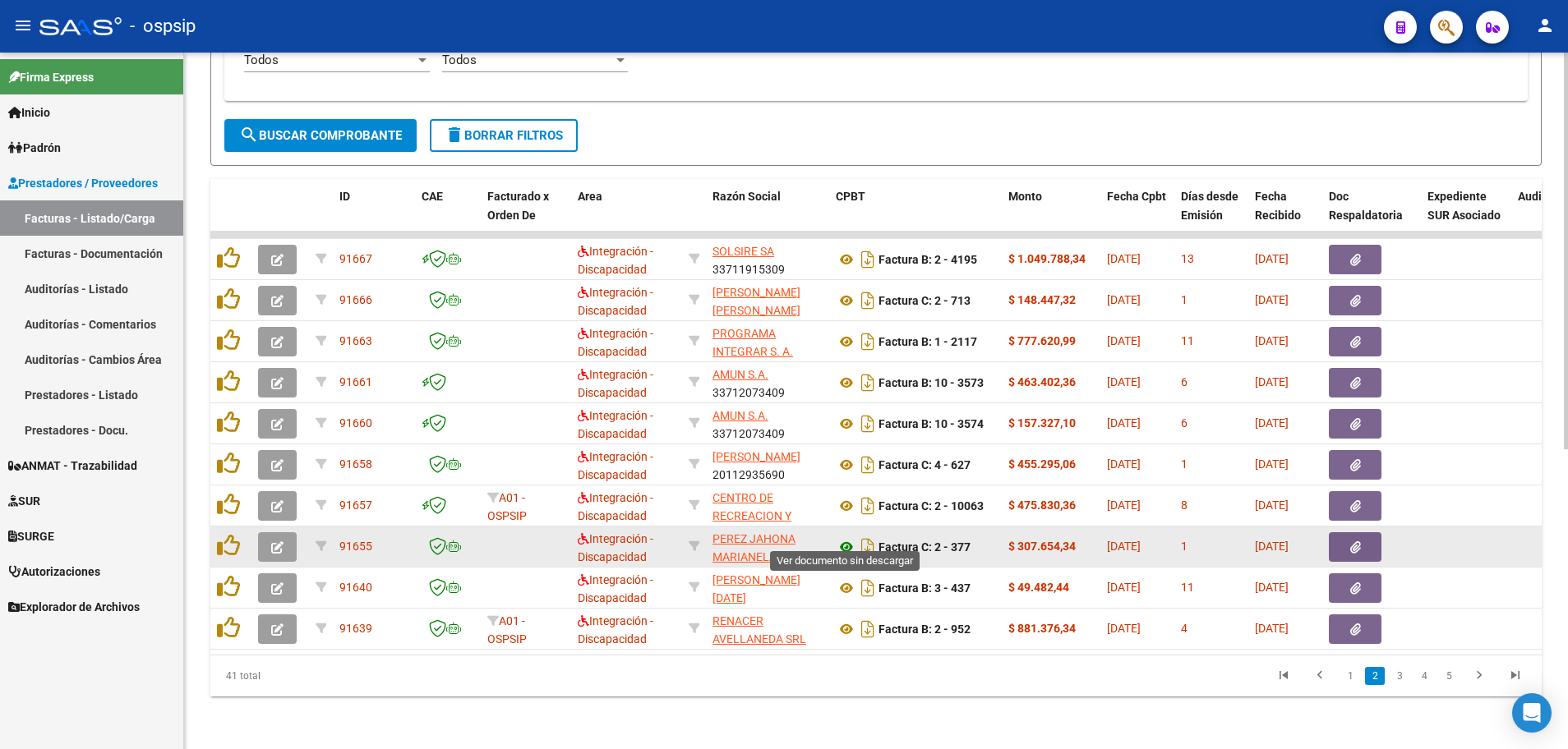
click at [846, 537] on icon at bounding box center [846, 547] width 22 height 20
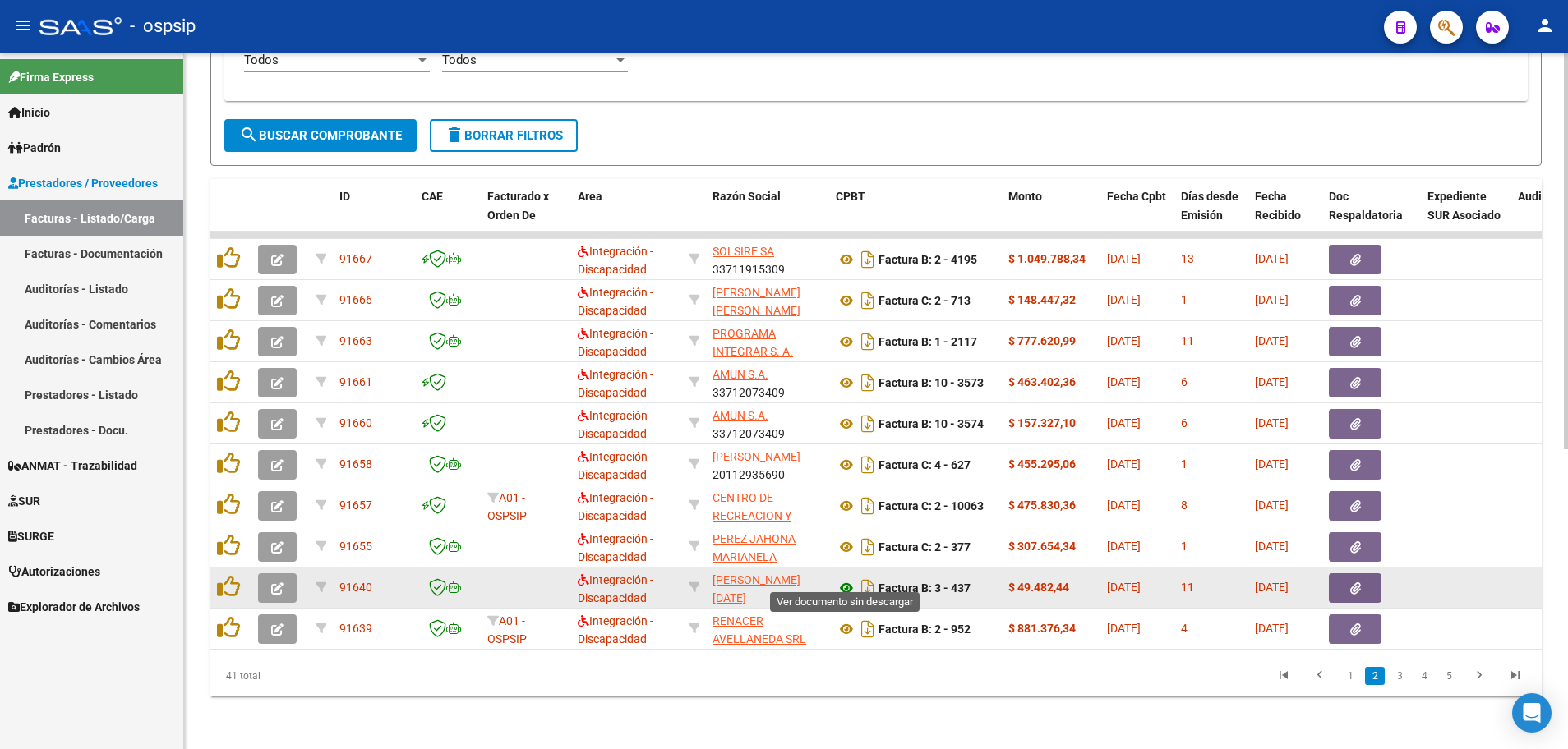
click at [846, 578] on icon at bounding box center [846, 588] width 22 height 20
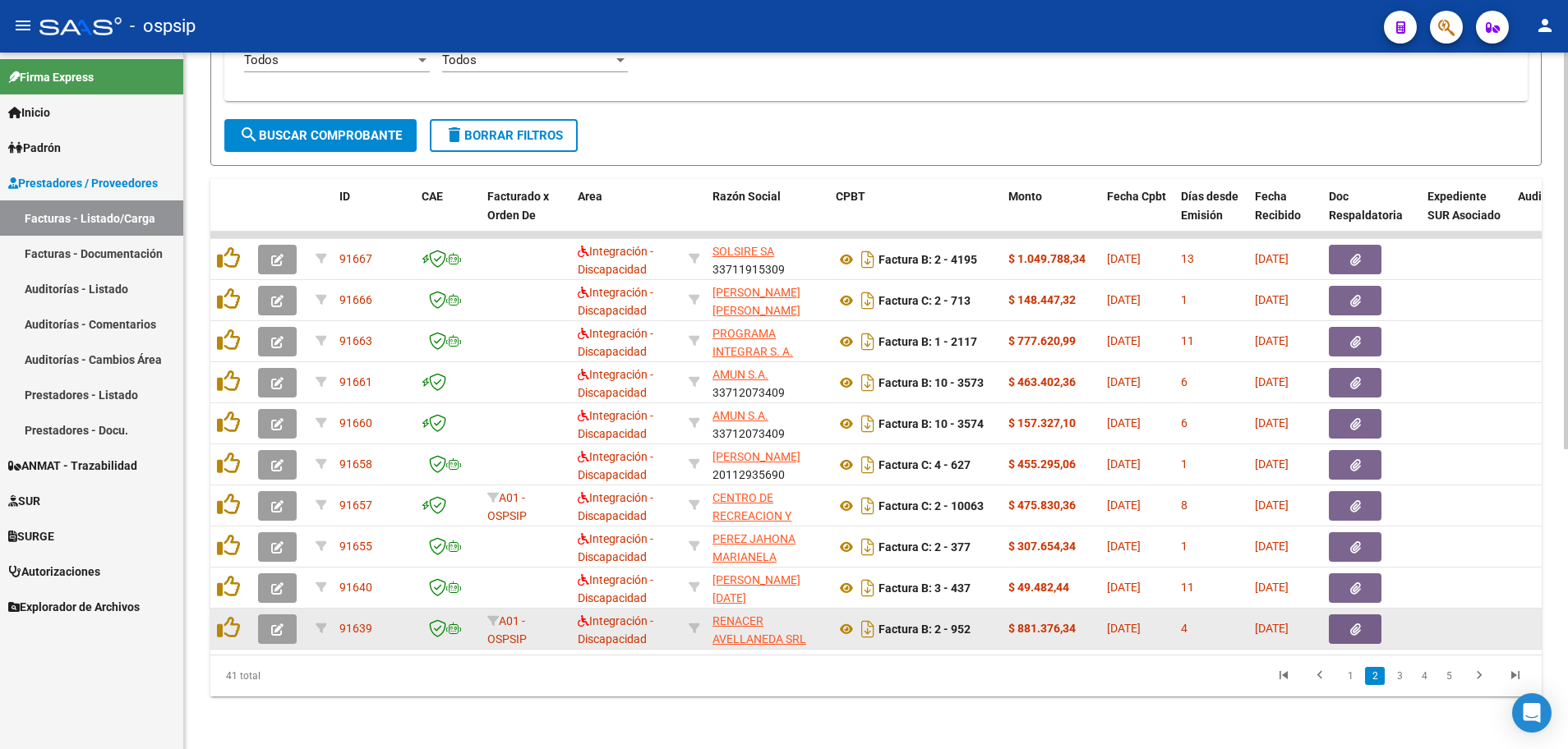
scroll to position [444, 0]
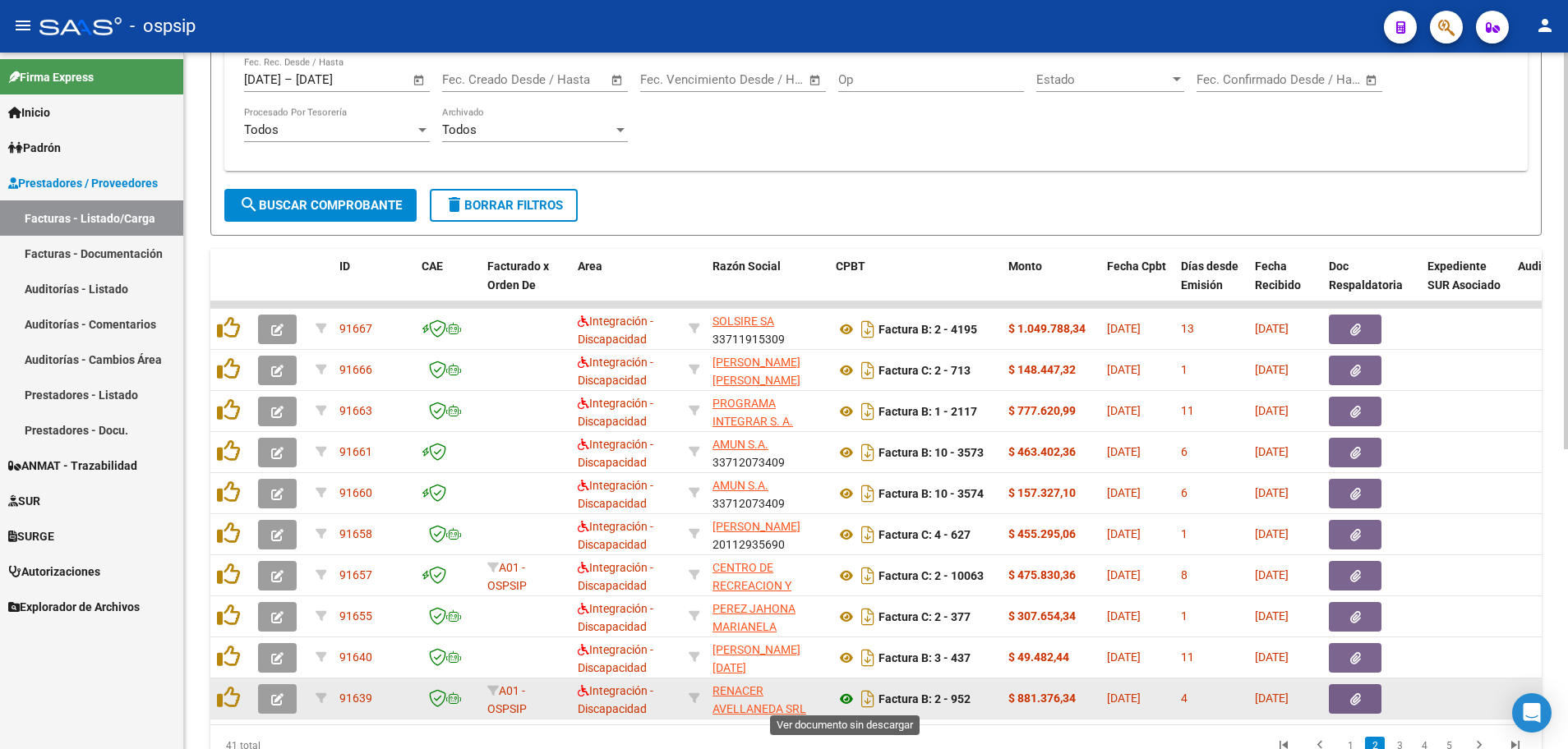
click at [840, 702] on icon at bounding box center [846, 699] width 22 height 20
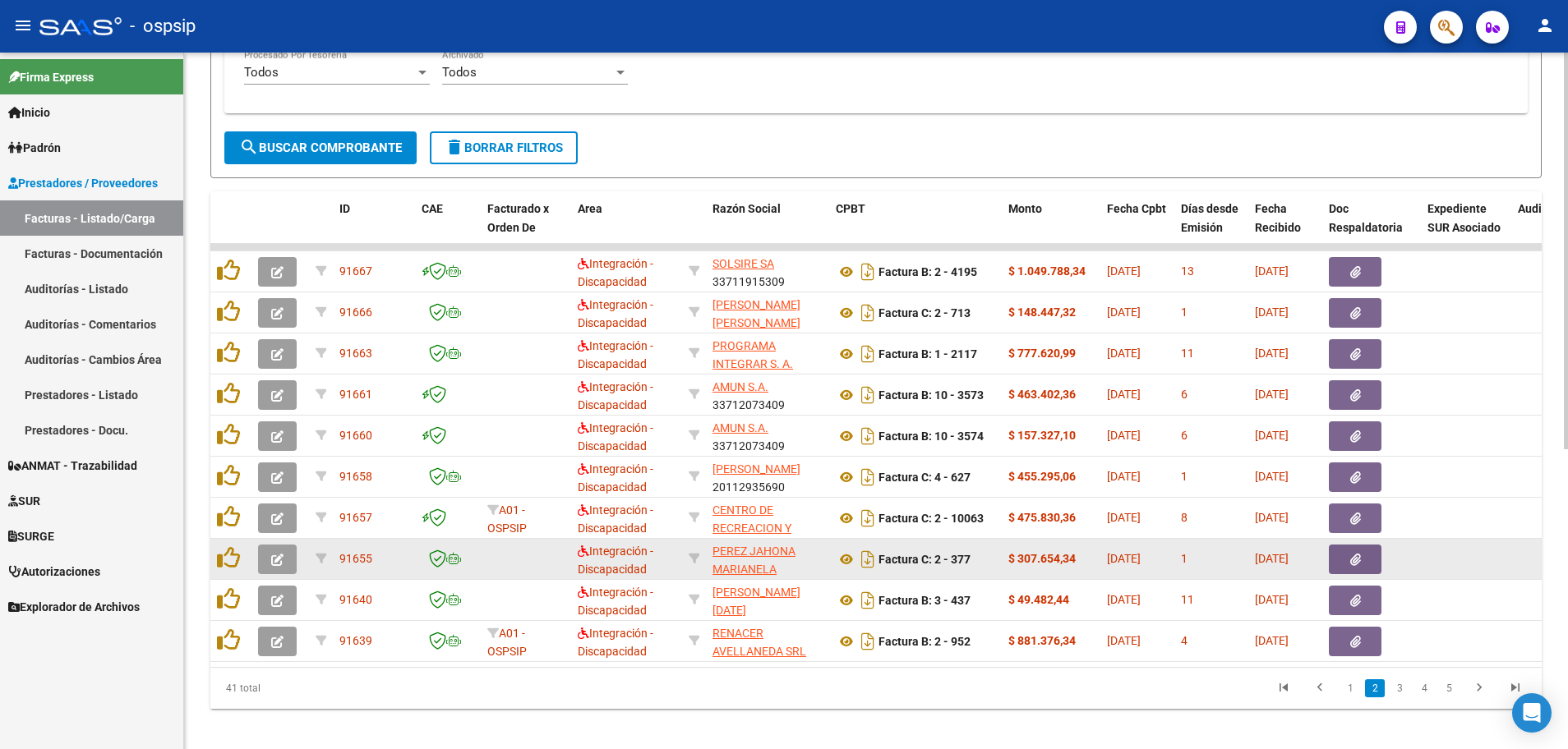
scroll to position [527, 0]
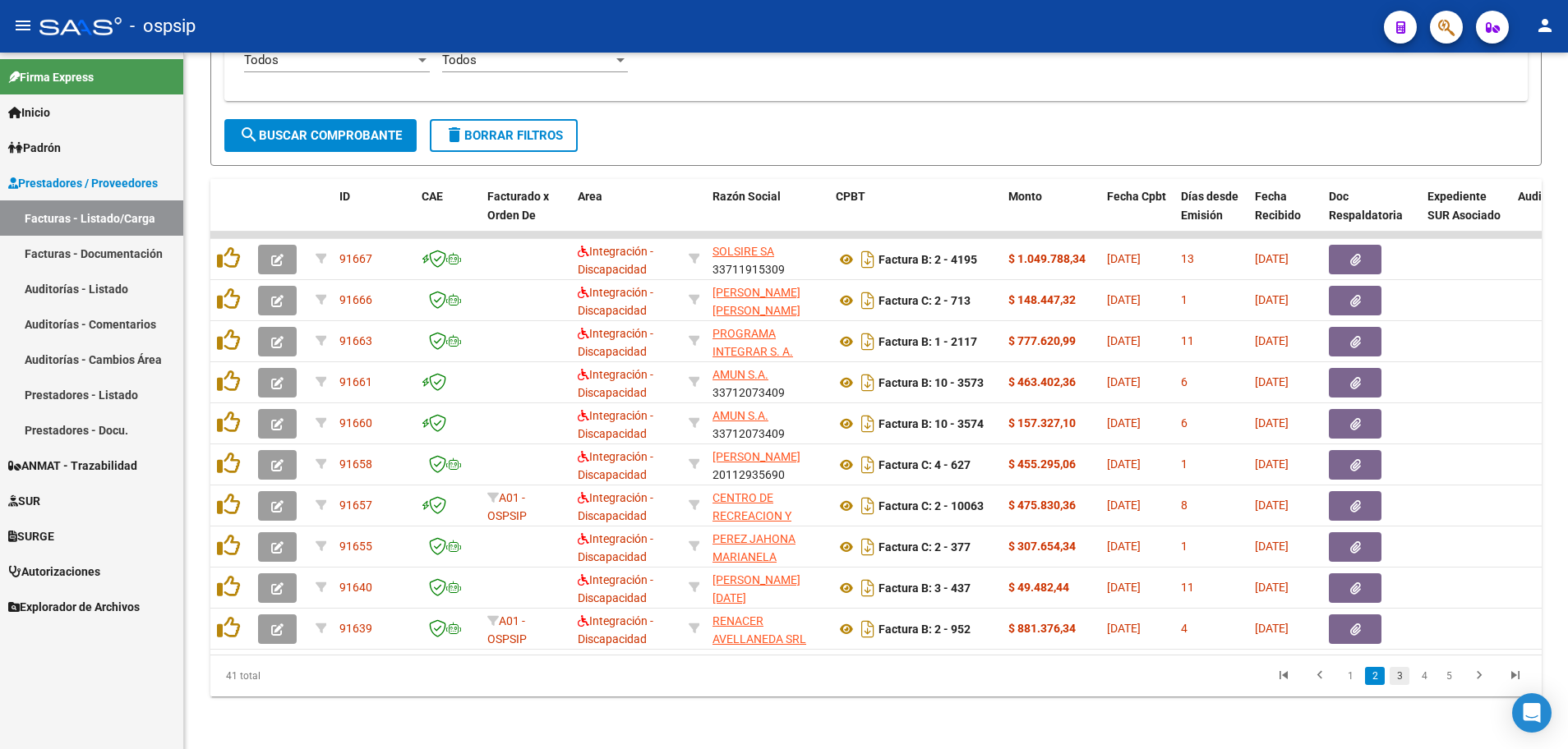
click at [1405, 678] on link "3" at bounding box center [1400, 676] width 20 height 18
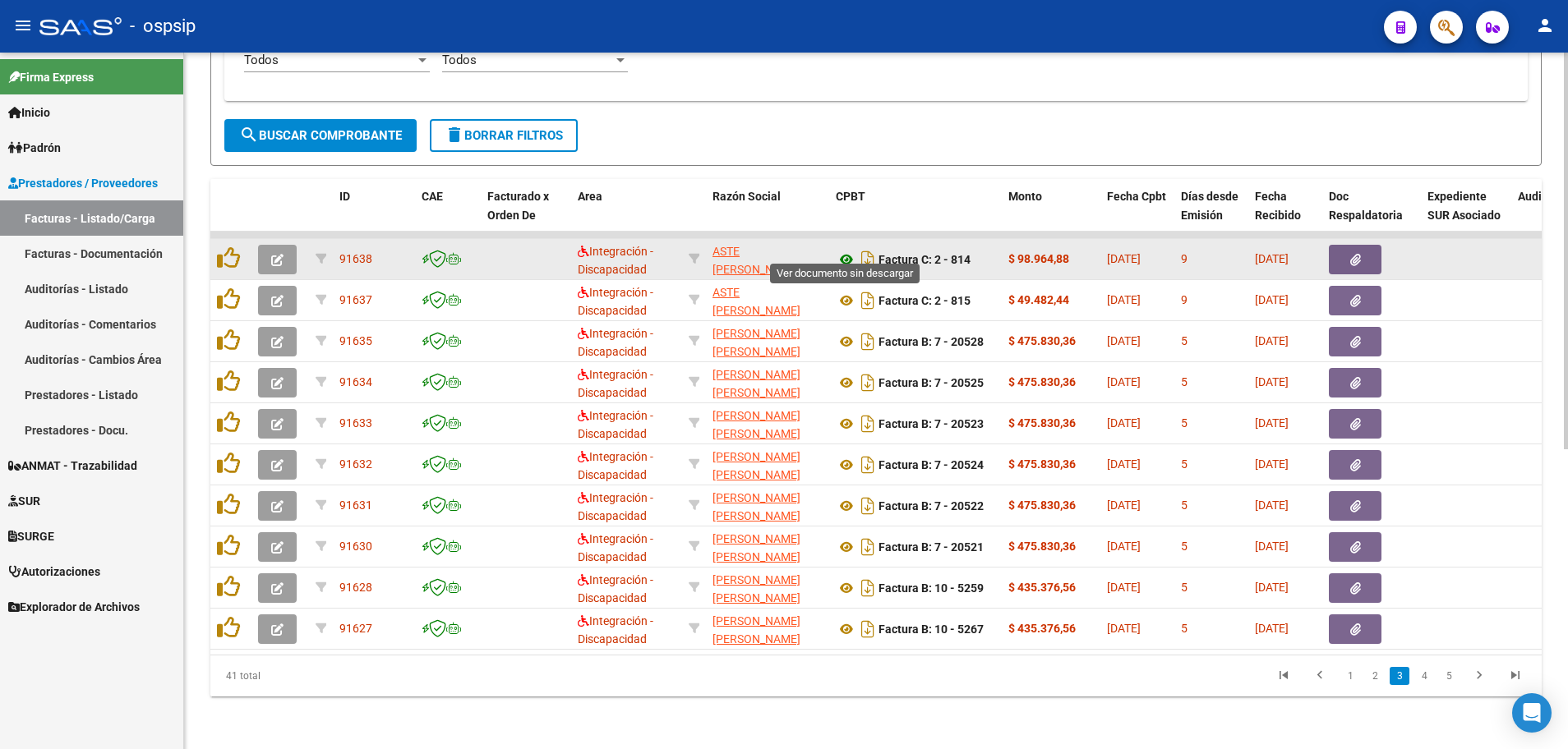
click at [844, 252] on icon at bounding box center [846, 260] width 22 height 20
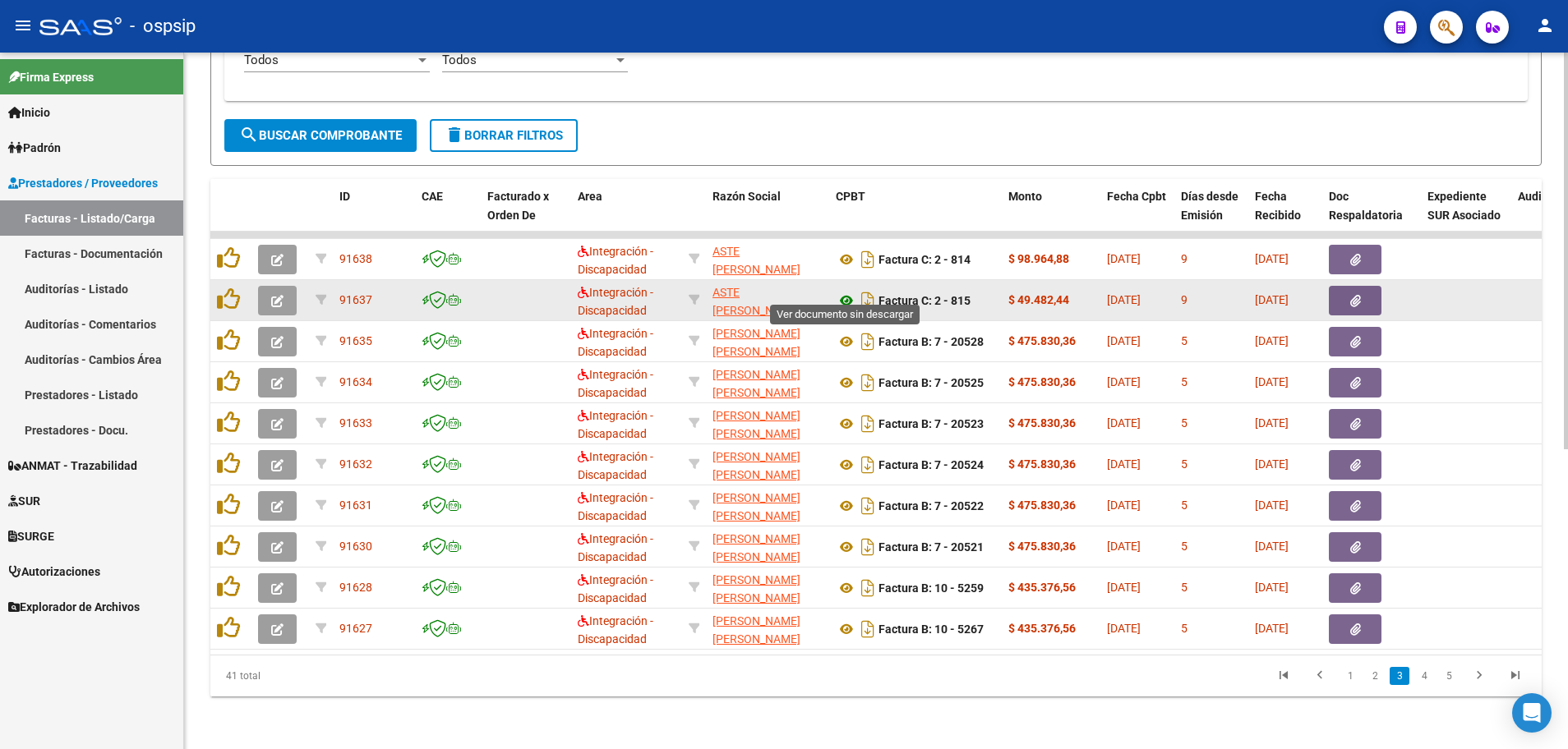
click at [842, 291] on icon at bounding box center [846, 301] width 22 height 20
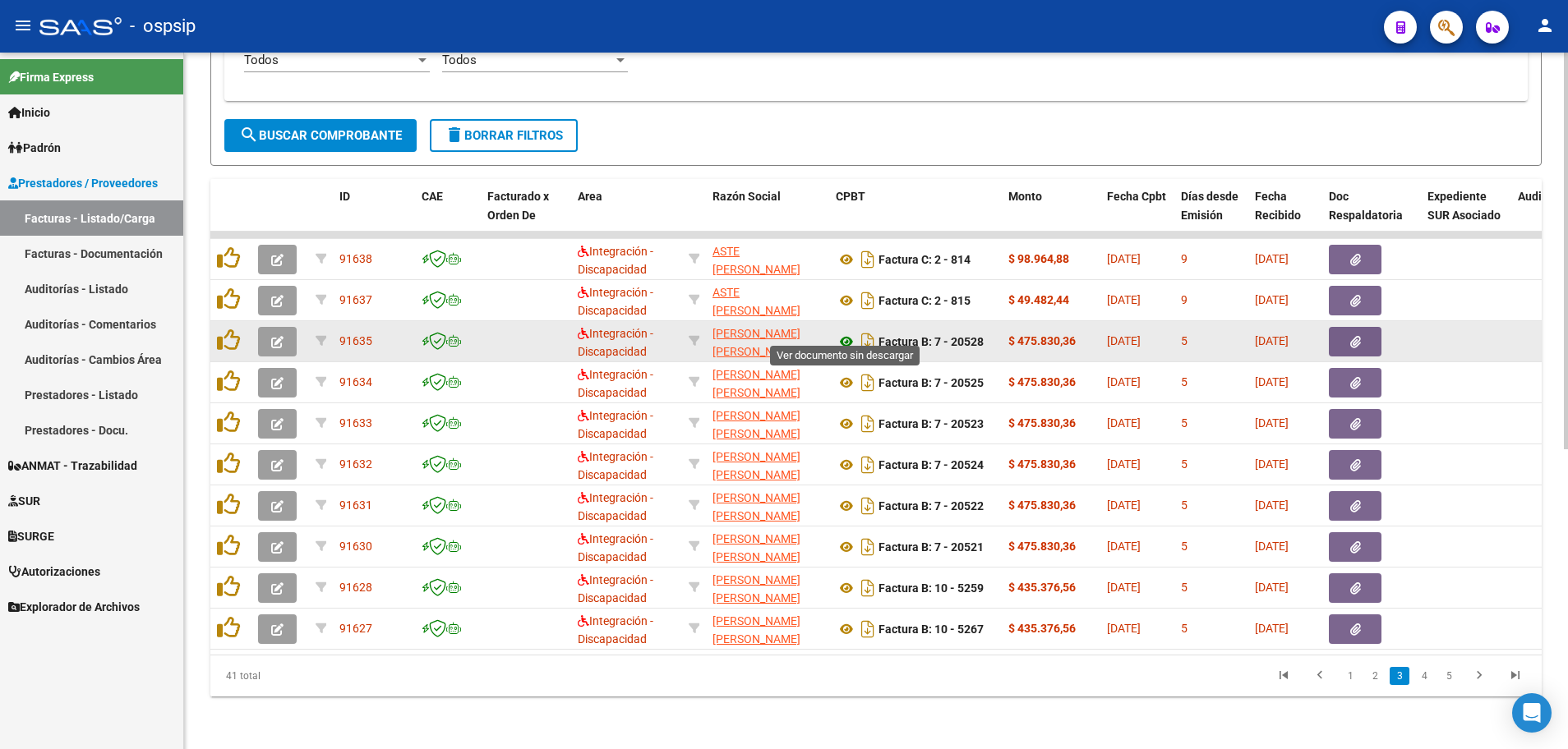
click at [845, 332] on icon at bounding box center [846, 342] width 22 height 20
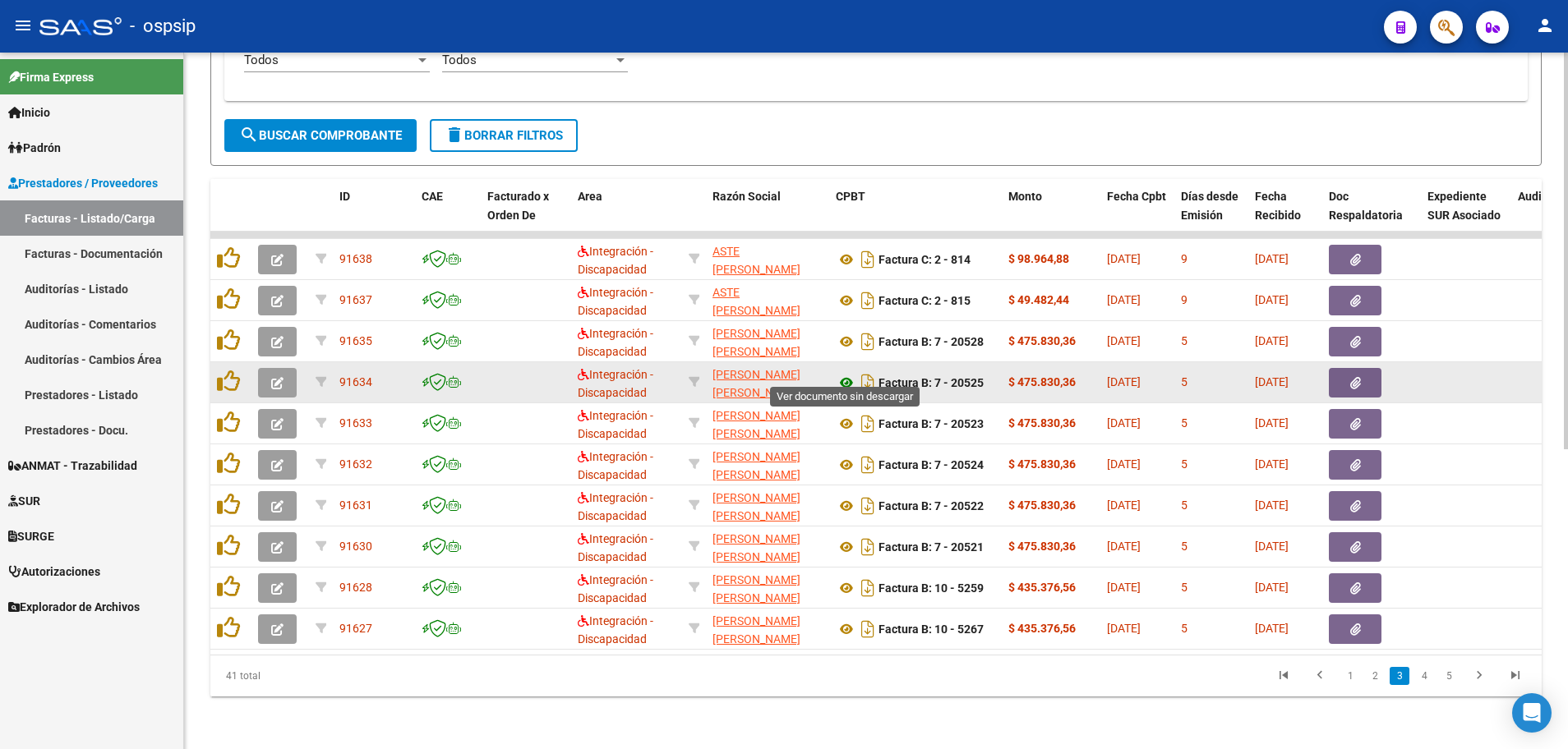
click at [846, 372] on icon at bounding box center [846, 382] width 22 height 20
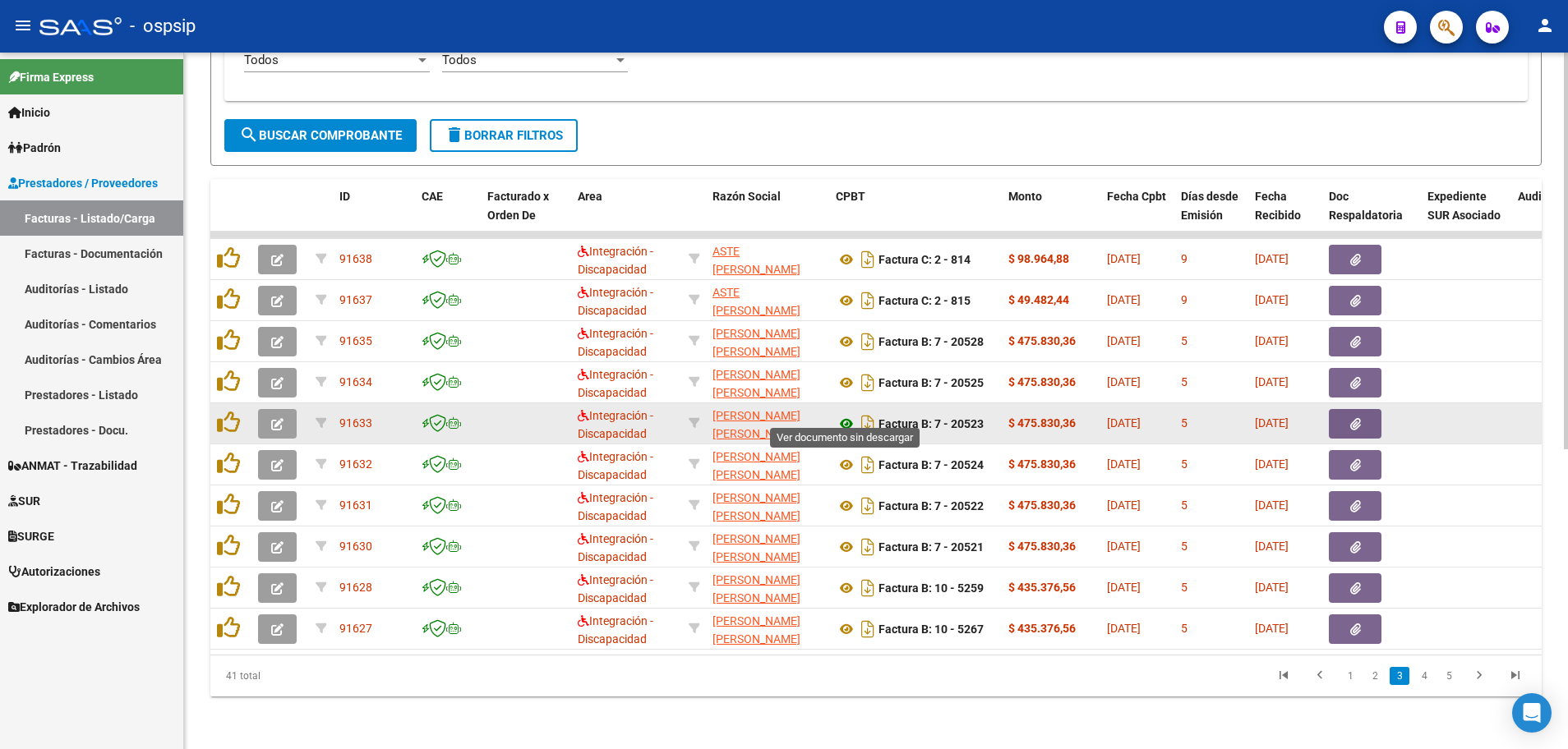
click at [850, 414] on icon at bounding box center [846, 424] width 22 height 20
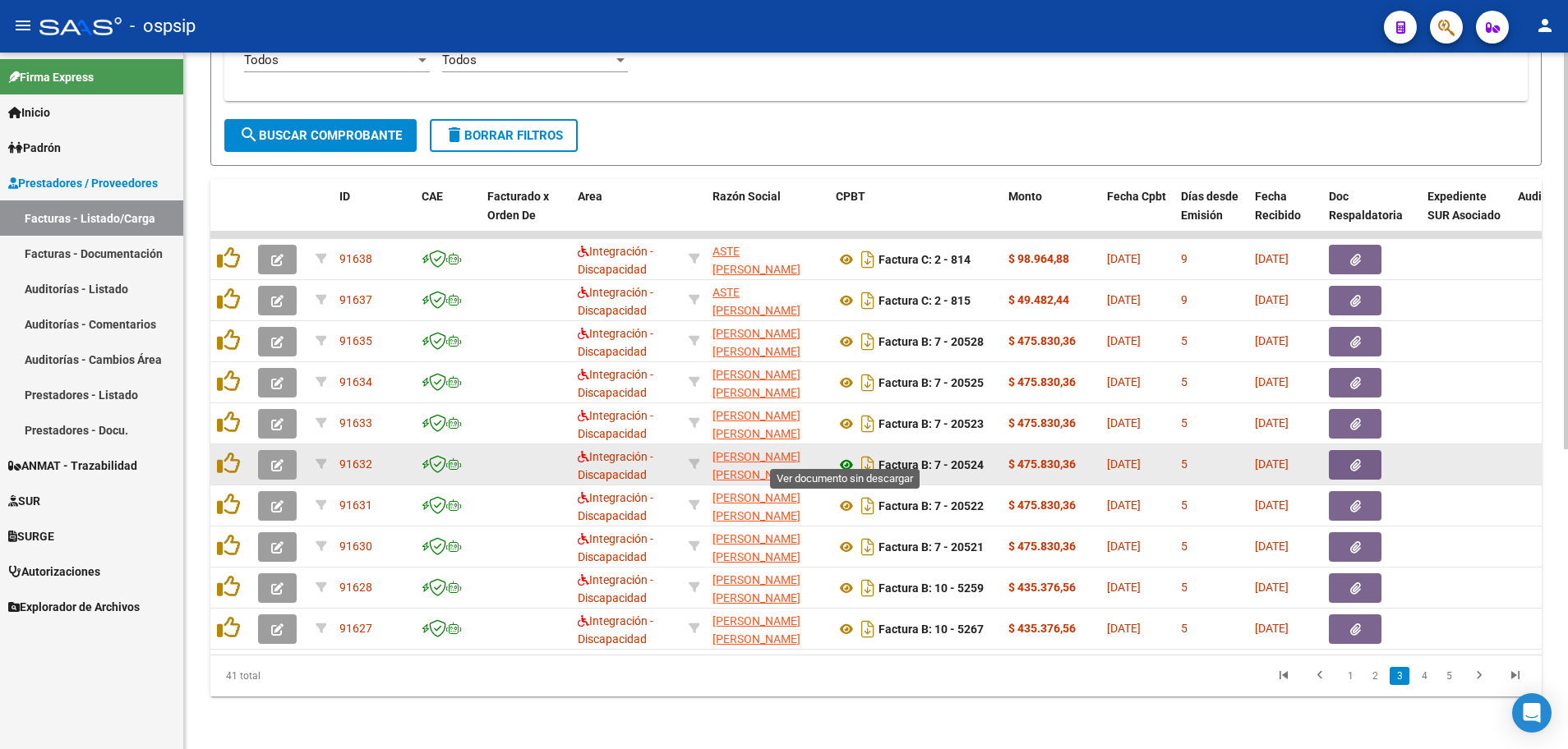
click at [850, 456] on icon at bounding box center [846, 465] width 22 height 20
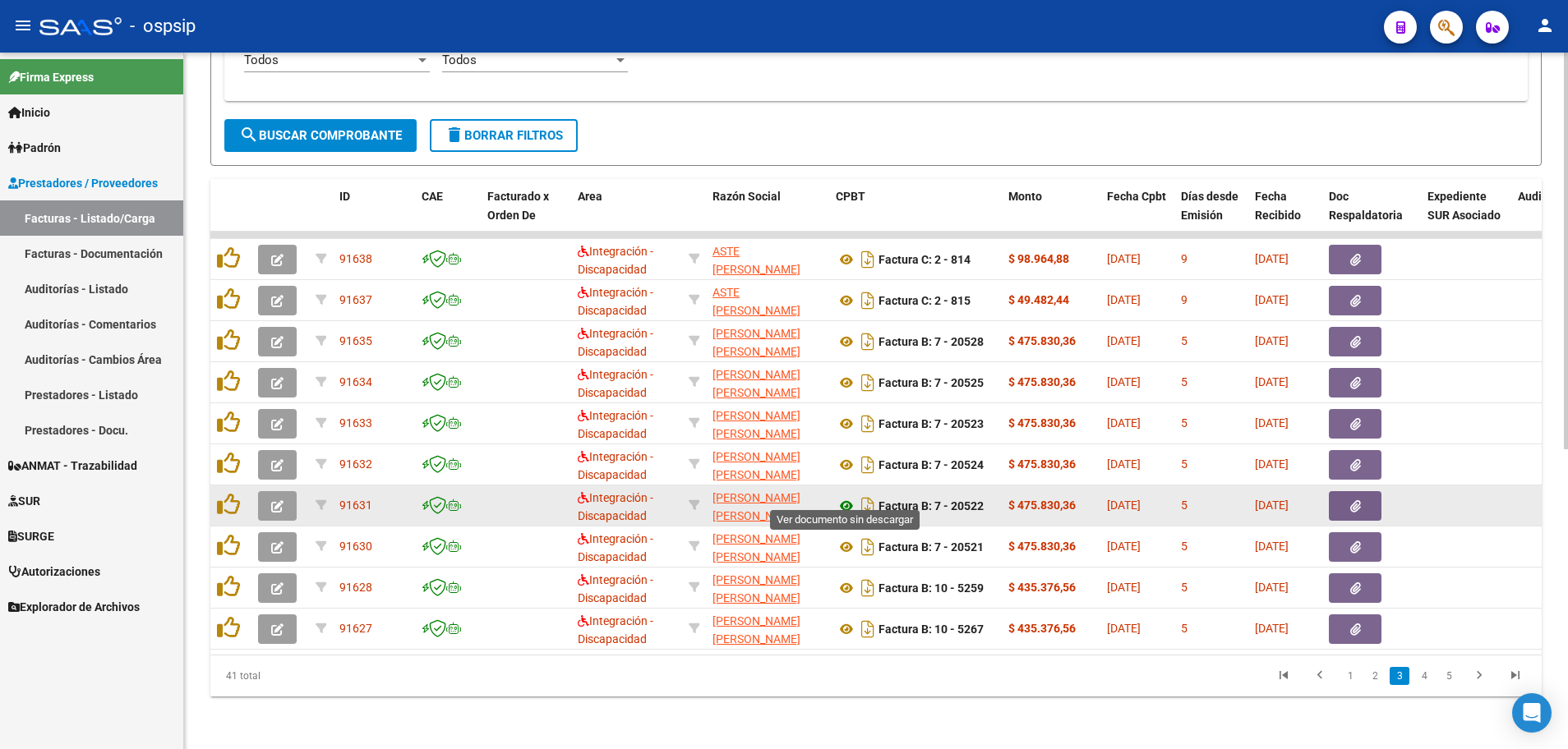
click at [848, 496] on icon at bounding box center [846, 506] width 22 height 20
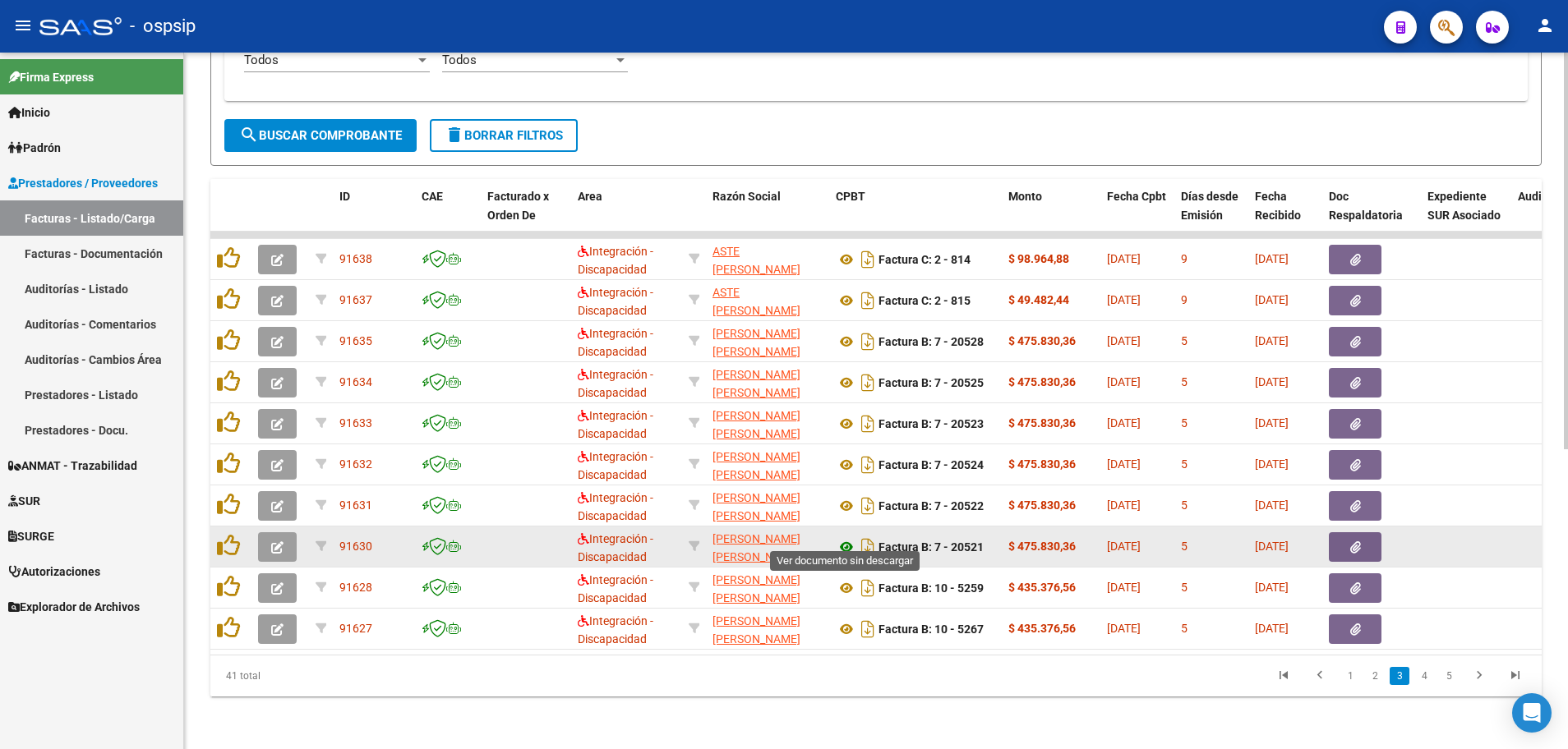
click at [846, 537] on icon at bounding box center [846, 547] width 22 height 20
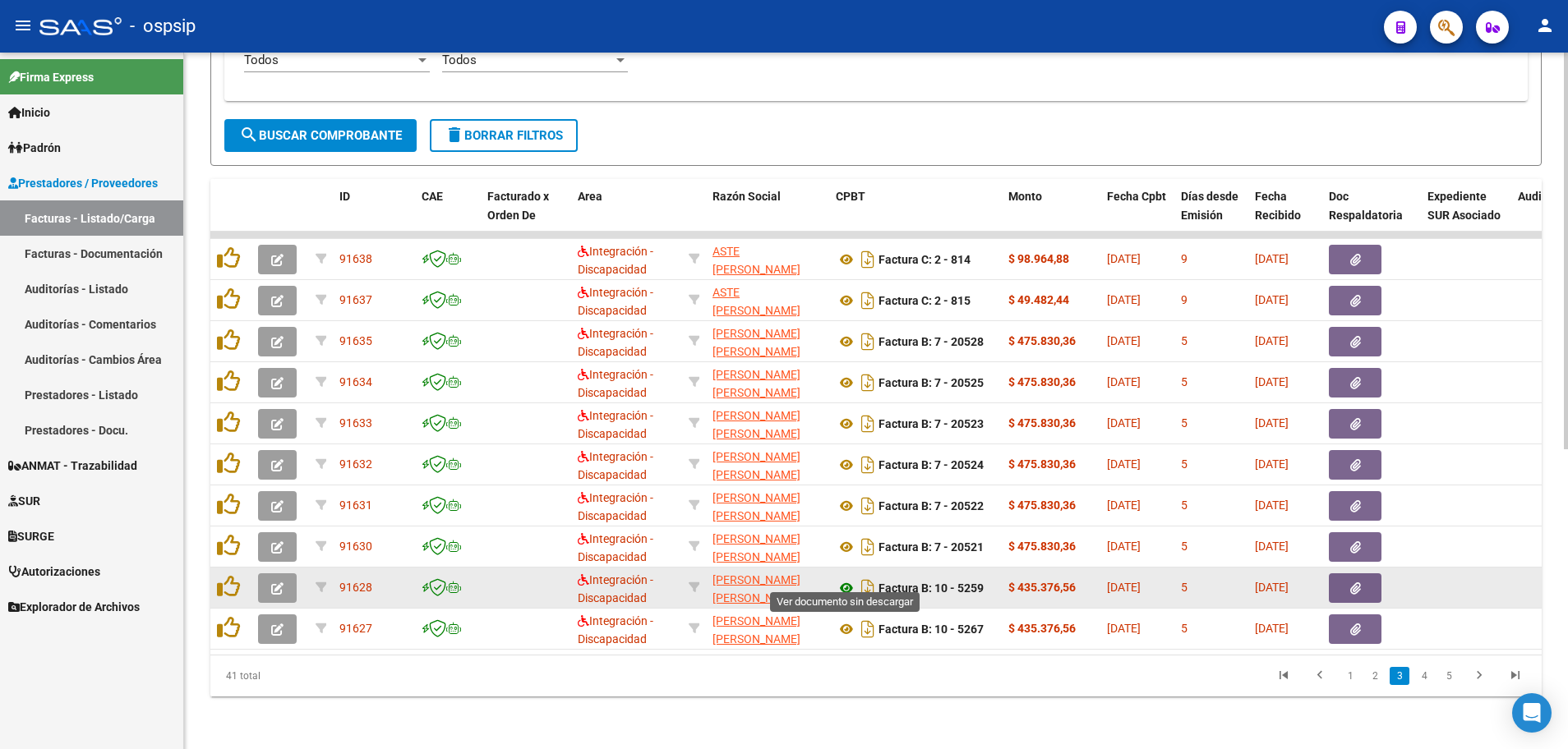
click at [847, 578] on icon at bounding box center [846, 588] width 22 height 20
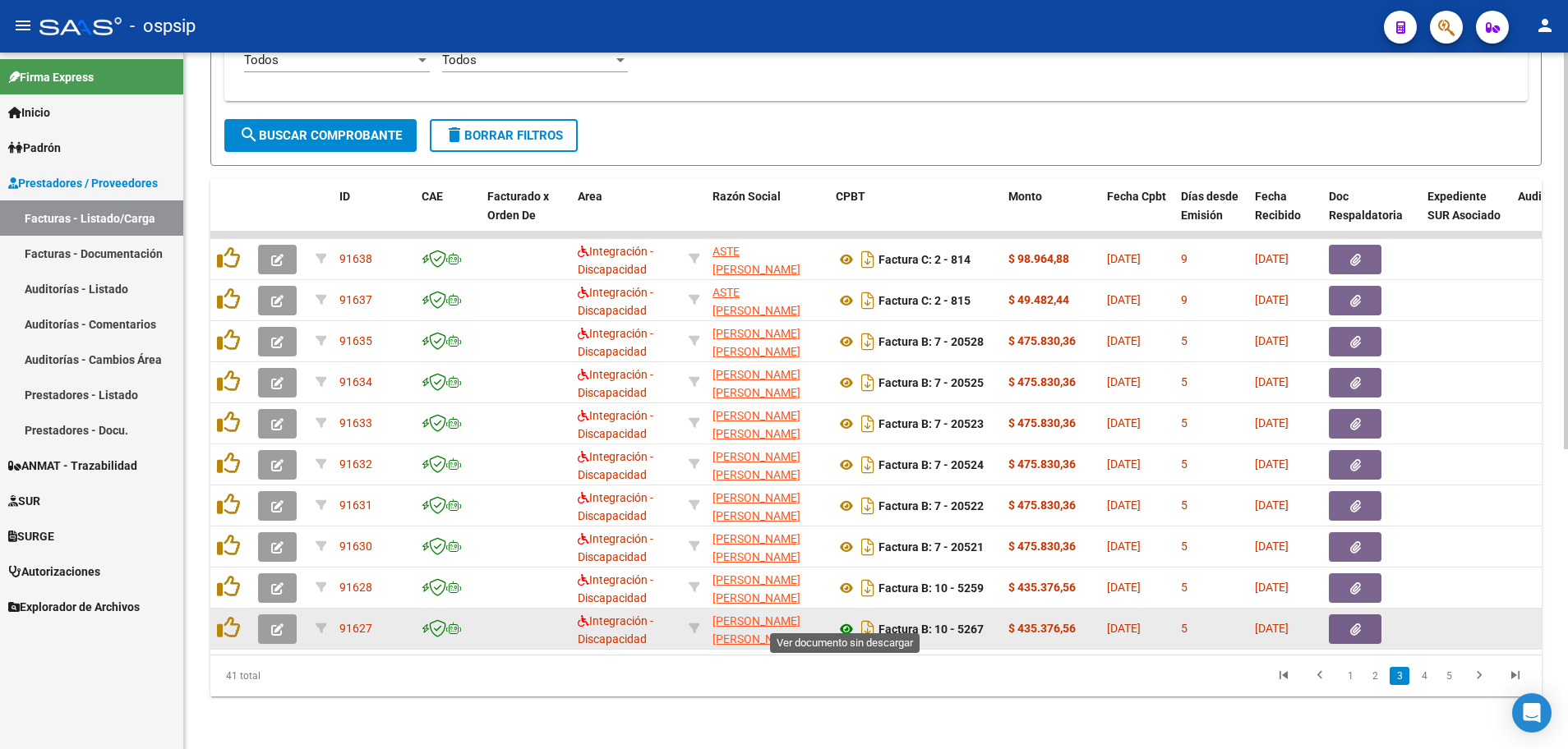
click at [854, 621] on icon at bounding box center [846, 629] width 22 height 20
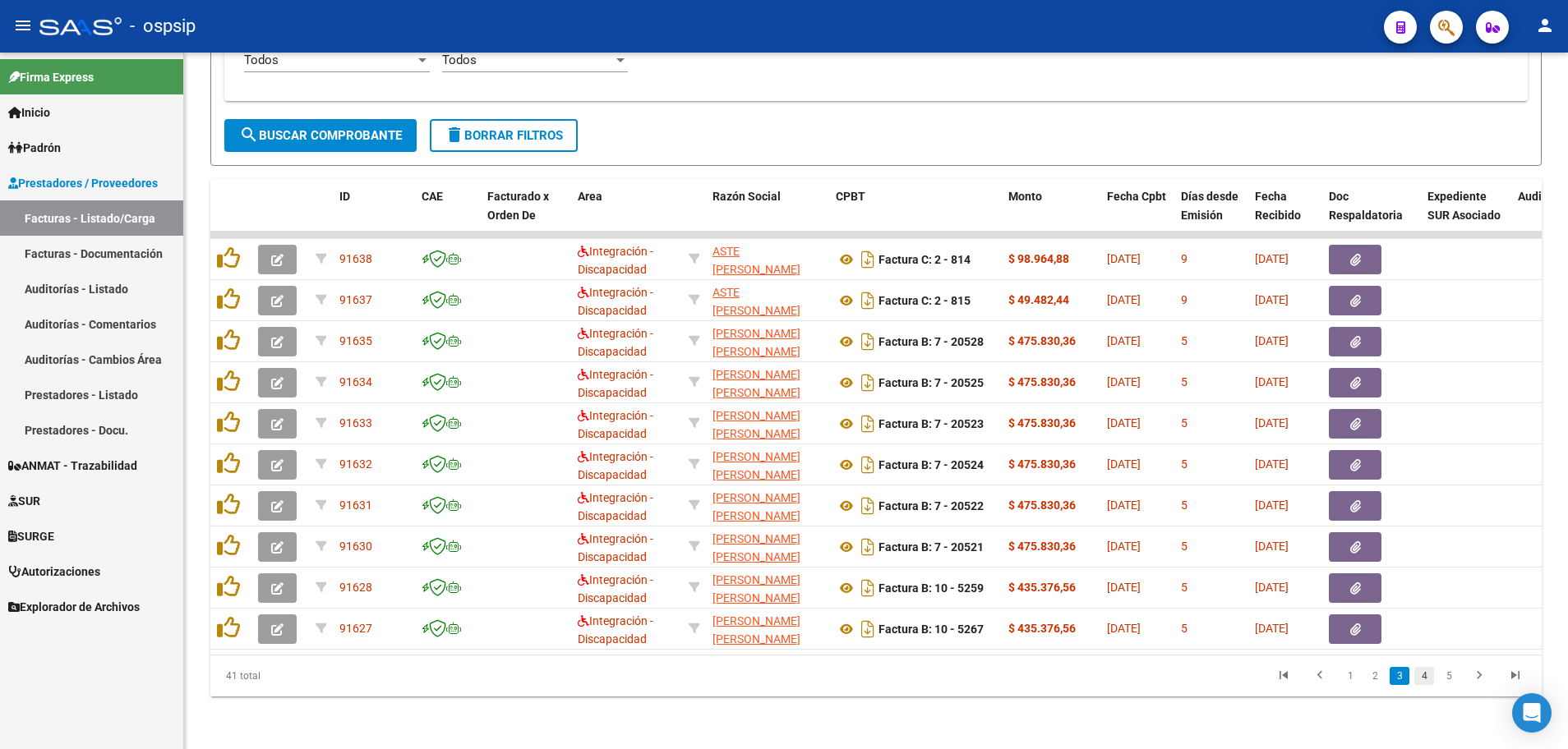
click at [1430, 682] on link "4" at bounding box center [1424, 676] width 20 height 18
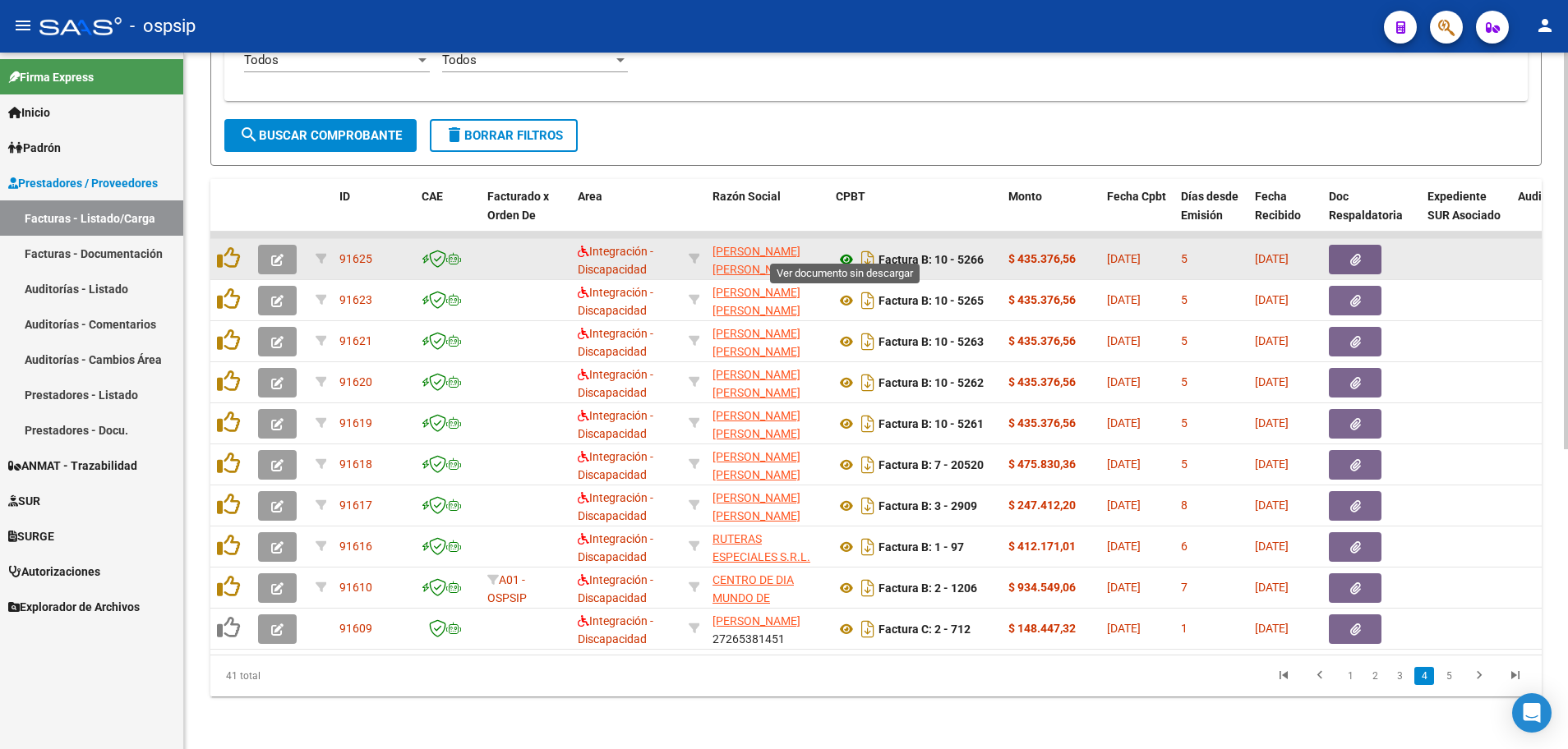
click at [849, 250] on icon at bounding box center [846, 260] width 22 height 20
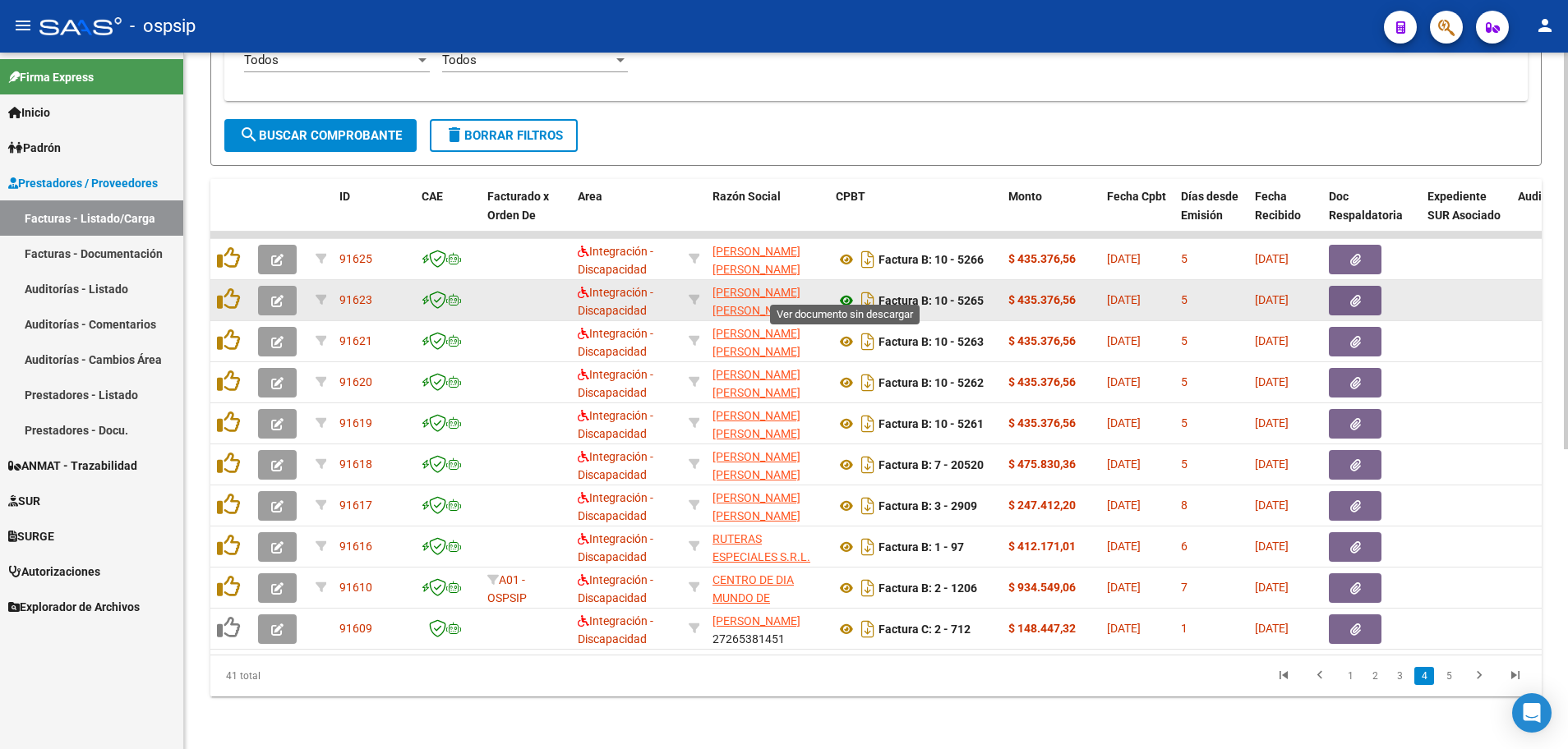
click at [847, 291] on icon at bounding box center [846, 301] width 22 height 20
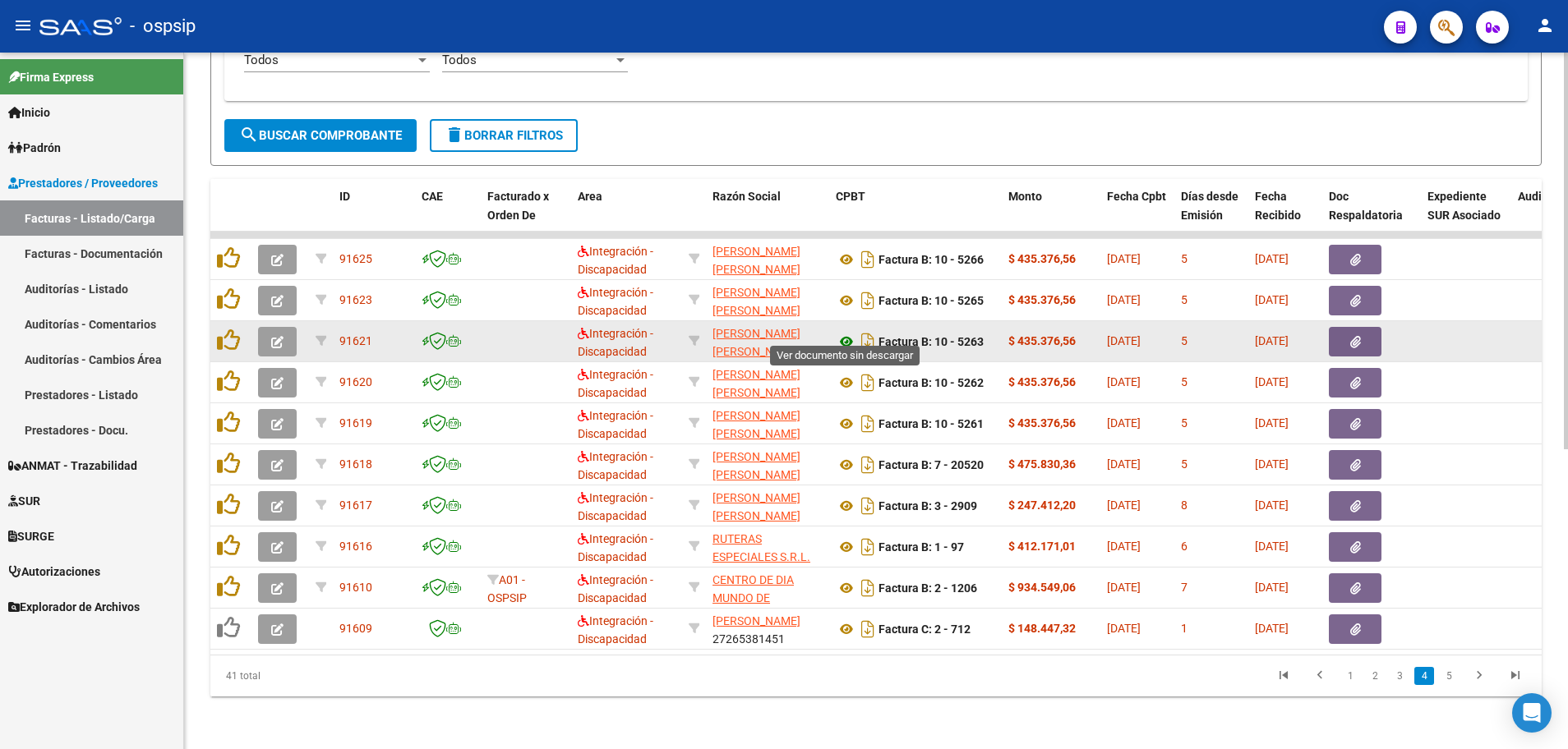
click at [848, 332] on icon at bounding box center [846, 342] width 22 height 20
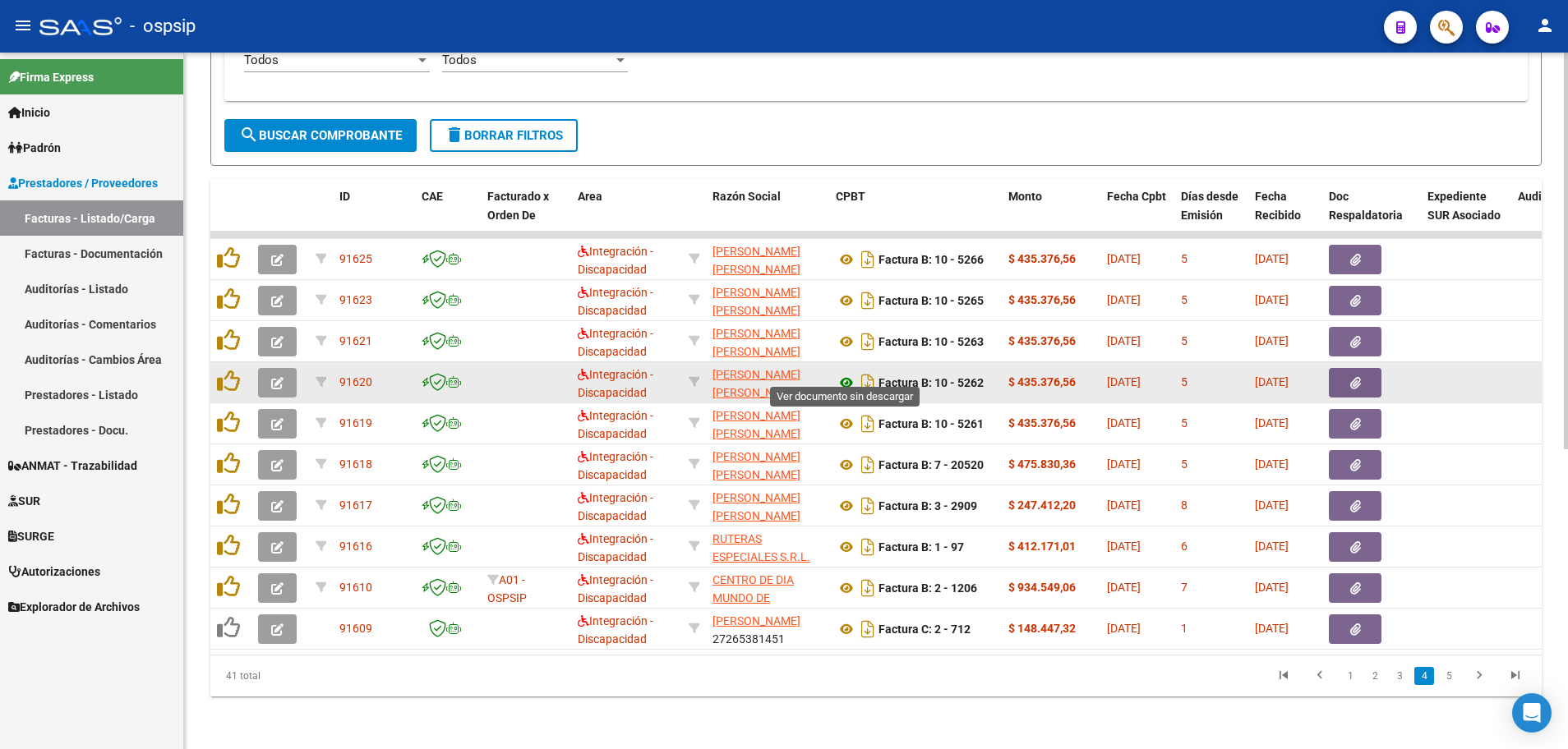
click at [844, 372] on icon at bounding box center [846, 382] width 22 height 20
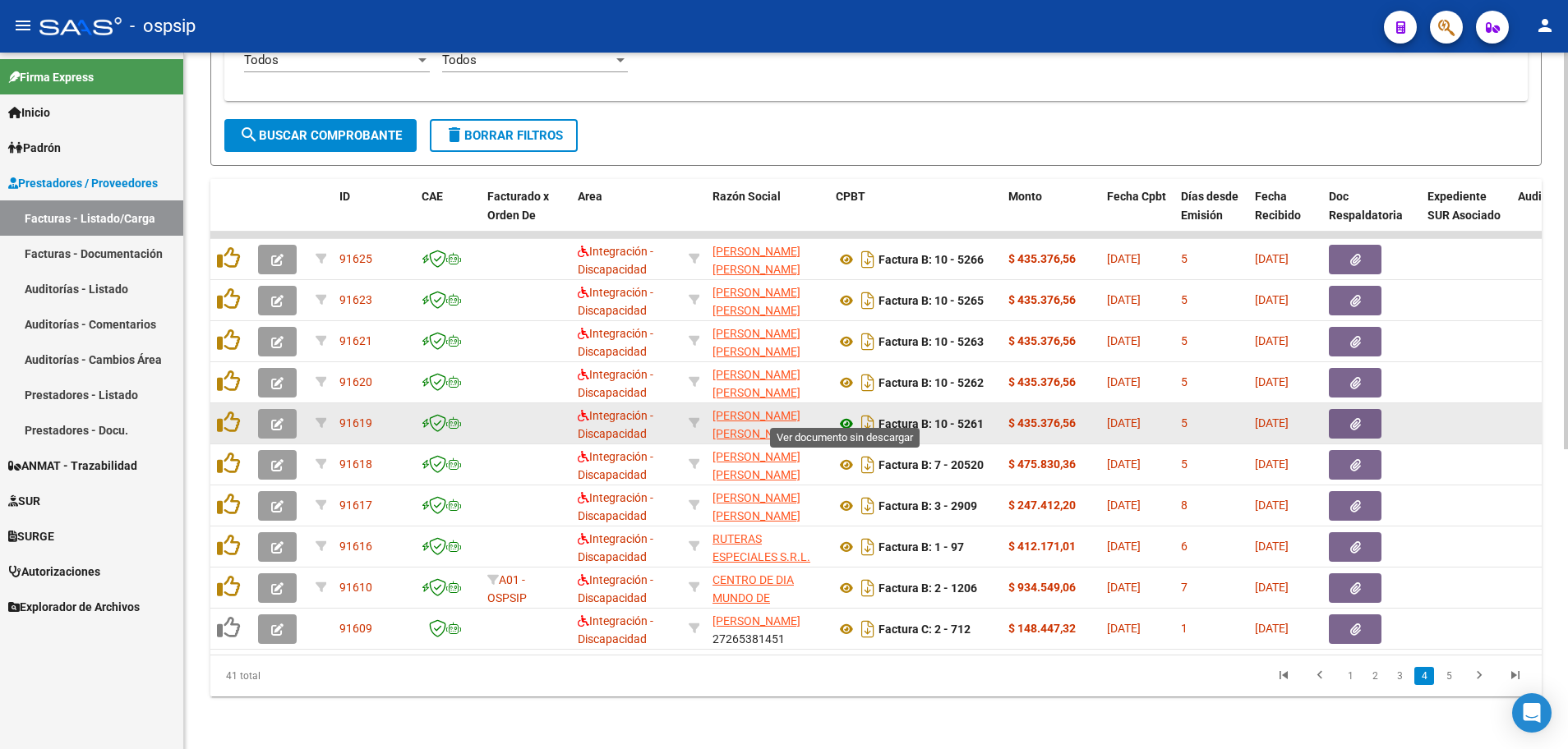
click at [843, 414] on icon at bounding box center [846, 424] width 22 height 20
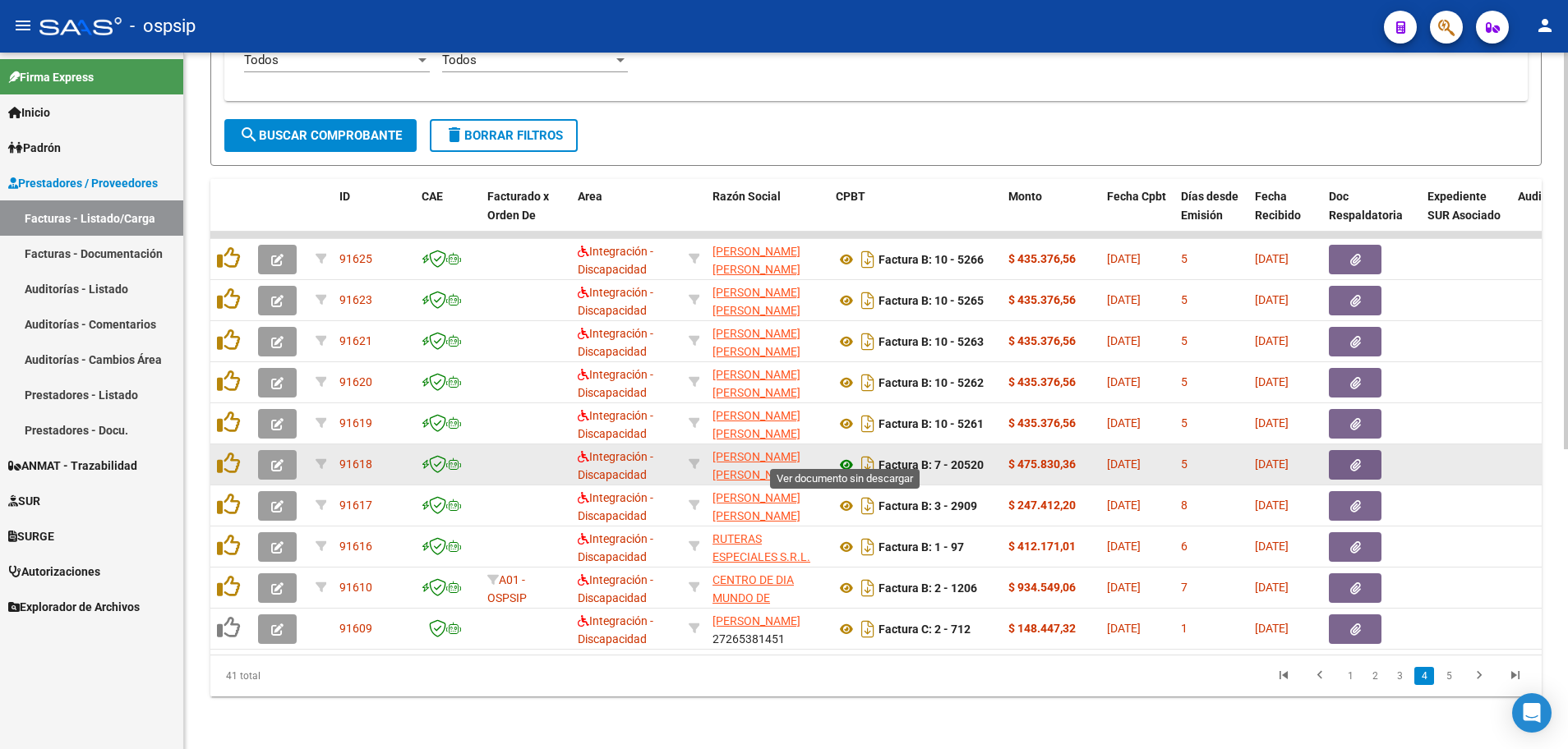
click at [841, 457] on icon at bounding box center [846, 465] width 22 height 20
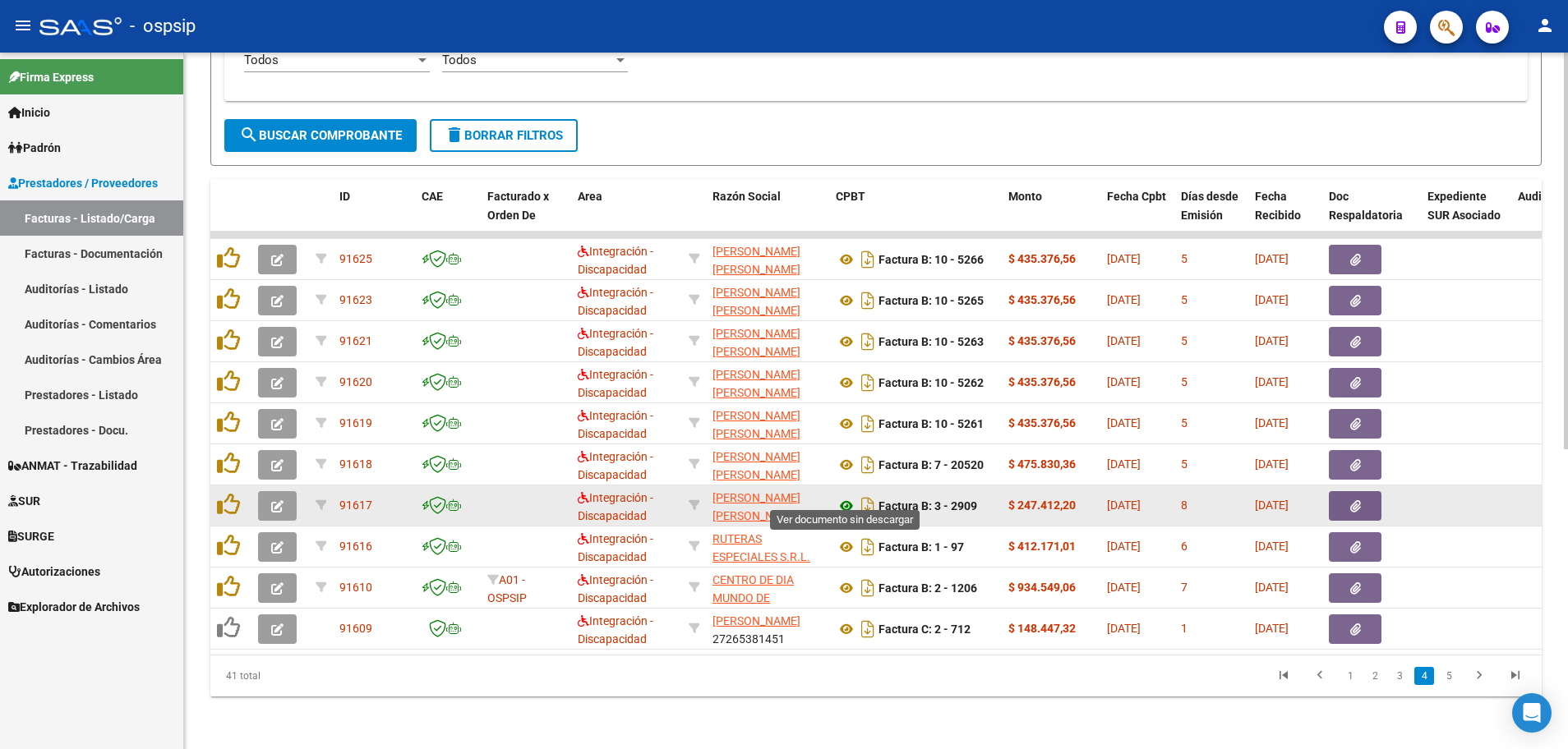
click at [847, 496] on icon at bounding box center [846, 506] width 22 height 20
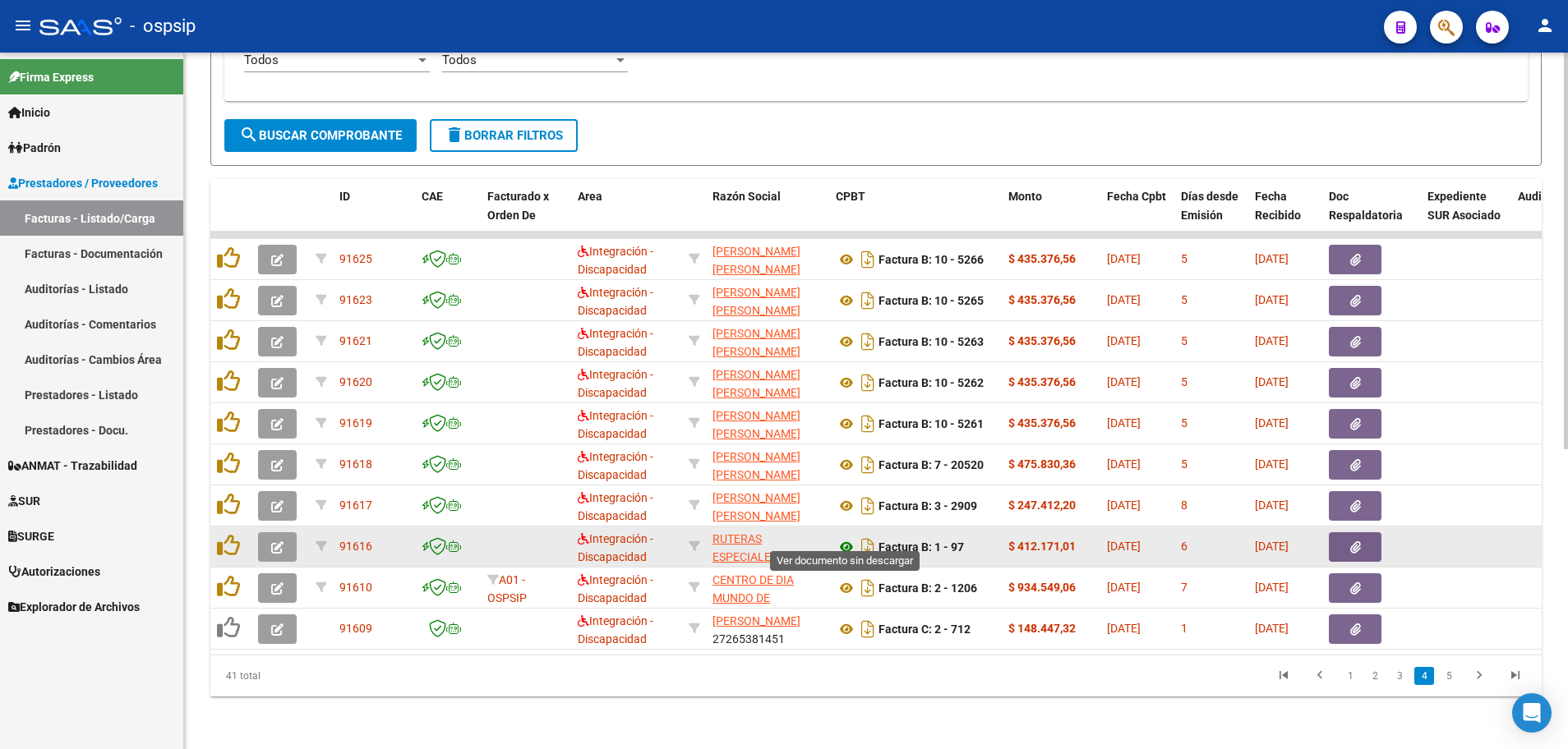
click at [844, 538] on icon at bounding box center [846, 547] width 22 height 20
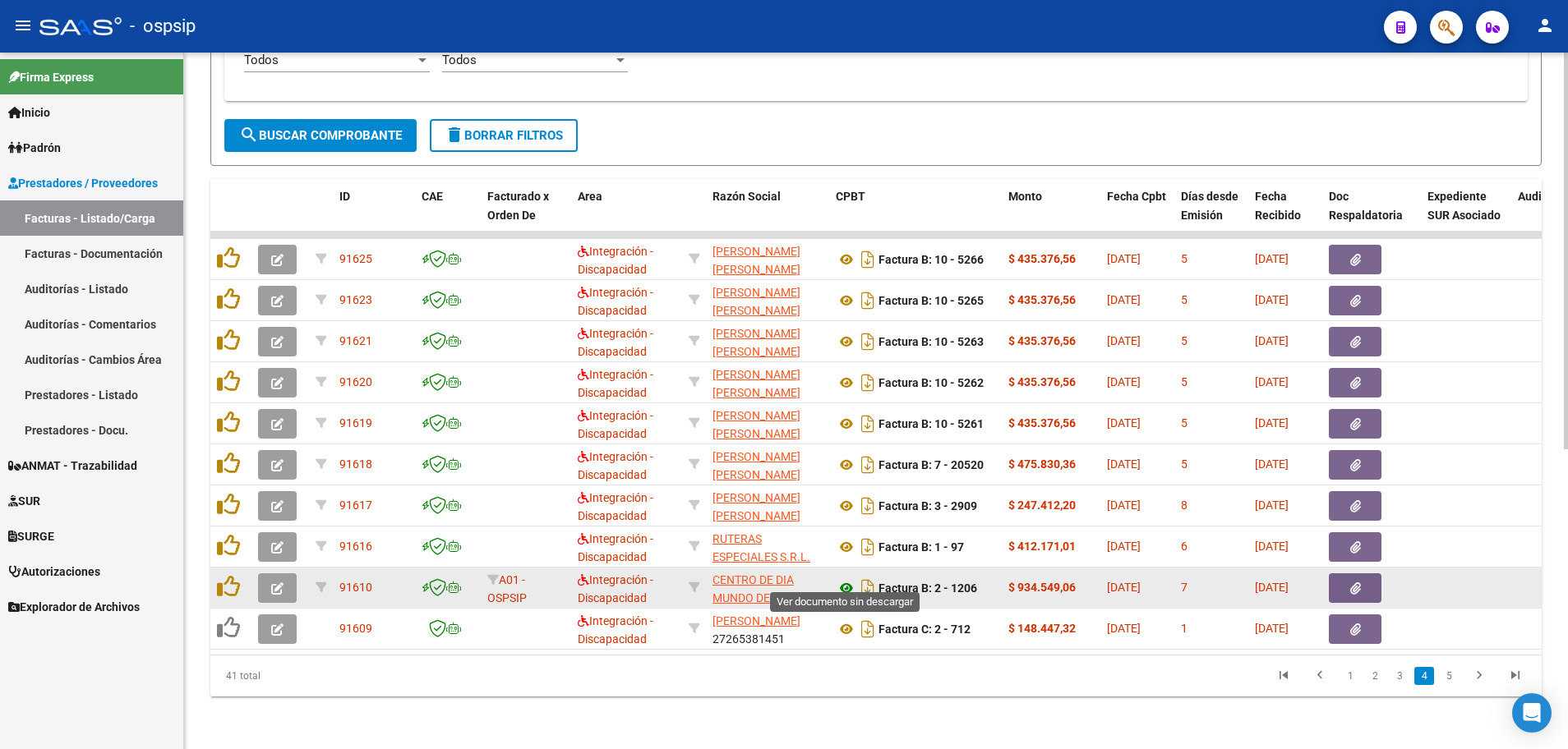
click at [845, 578] on icon at bounding box center [846, 588] width 22 height 20
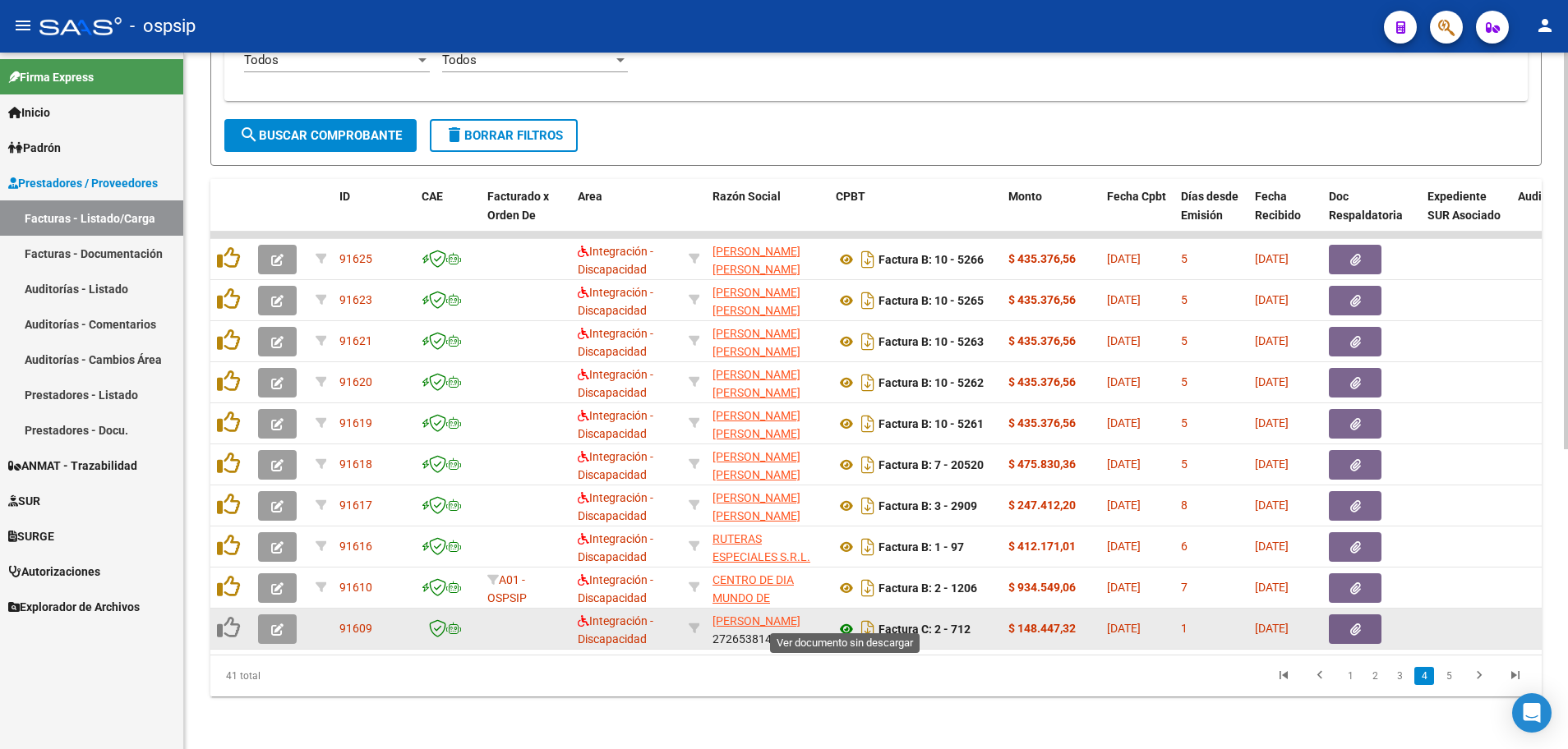
click at [848, 619] on icon at bounding box center [846, 629] width 22 height 20
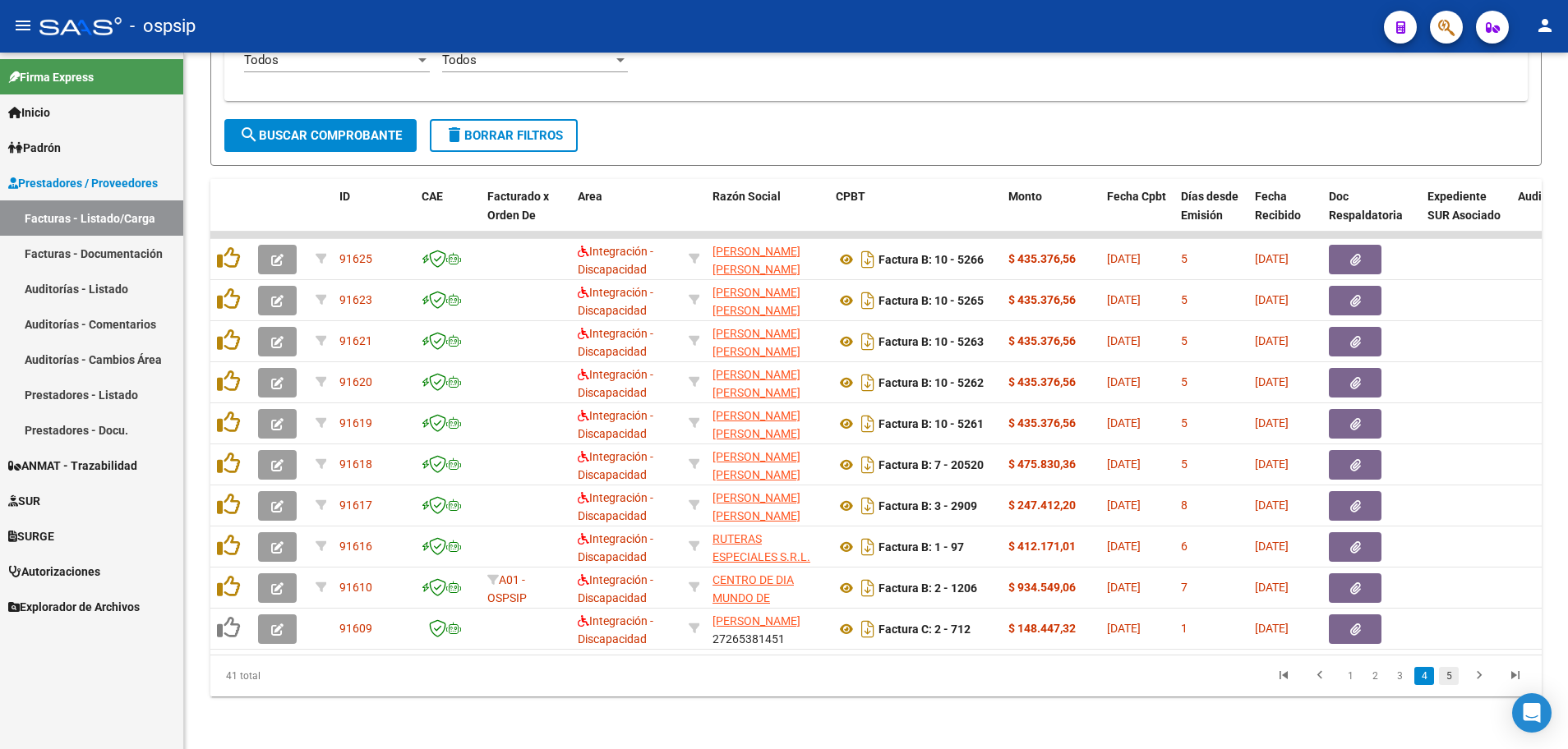
click at [1452, 682] on link "5" at bounding box center [1449, 676] width 20 height 18
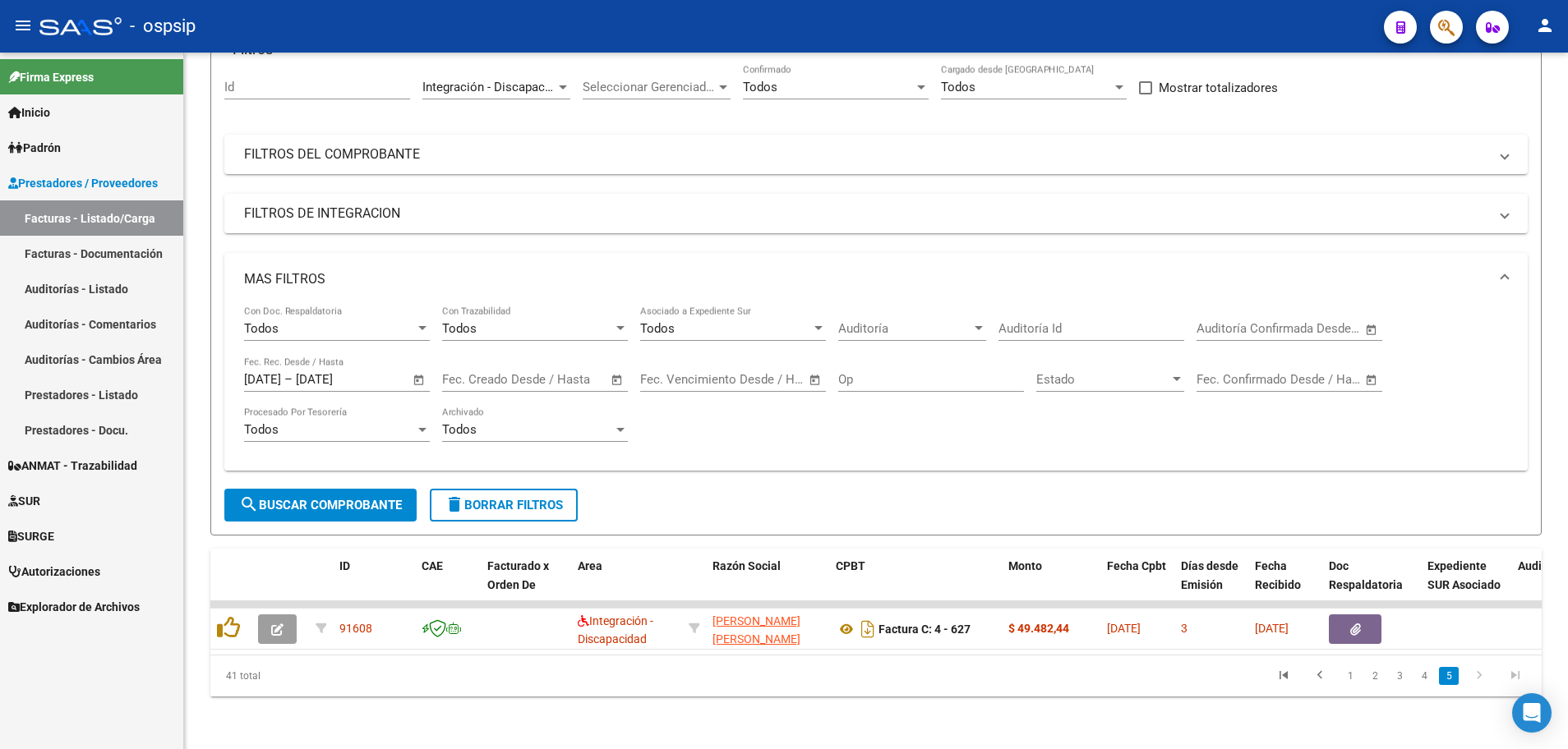
scroll to position [157, 0]
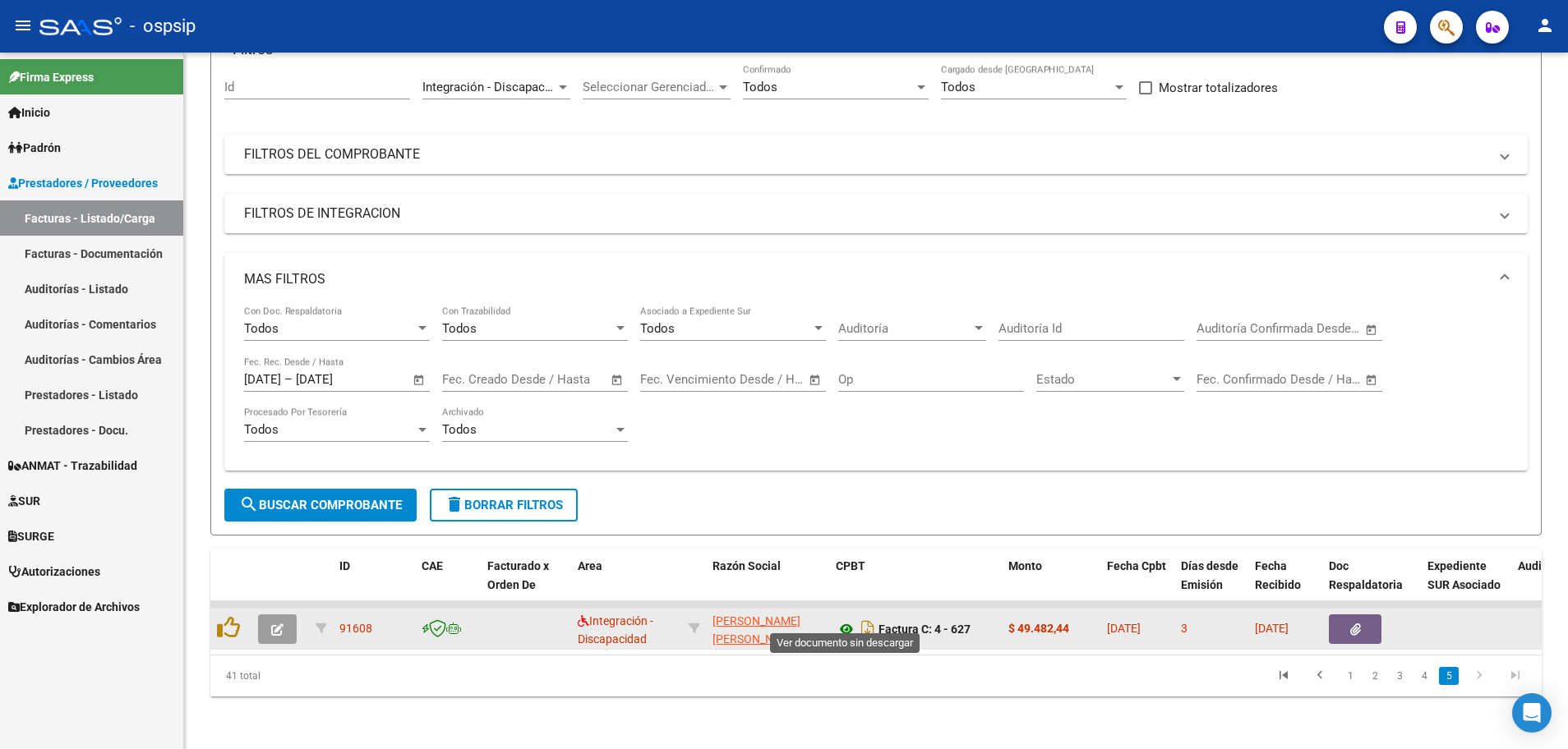
click at [840, 619] on icon at bounding box center [846, 629] width 22 height 20
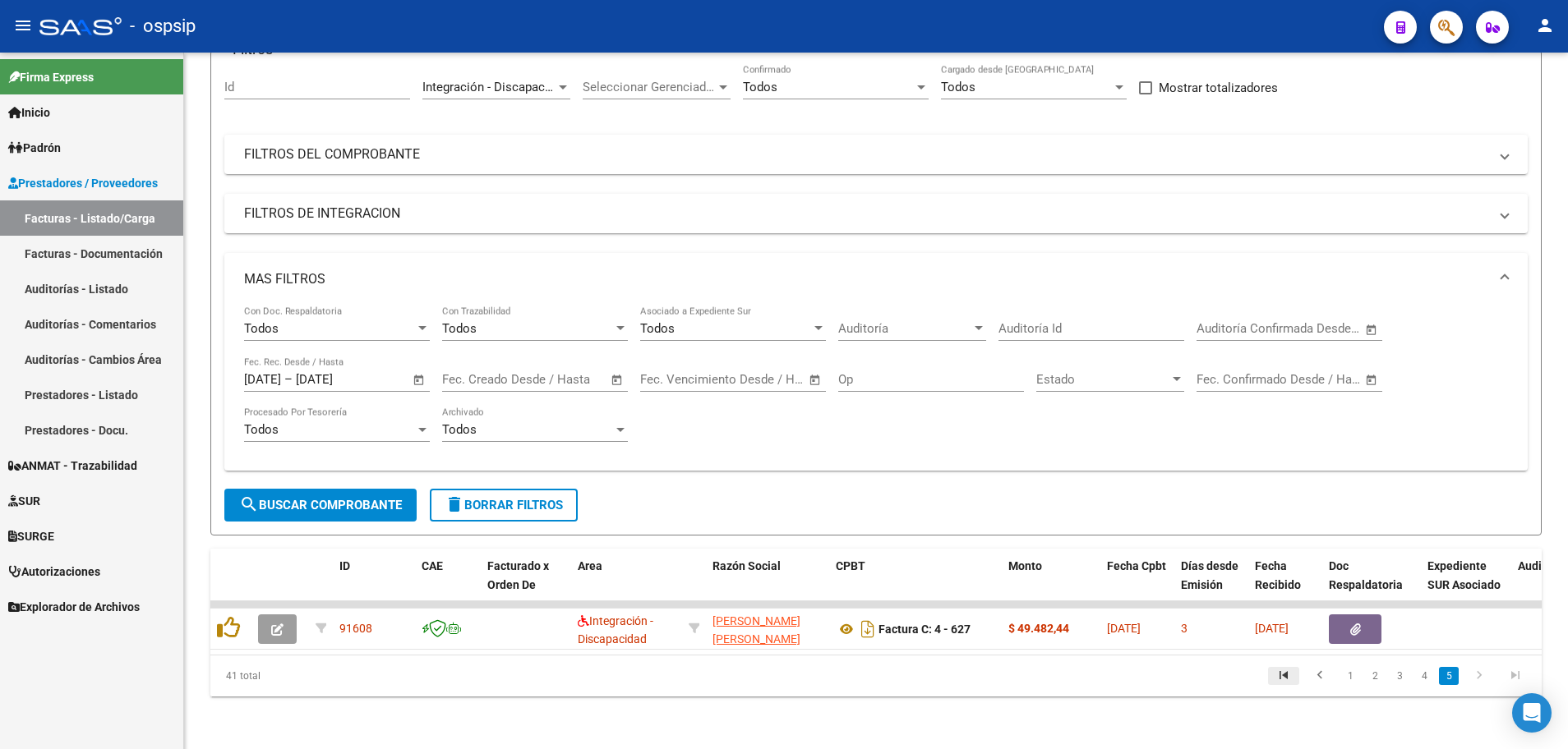
click at [1288, 679] on icon "go to first page" at bounding box center [1284, 677] width 22 height 20
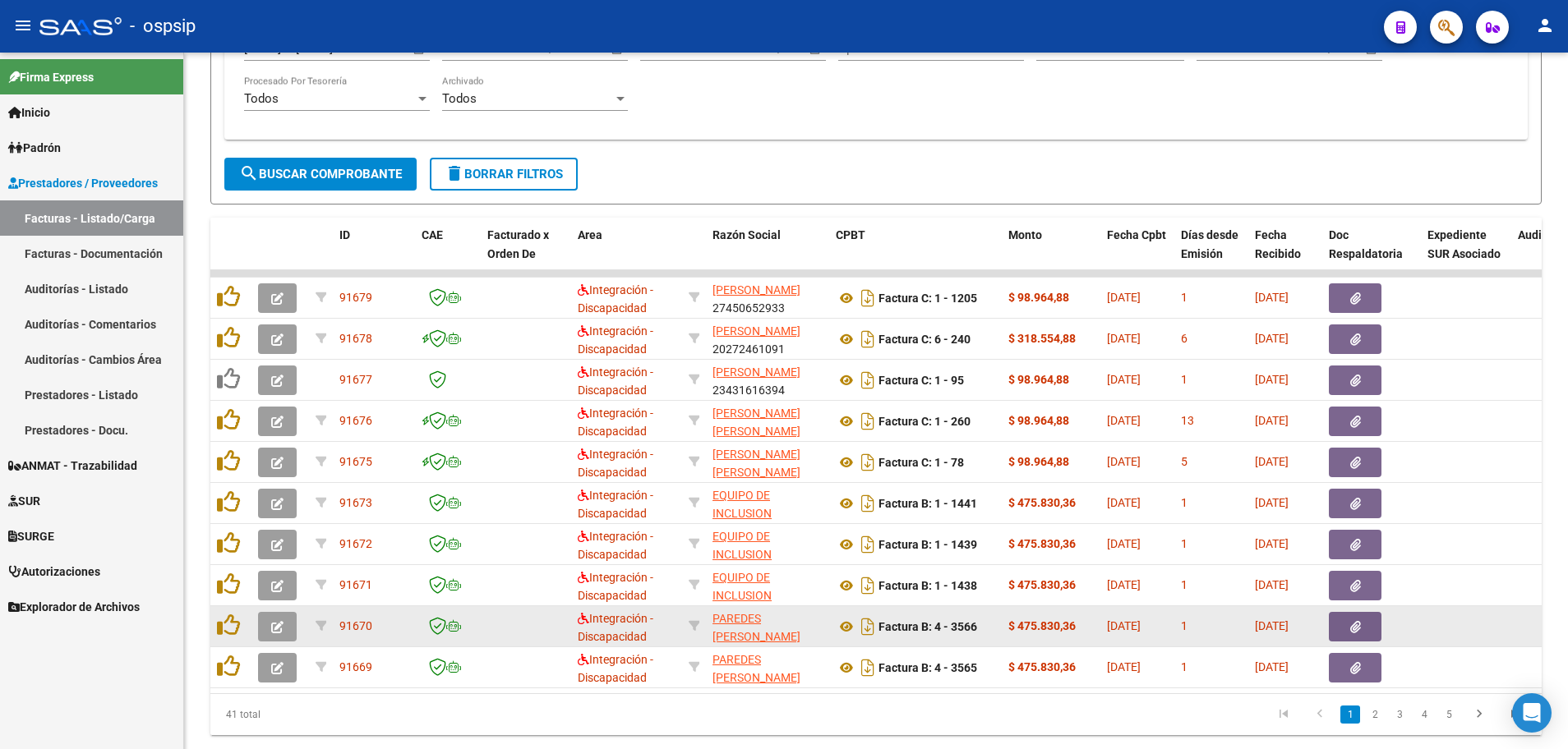
scroll to position [527, 0]
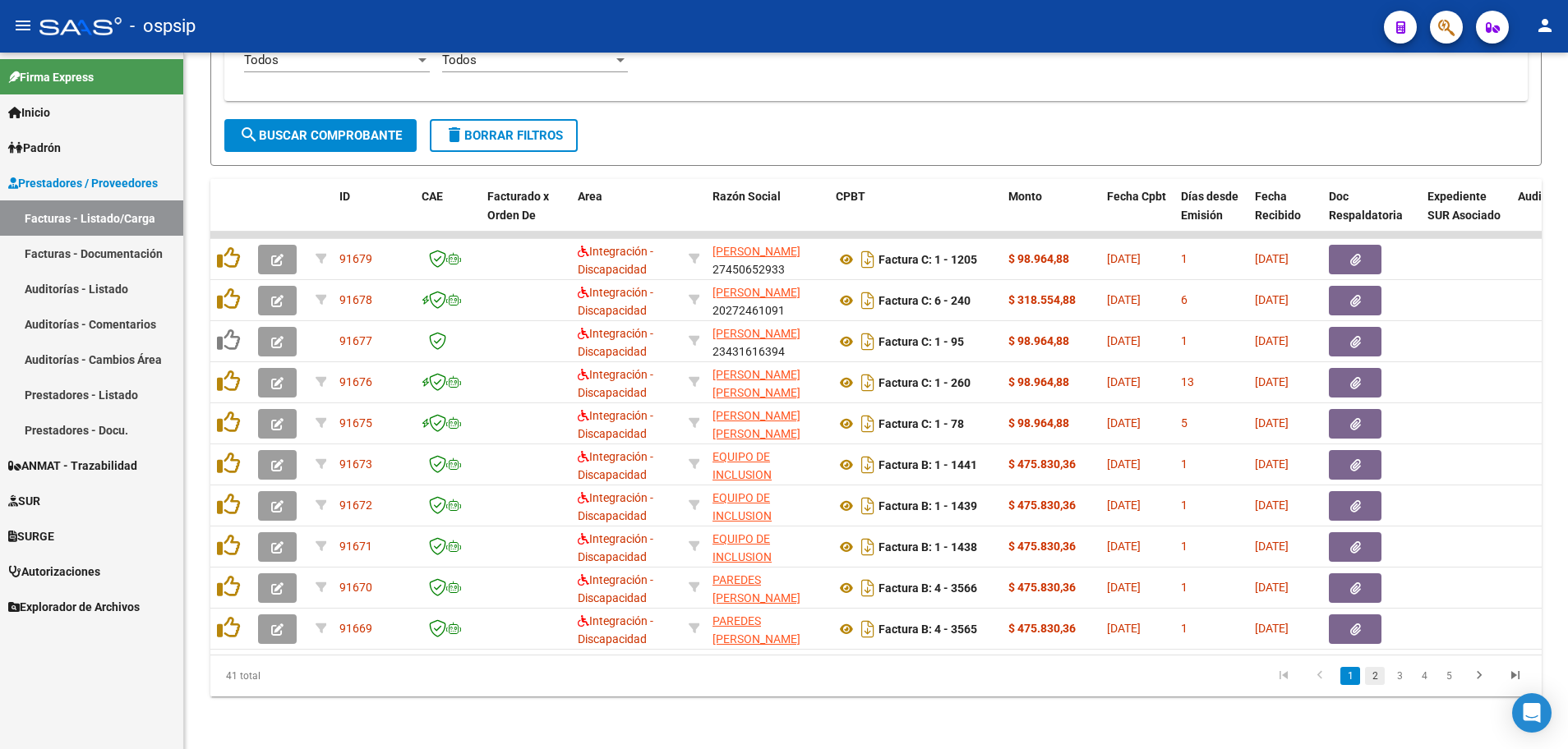
click at [1376, 683] on link "2" at bounding box center [1375, 676] width 20 height 18
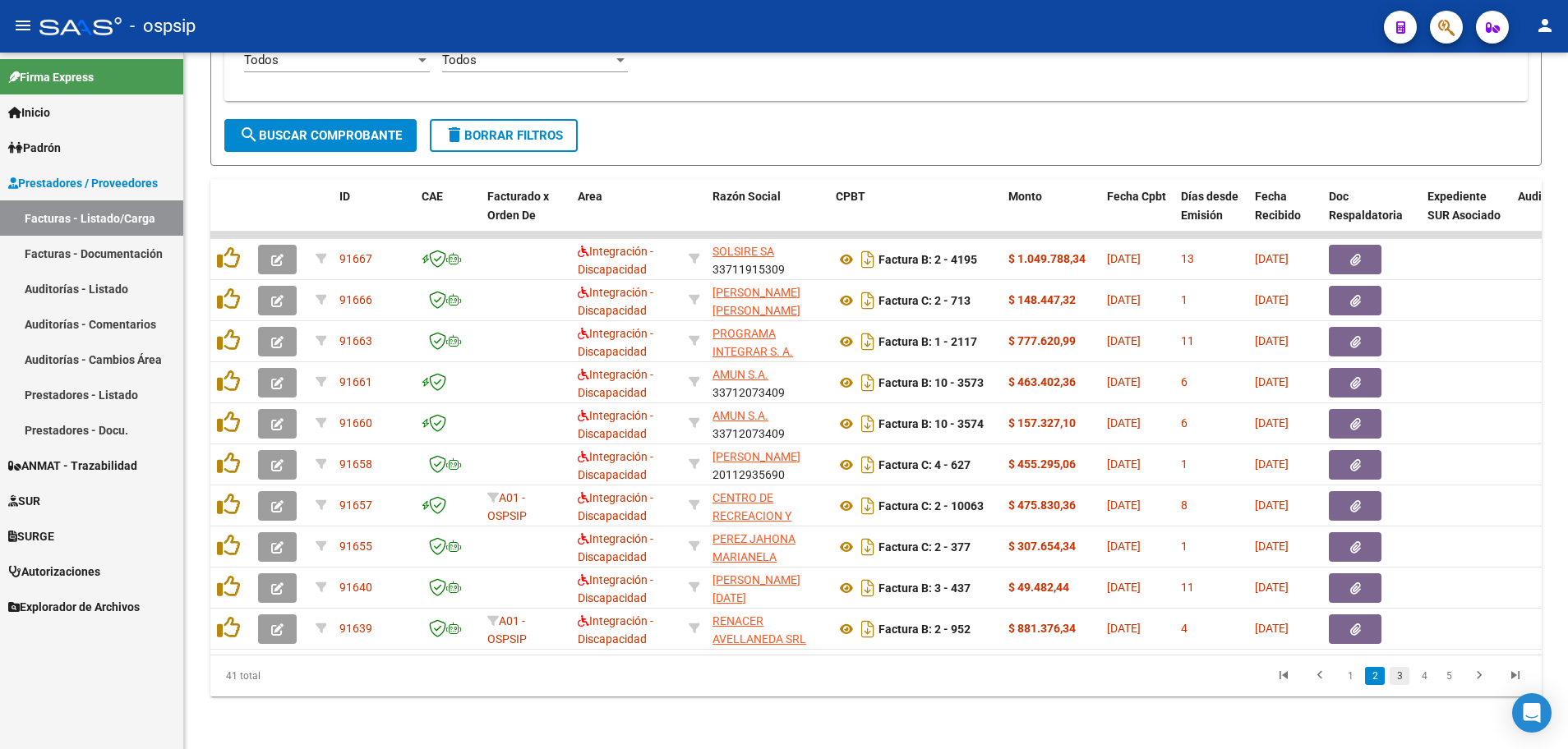
click at [1397, 679] on link "3" at bounding box center [1400, 676] width 20 height 18
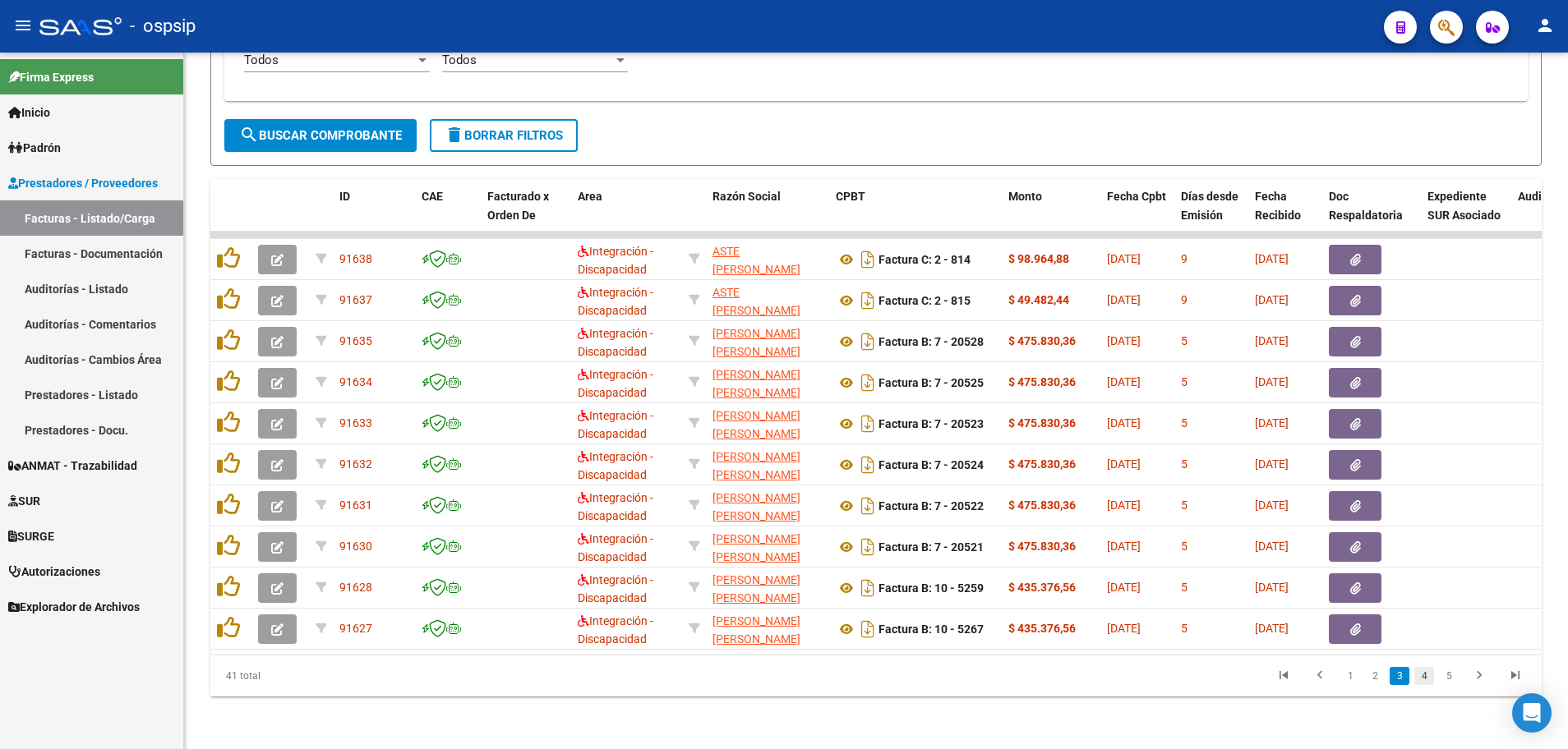
click at [1428, 677] on link "4" at bounding box center [1424, 676] width 20 height 18
click at [1453, 677] on link "5" at bounding box center [1449, 676] width 20 height 18
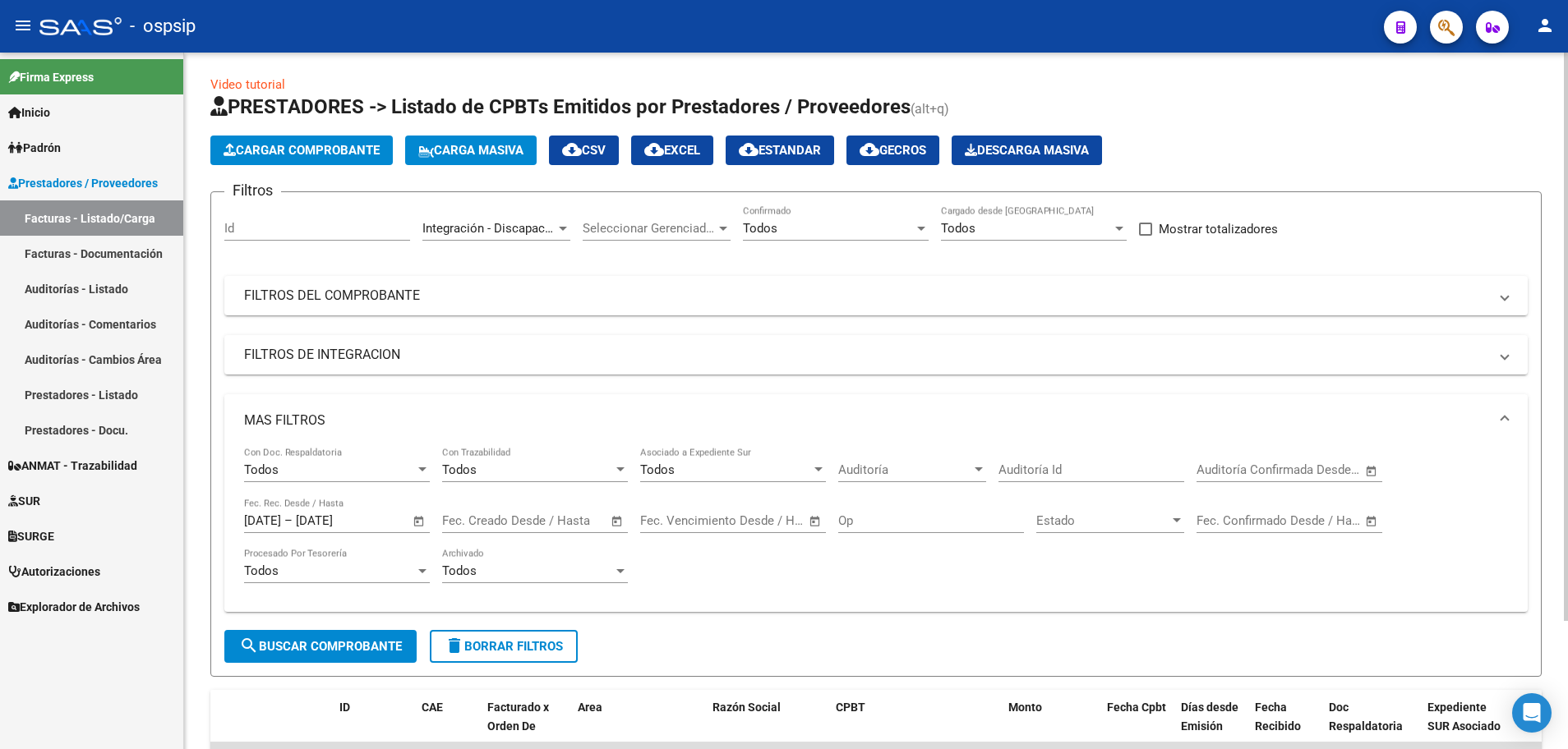
scroll to position [0, 0]
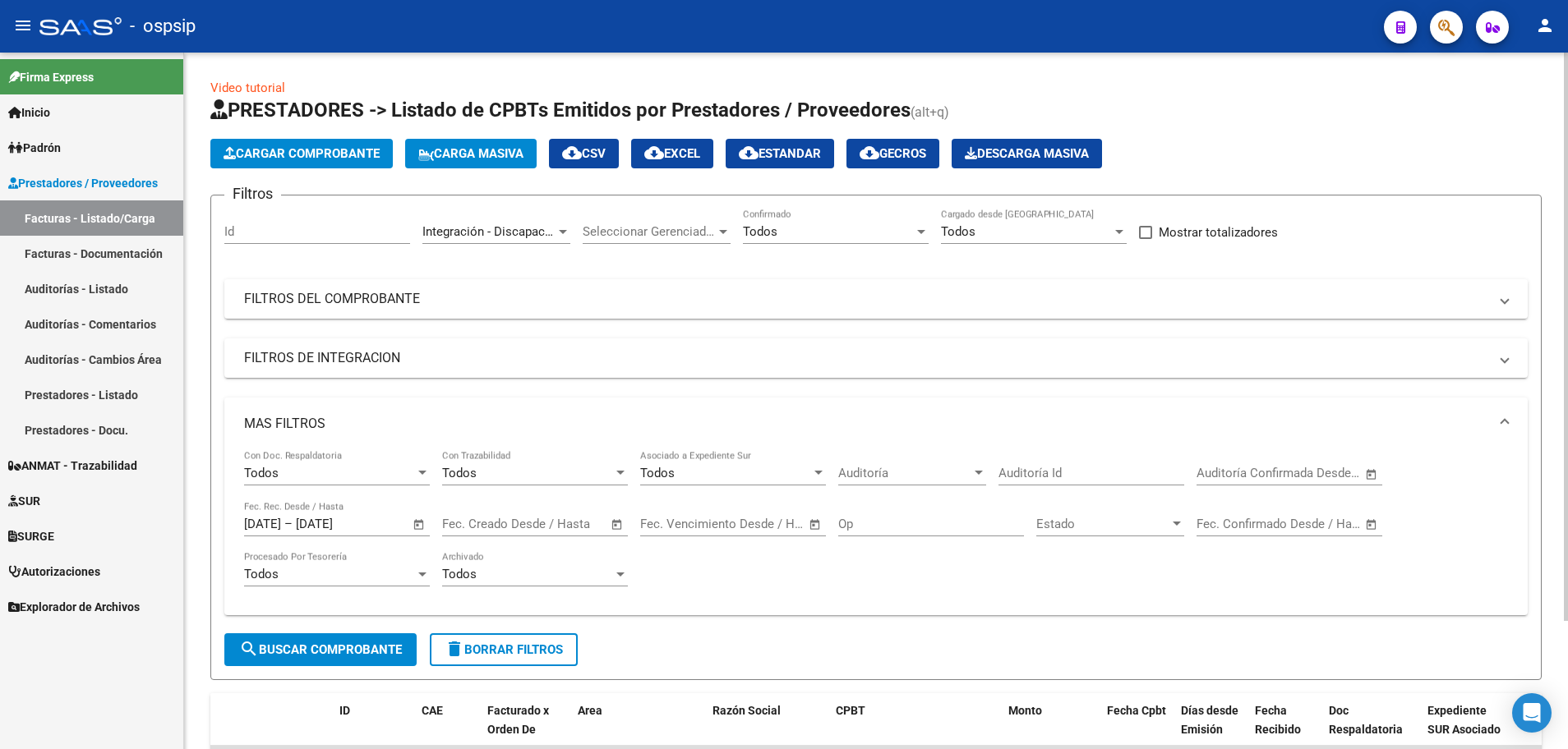
click at [695, 163] on button "cloud_download EXCEL" at bounding box center [672, 153] width 83 height 29
